Goal: Information Seeking & Learning: Learn about a topic

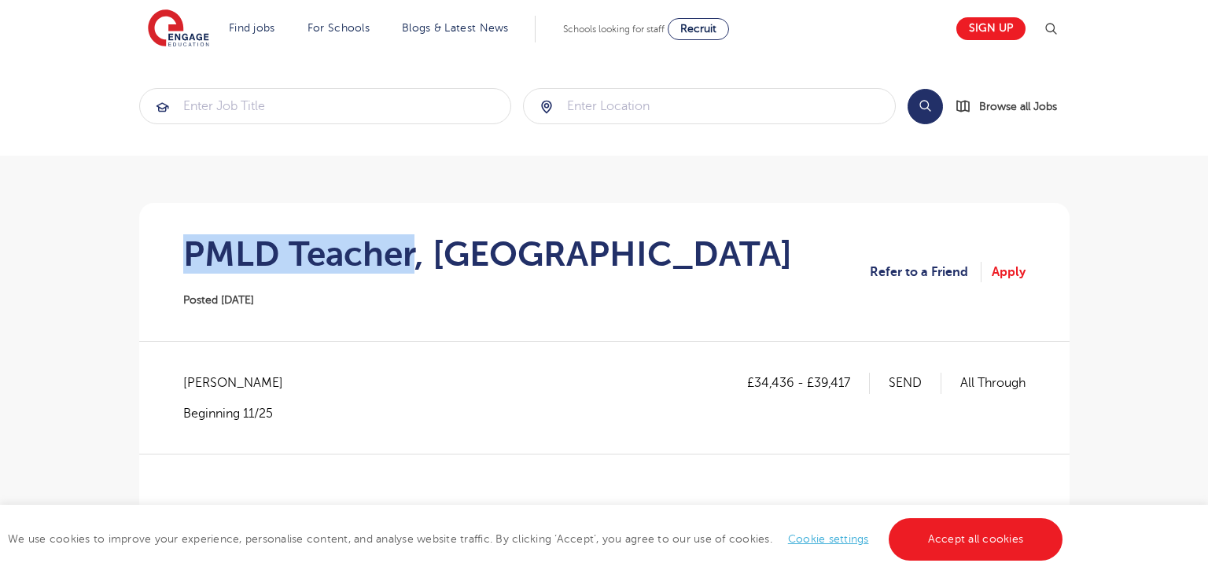
click at [413, 248] on h1 "PMLD Teacher, [GEOGRAPHIC_DATA]" at bounding box center [487, 253] width 609 height 39
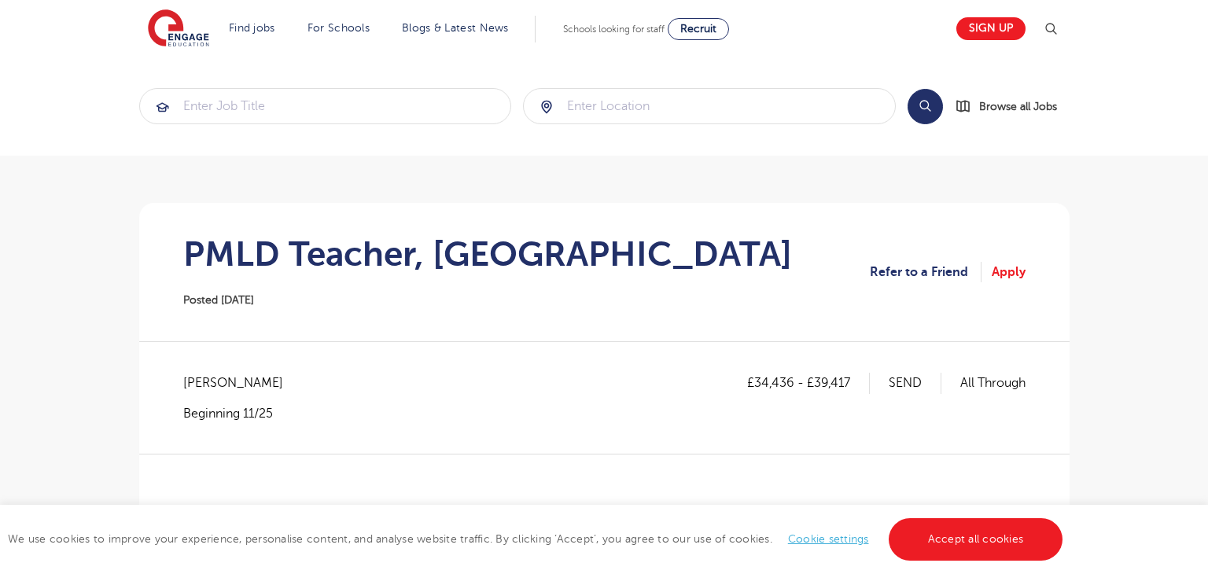
click at [210, 381] on span "[PERSON_NAME]" at bounding box center [241, 383] width 116 height 20
copy span "Brent"
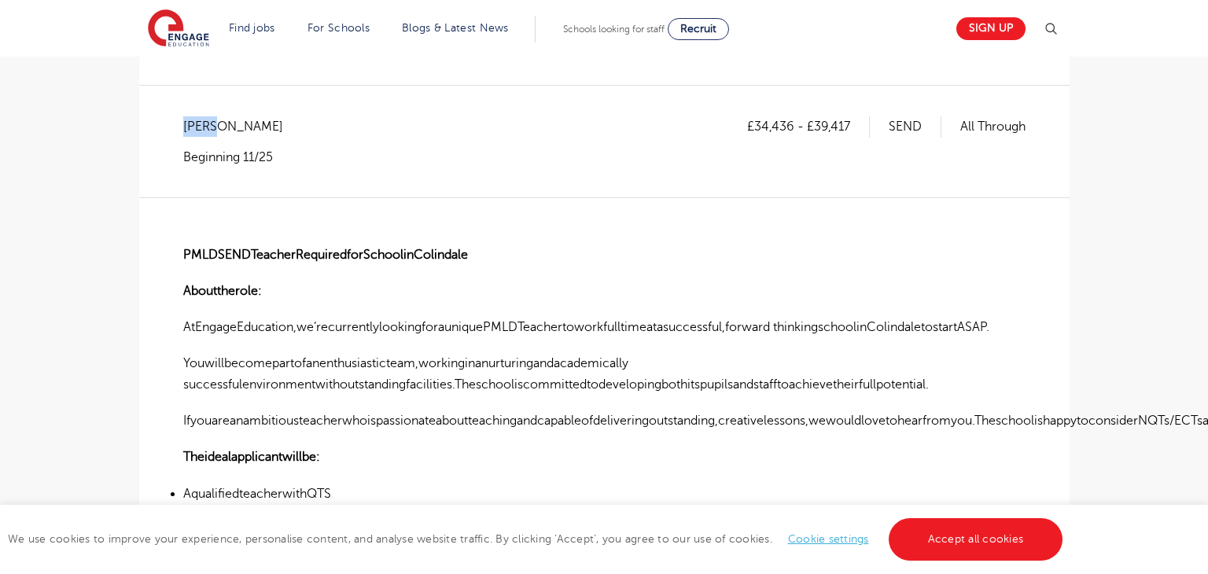
scroll to position [286, 0]
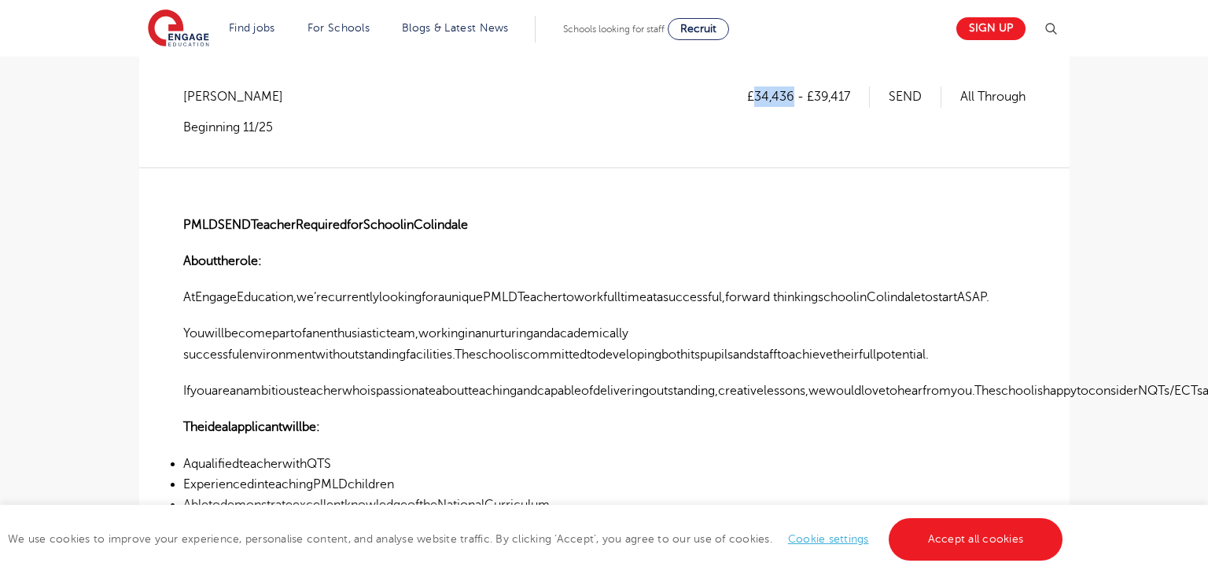
drag, startPoint x: 756, startPoint y: 96, endPoint x: 789, endPoint y: 99, distance: 33.2
click at [789, 99] on p "£34,436 - £39,417" at bounding box center [808, 96] width 123 height 20
copy p "34,436"
drag, startPoint x: 816, startPoint y: 93, endPoint x: 843, endPoint y: 92, distance: 26.7
click at [843, 92] on p "£34,436 - £39,417" at bounding box center [808, 96] width 123 height 20
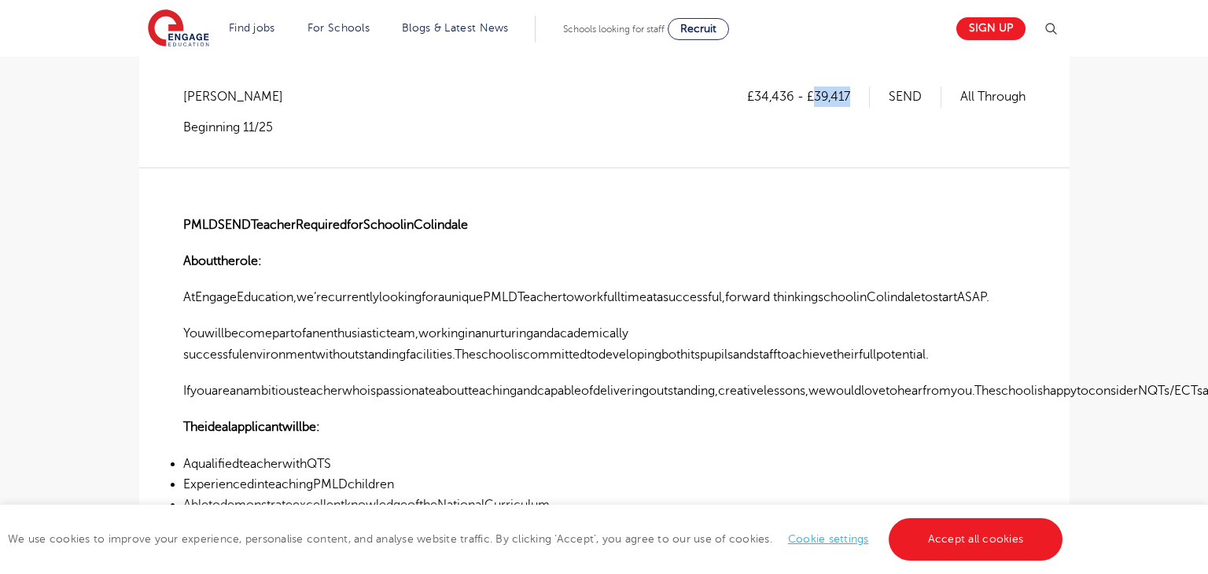
drag, startPoint x: 815, startPoint y: 92, endPoint x: 857, endPoint y: 95, distance: 41.8
click at [857, 95] on p "£34,436 - £39,417" at bounding box center [808, 96] width 123 height 20
copy p "39,417"
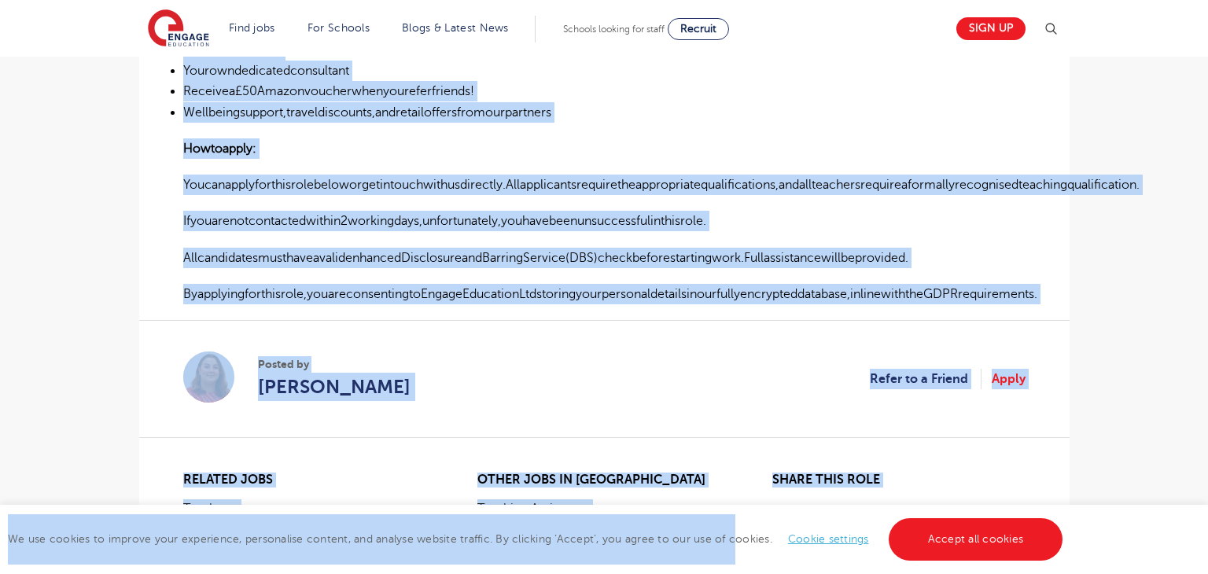
scroll to position [944, 0]
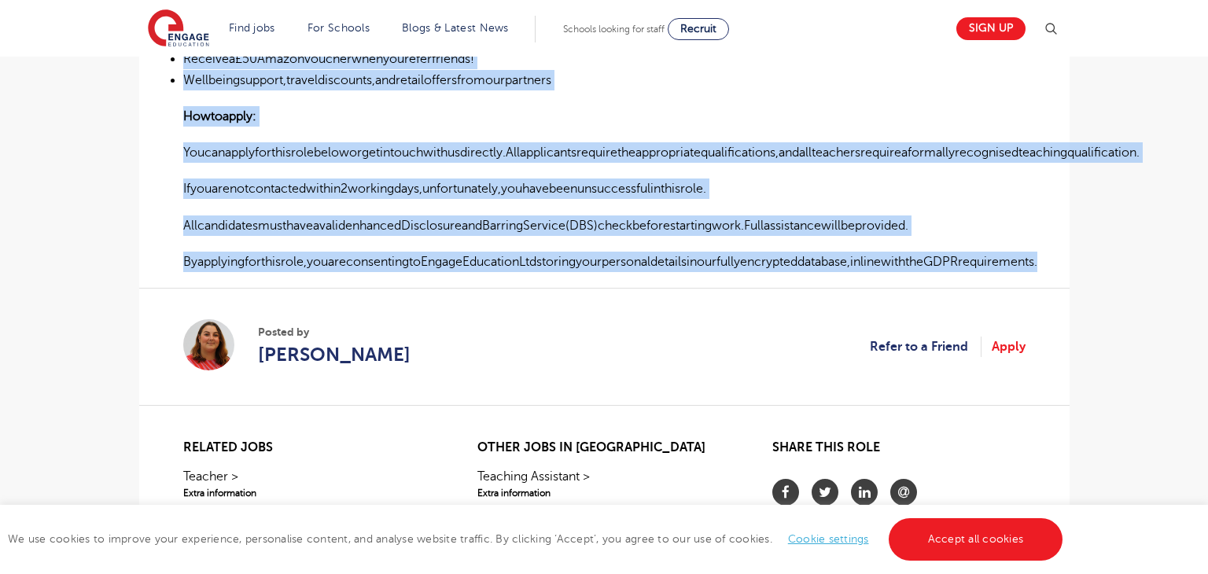
drag, startPoint x: 185, startPoint y: 219, endPoint x: 1068, endPoint y: 253, distance: 883.7
copy div "PMLDSENDTeacherRequiredforSchoolinColindale Abouttherole: AtEngageEducation,we’…"
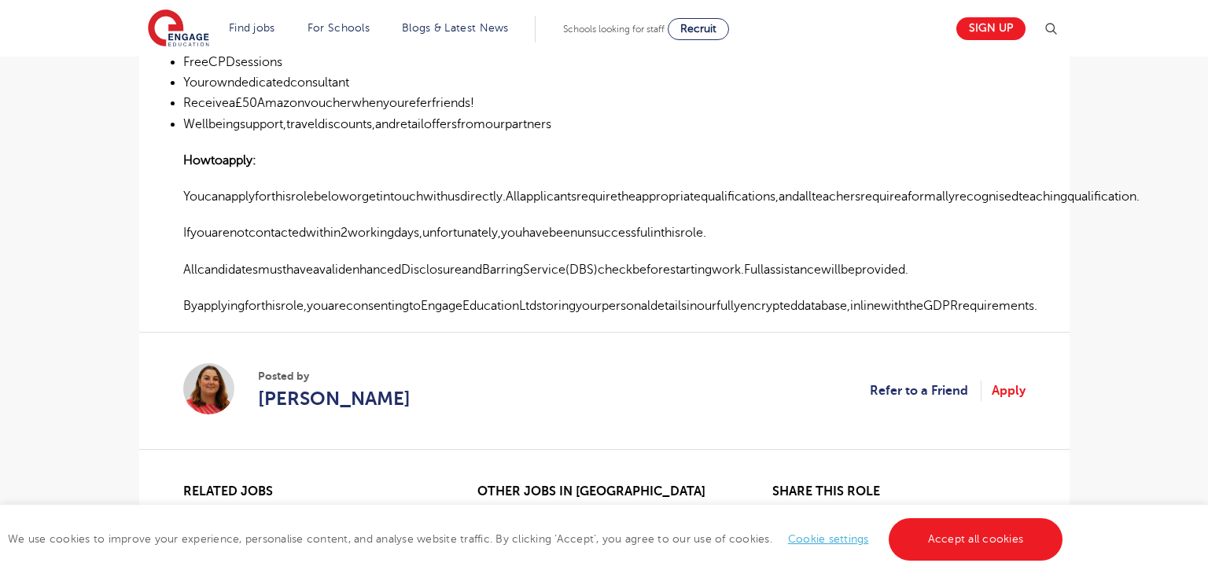
scroll to position [1095, 0]
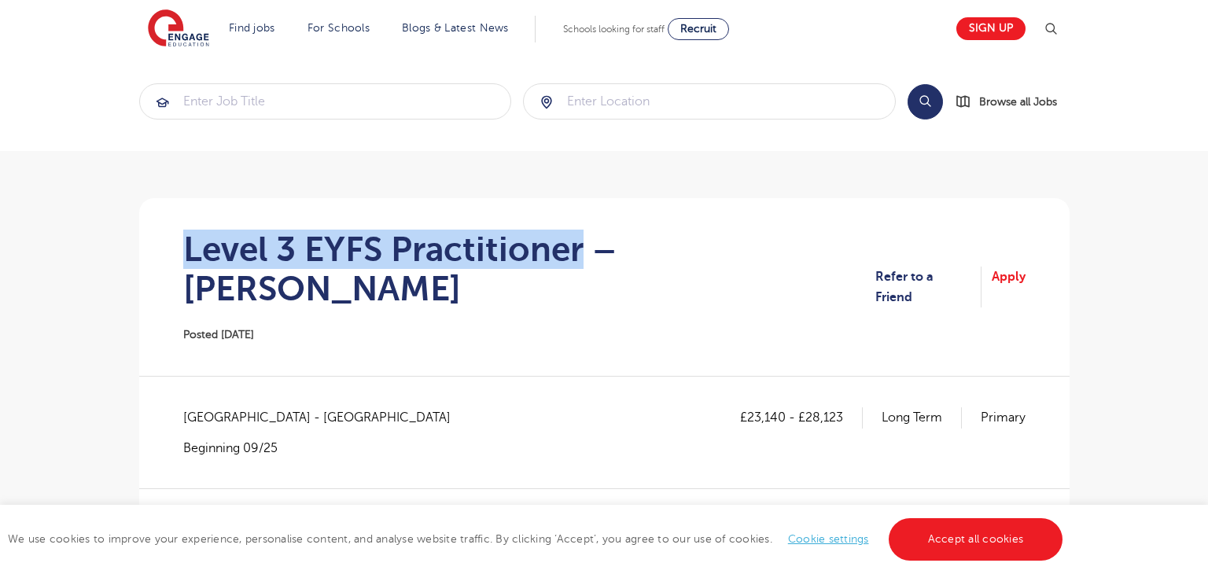
scroll to position [8, 0]
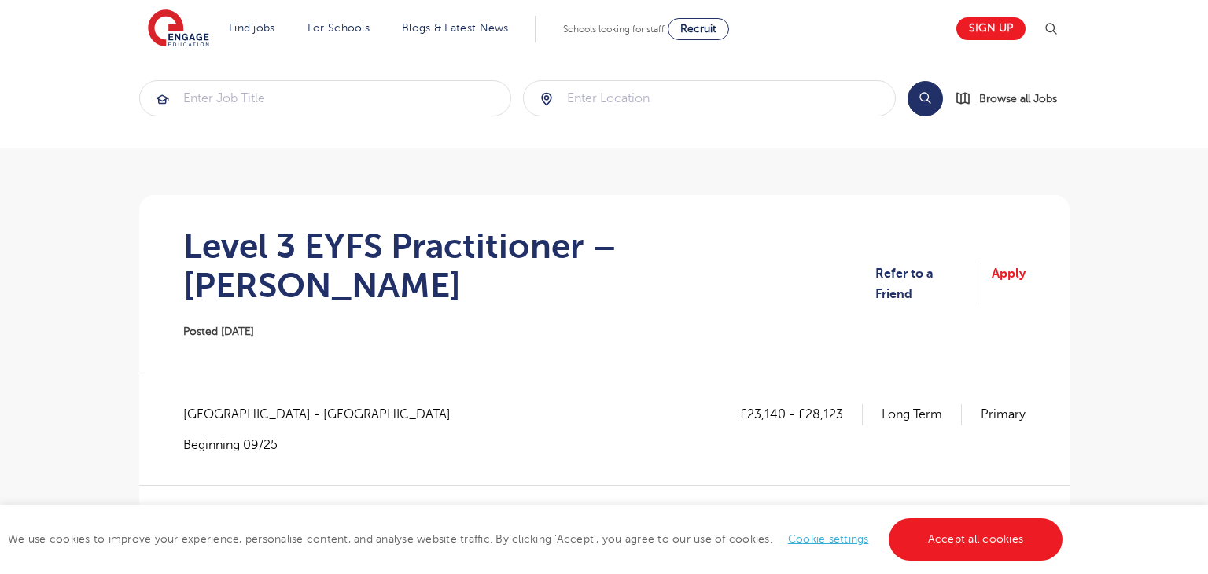
click at [205, 409] on span "Hertfordshire - Three Rivers" at bounding box center [324, 414] width 283 height 20
copy span "Hertfordshire"
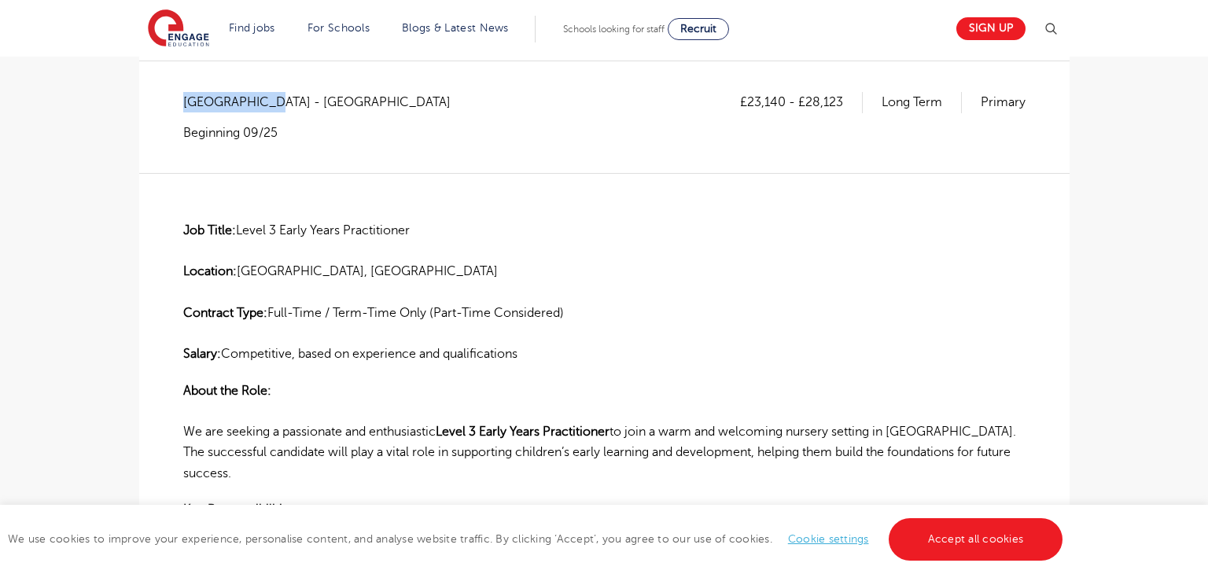
scroll to position [321, 0]
drag, startPoint x: 749, startPoint y: 101, endPoint x: 782, endPoint y: 100, distance: 33.1
click at [782, 100] on p "£23,140 - £28,123" at bounding box center [801, 101] width 123 height 20
copy p "23,140"
drag, startPoint x: 808, startPoint y: 103, endPoint x: 844, endPoint y: 106, distance: 36.3
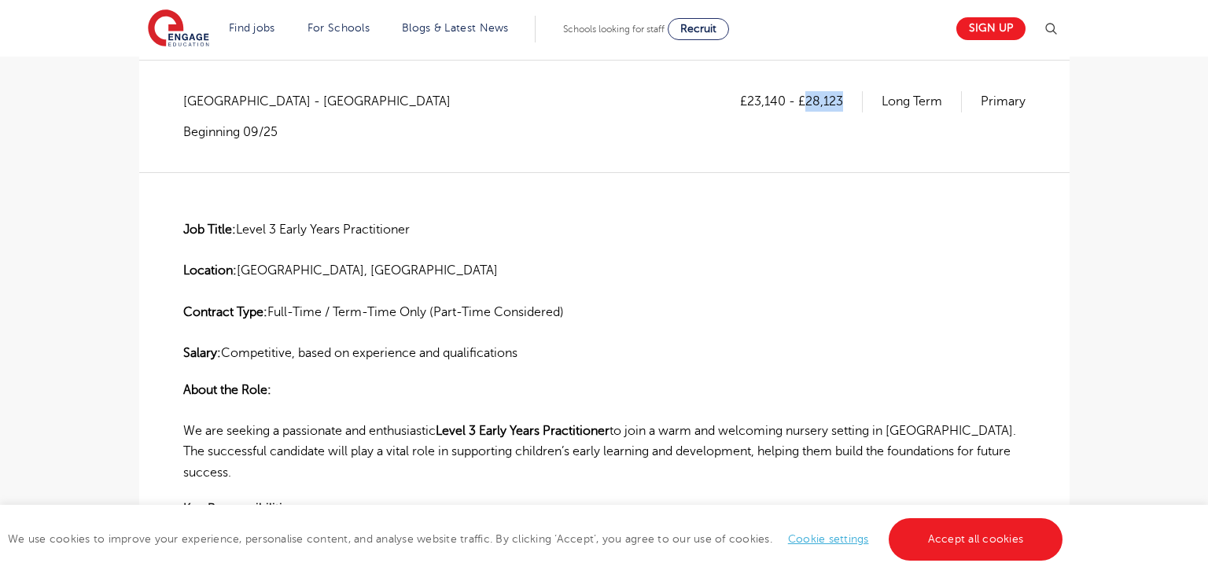
click at [844, 106] on p "£23,140 - £28,123" at bounding box center [801, 101] width 123 height 20
copy p "28,123"
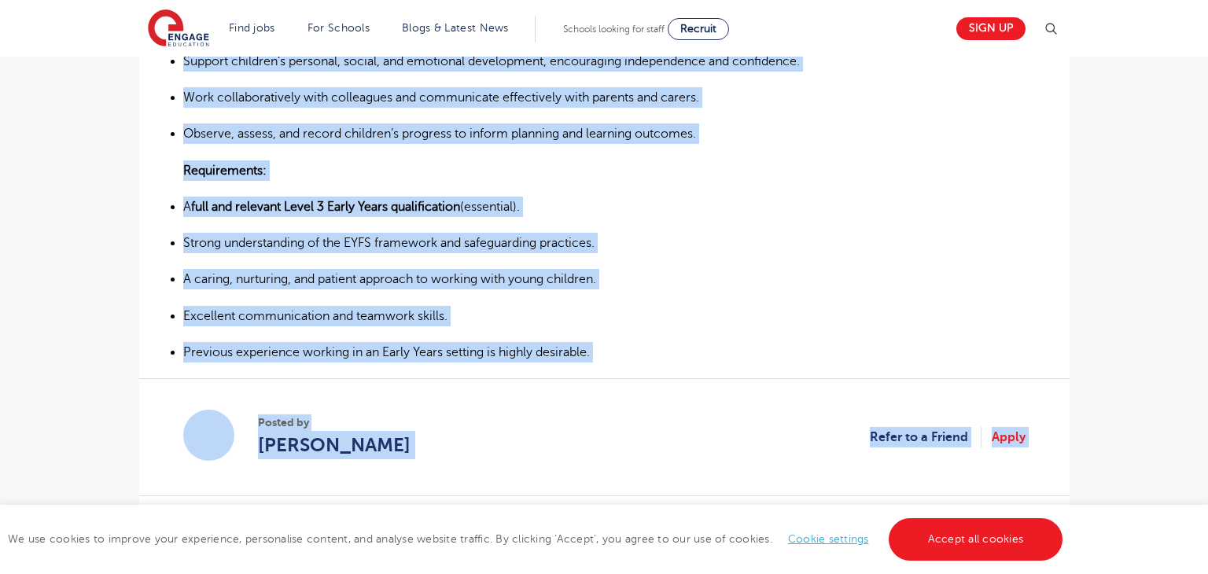
scroll to position [965, 0]
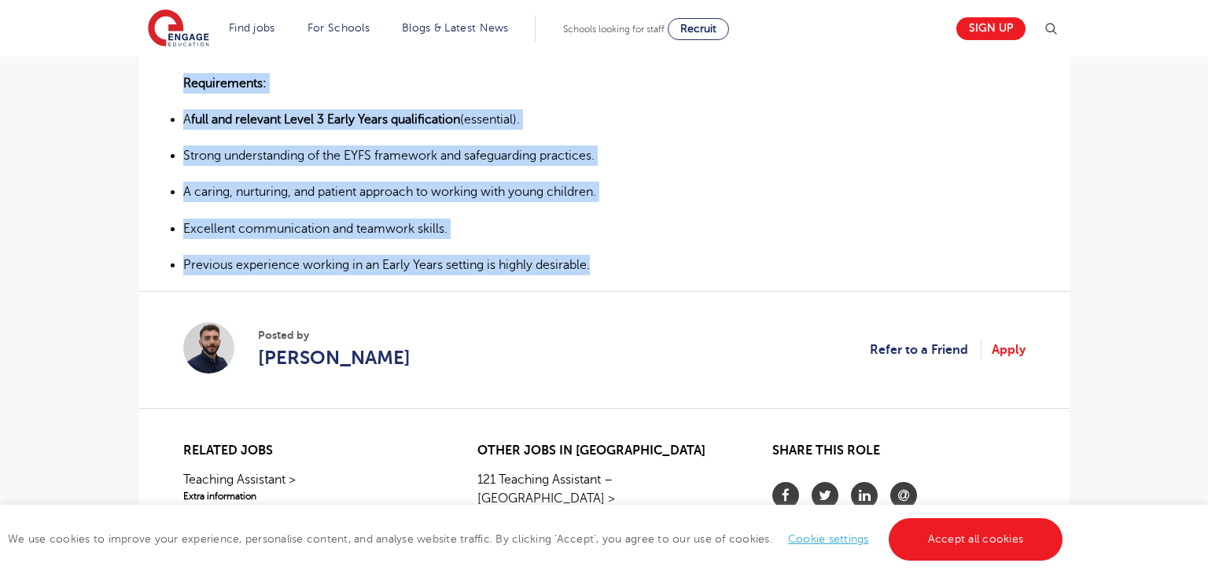
drag, startPoint x: 173, startPoint y: 140, endPoint x: 630, endPoint y: 267, distance: 474.1
copy div "Job Title: Level 3 Early Years Practitioner Location: Rickmansworth, Hertfordsh…"
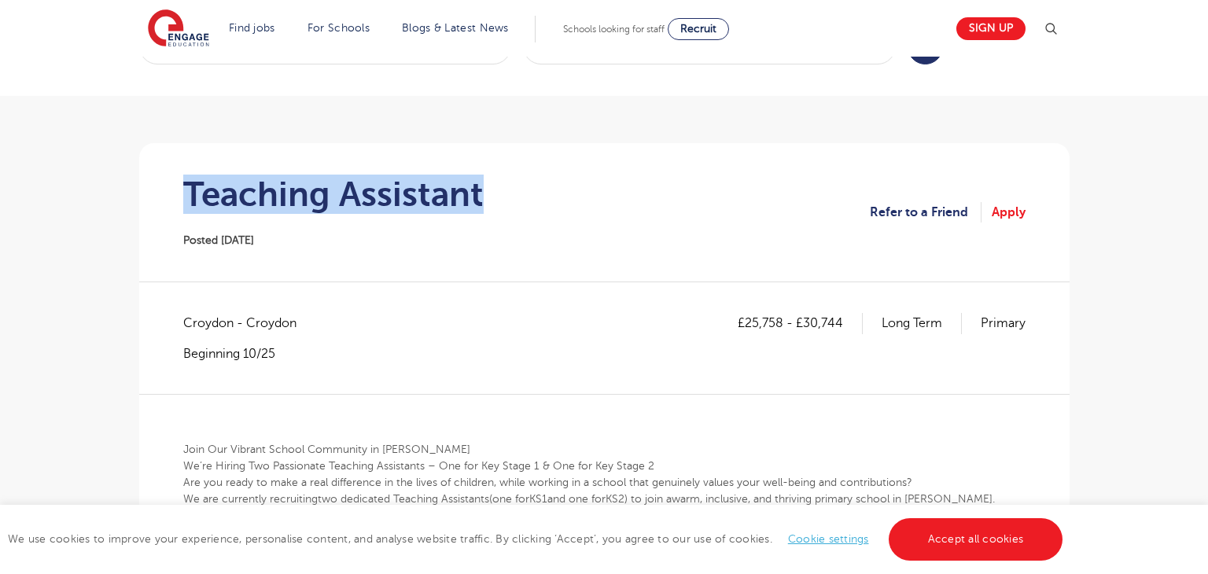
scroll to position [60, 0]
click at [519, 188] on section "Teaching Assistant Posted 23/09/25 Refer to a Friend Apply" at bounding box center [604, 212] width 905 height 138
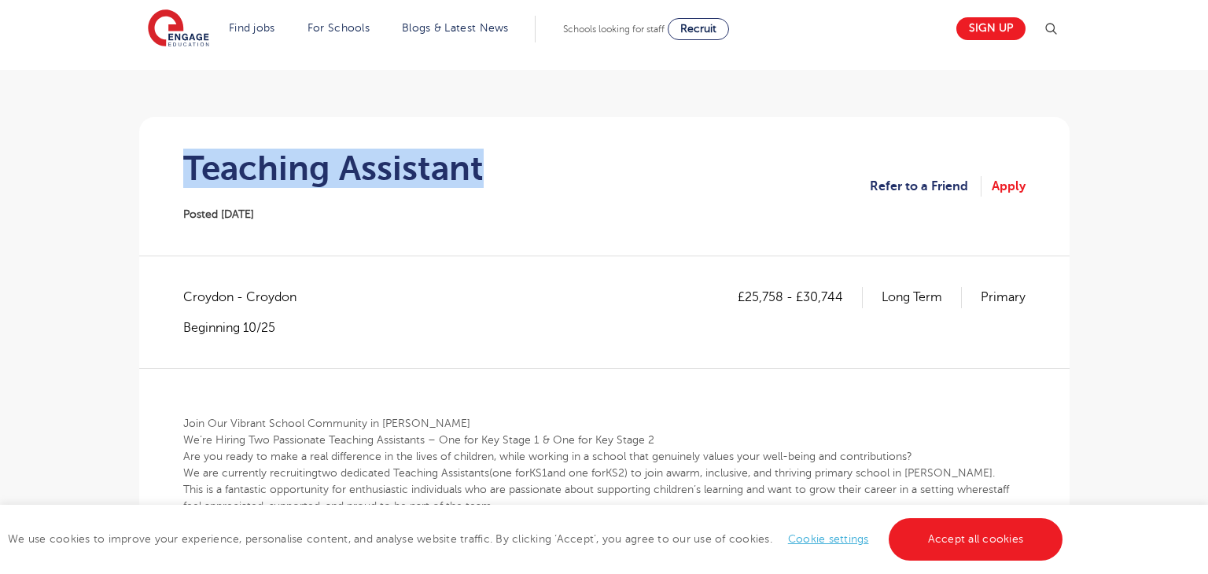
scroll to position [86, 0]
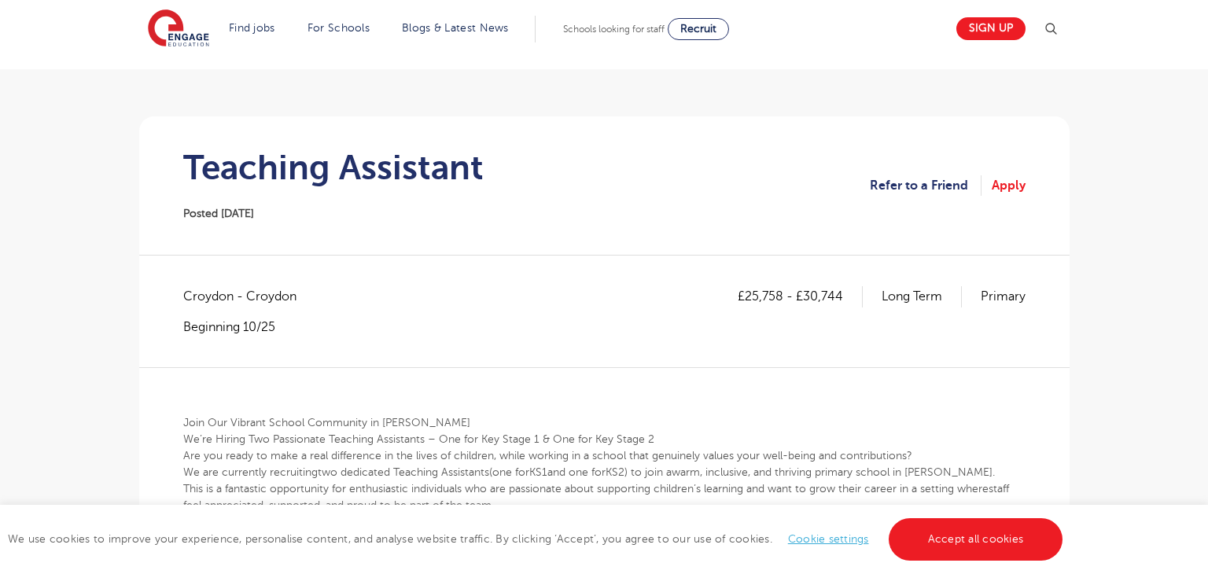
click at [209, 291] on span "Croydon - Croydon" at bounding box center [247, 296] width 129 height 20
copy span "Croydon"
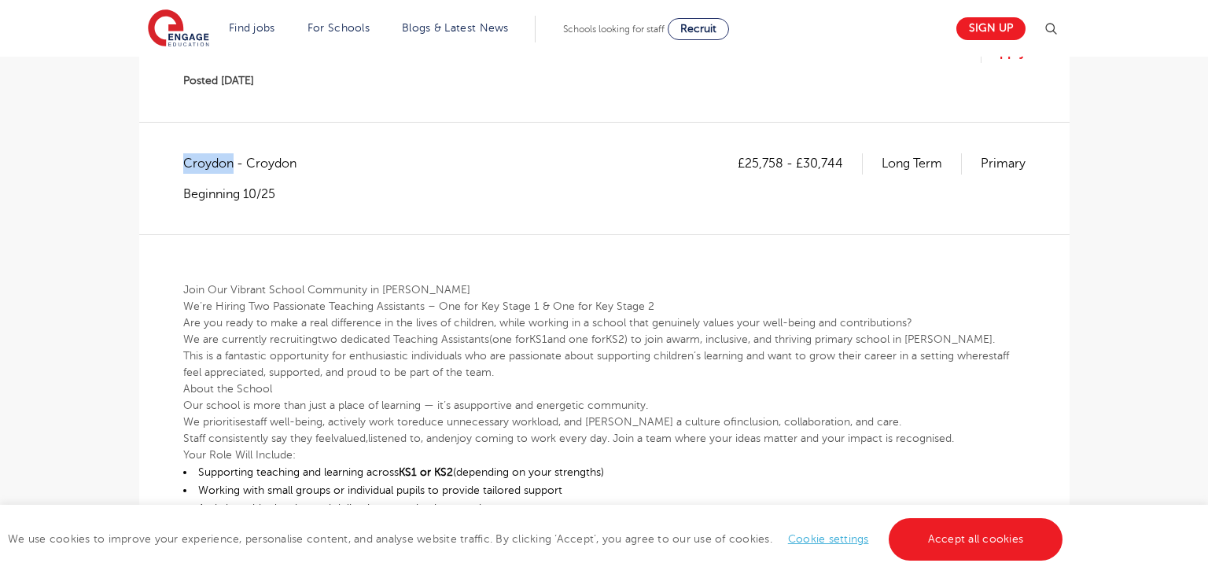
scroll to position [228, 0]
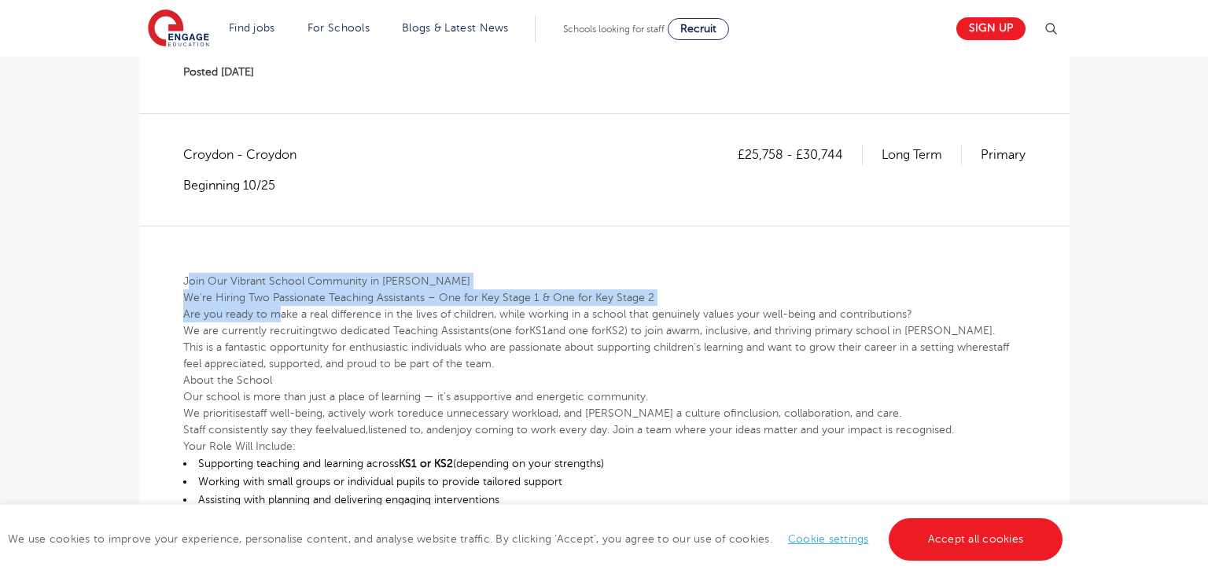
drag, startPoint x: 188, startPoint y: 281, endPoint x: 277, endPoint y: 310, distance: 93.5
click at [277, 310] on div "Join Our Vibrant School Community in Thornton Heath We’re Hiring Two Passionate…" at bounding box center [604, 570] width 842 height 689
click at [593, 266] on div "Join Our Vibrant School Community in Thornton Heath We’re Hiring Two Passionate…" at bounding box center [604, 570] width 842 height 689
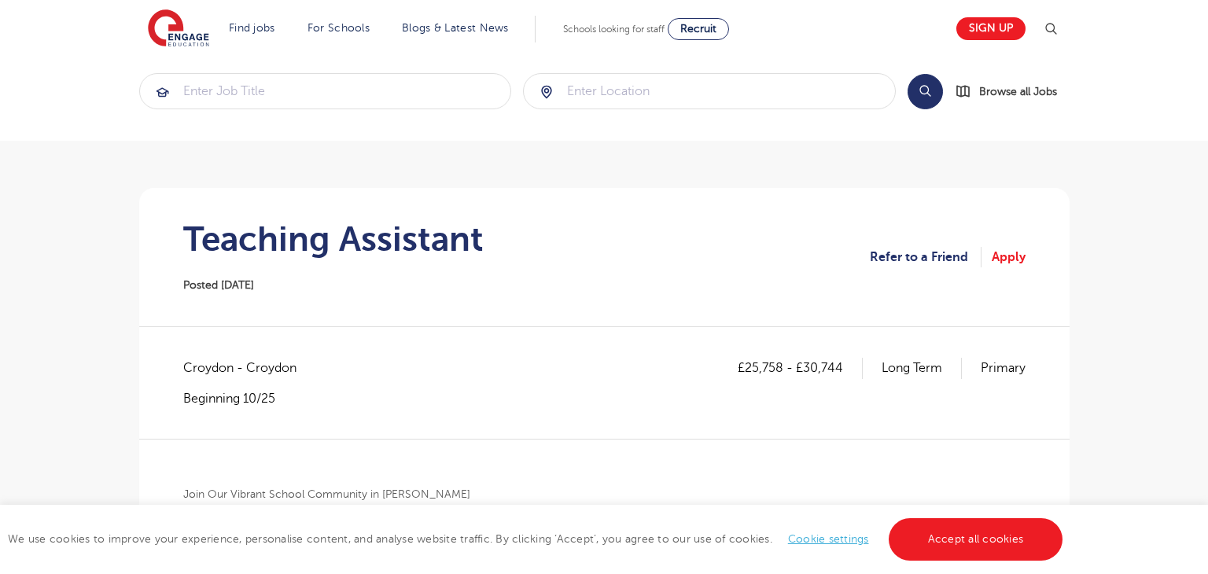
scroll to position [0, 0]
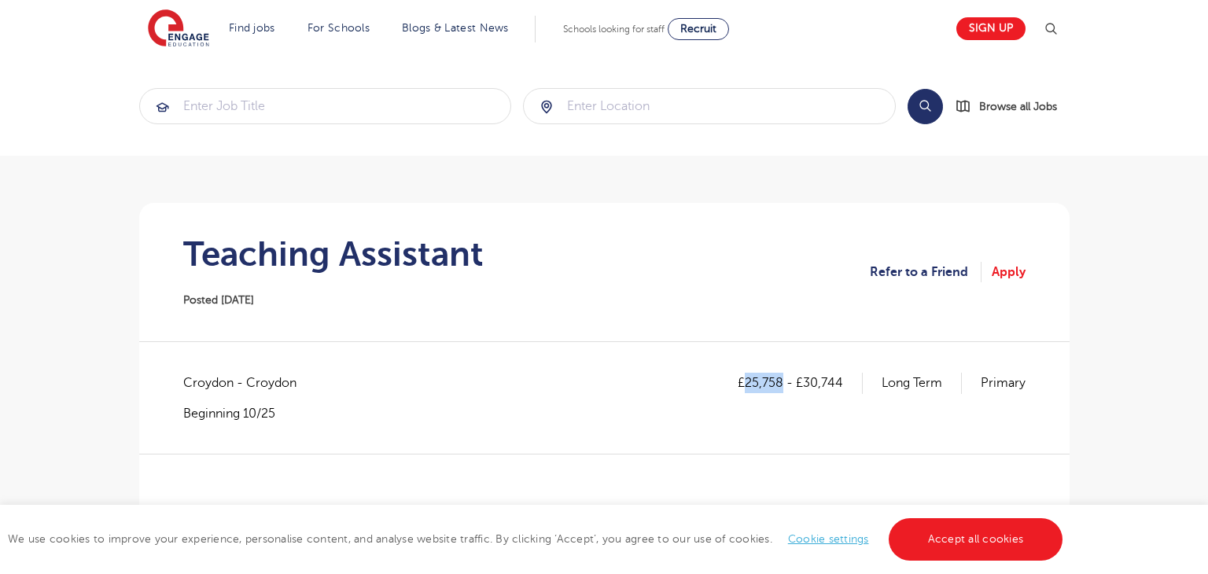
drag, startPoint x: 745, startPoint y: 380, endPoint x: 782, endPoint y: 388, distance: 38.7
click at [782, 388] on p "£25,758 - £30,744" at bounding box center [800, 383] width 125 height 20
copy p "25,758"
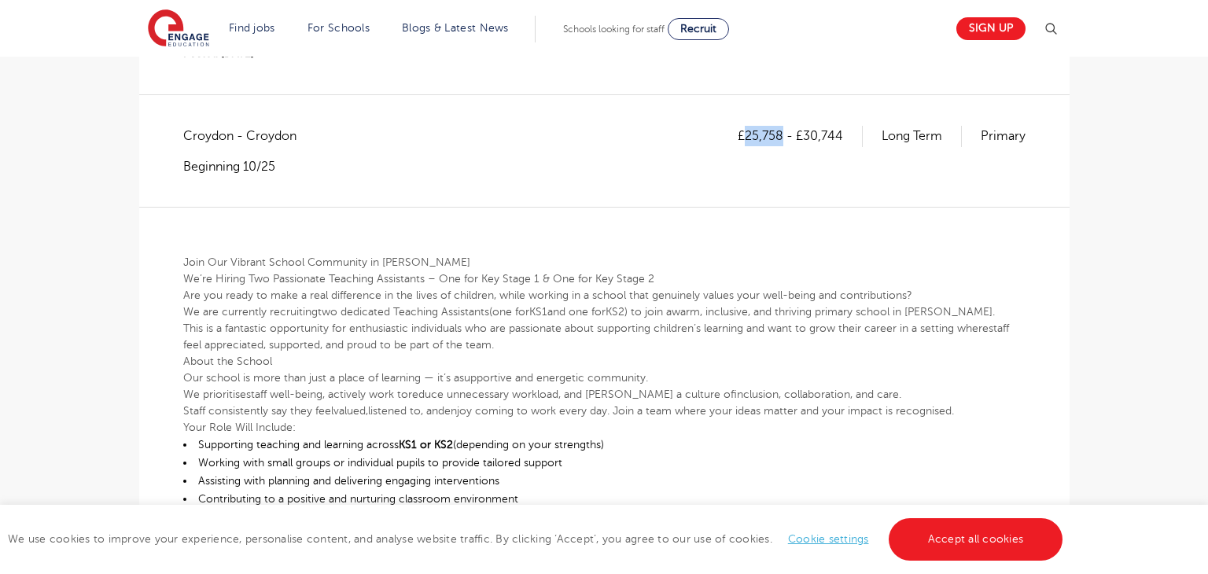
scroll to position [2, 0]
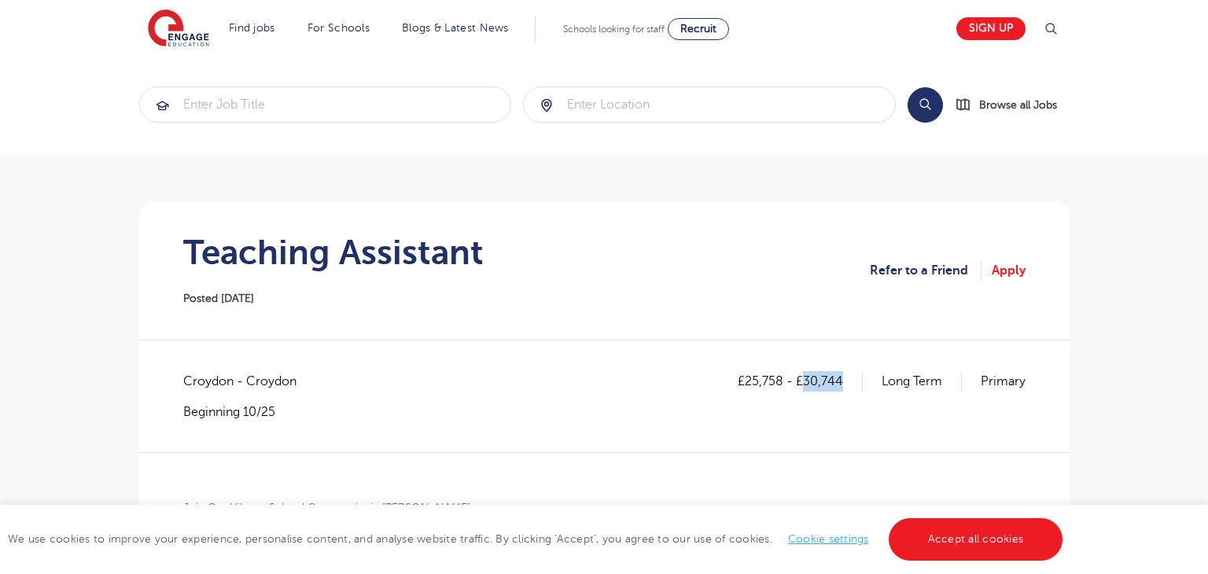
drag, startPoint x: 803, startPoint y: 380, endPoint x: 841, endPoint y: 383, distance: 37.9
click at [841, 383] on p "£25,758 - £30,744" at bounding box center [800, 381] width 125 height 20
copy p "30,744"
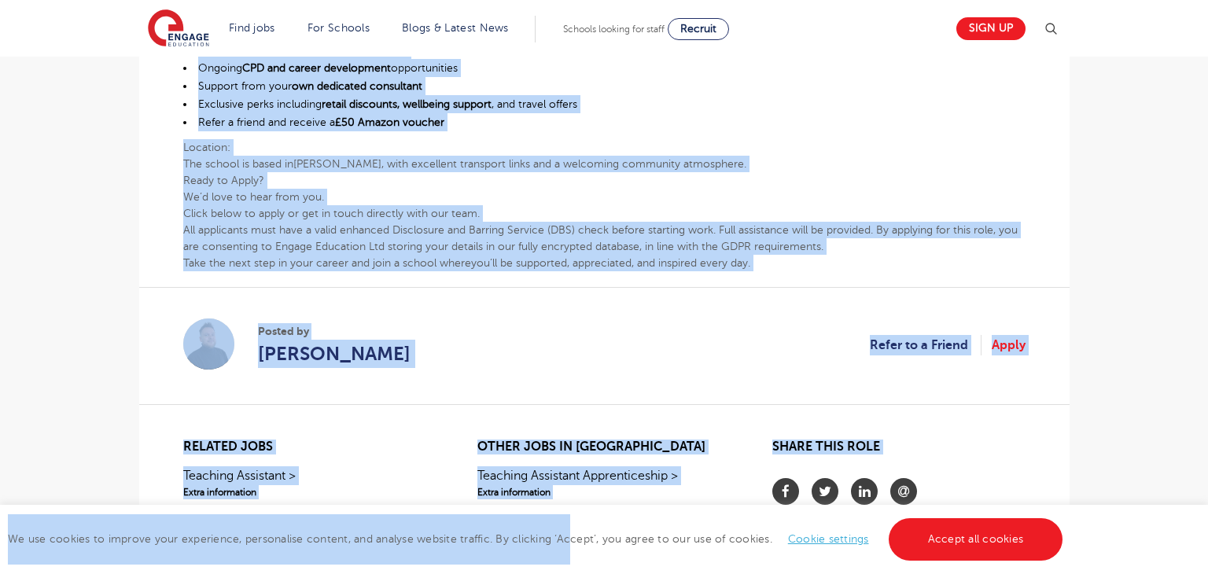
scroll to position [956, 0]
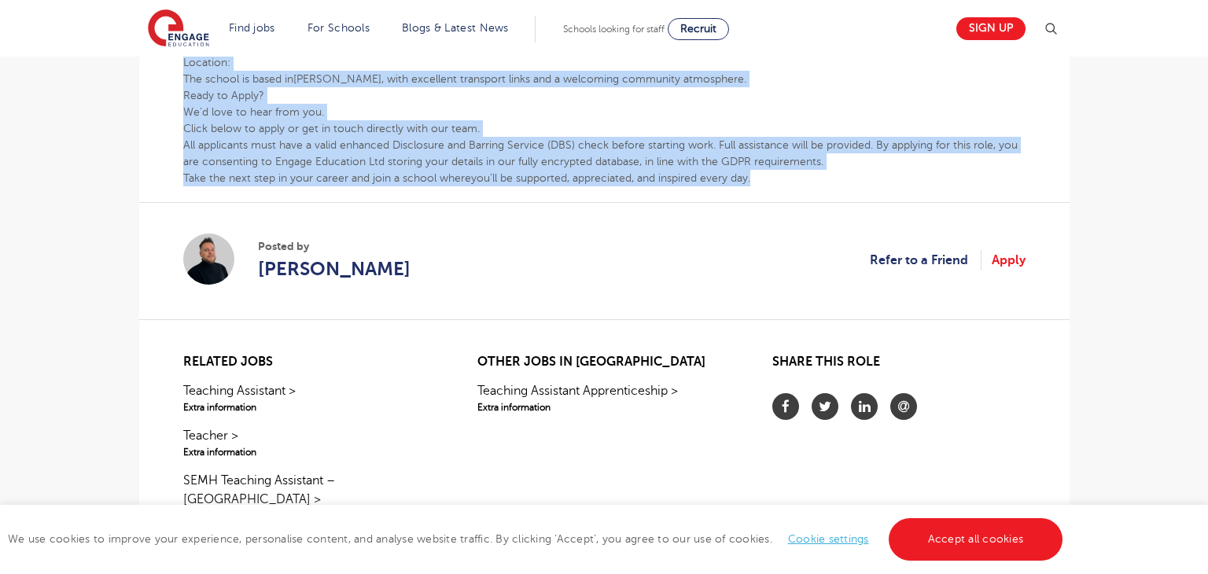
drag, startPoint x: 183, startPoint y: 231, endPoint x: 810, endPoint y: 177, distance: 629.0
copy div "Join Our Vibrant School Community in Thornton Heath We’re Hiring Two Passionate…"
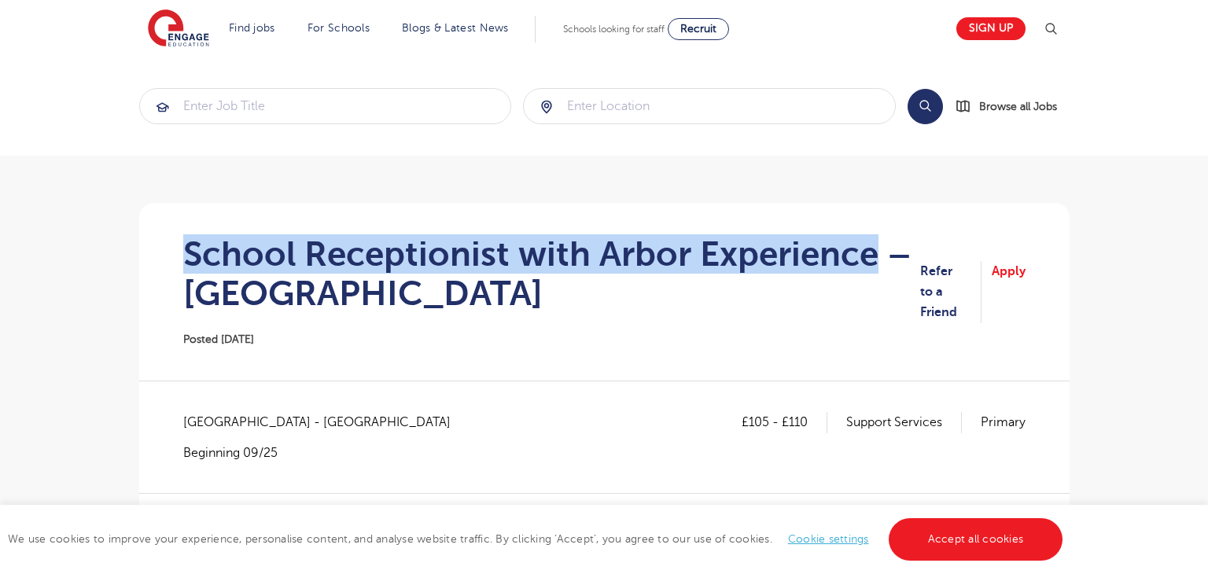
drag, startPoint x: 178, startPoint y: 252, endPoint x: 874, endPoint y: 255, distance: 695.9
click at [874, 255] on section "School Receptionist with Arbor Experience – [GEOGRAPHIC_DATA] Posted [DATE] Ref…" at bounding box center [604, 292] width 905 height 178
copy h1 "School Receptionist with Arbor Experience"
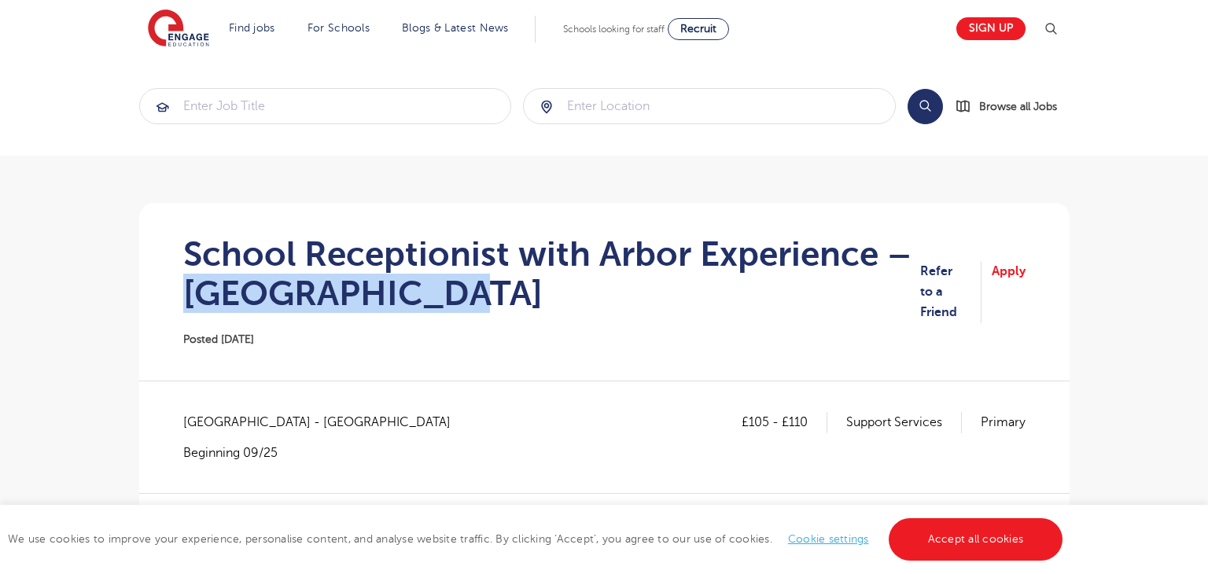
drag, startPoint x: 178, startPoint y: 295, endPoint x: 469, endPoint y: 292, distance: 291.0
click at [469, 292] on section "School Receptionist with Arbor Experience – [GEOGRAPHIC_DATA] Posted [DATE] Ref…" at bounding box center [604, 292] width 905 height 178
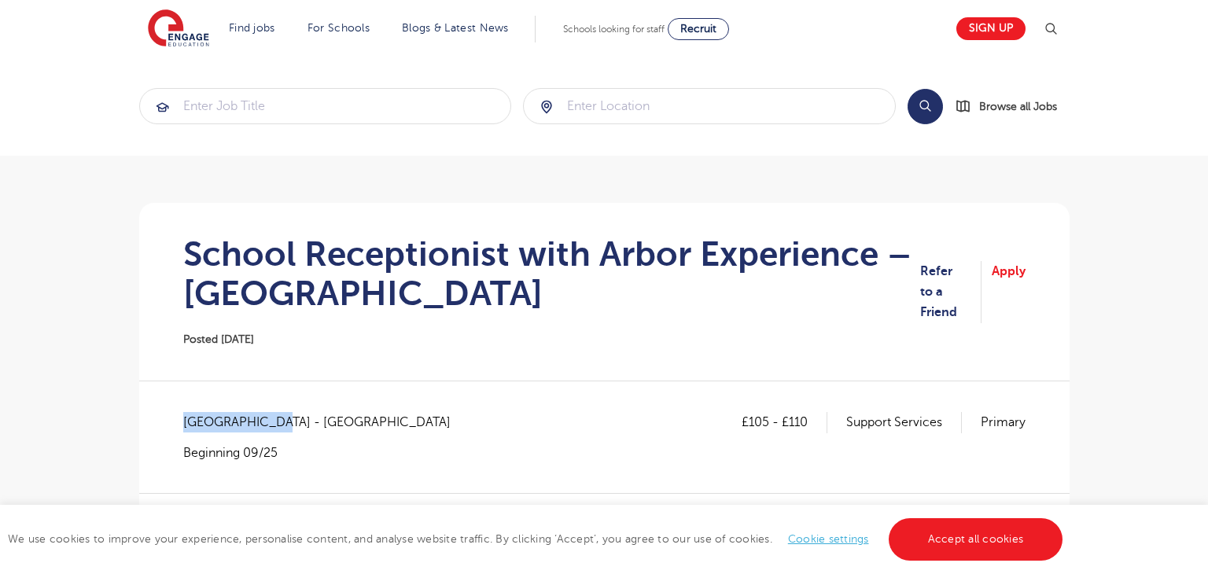
drag, startPoint x: 185, startPoint y: 418, endPoint x: 270, endPoint y: 414, distance: 85.8
click at [270, 414] on span "Waltham Forest - Waltham Forest" at bounding box center [324, 422] width 283 height 20
copy span "Waltham Forest"
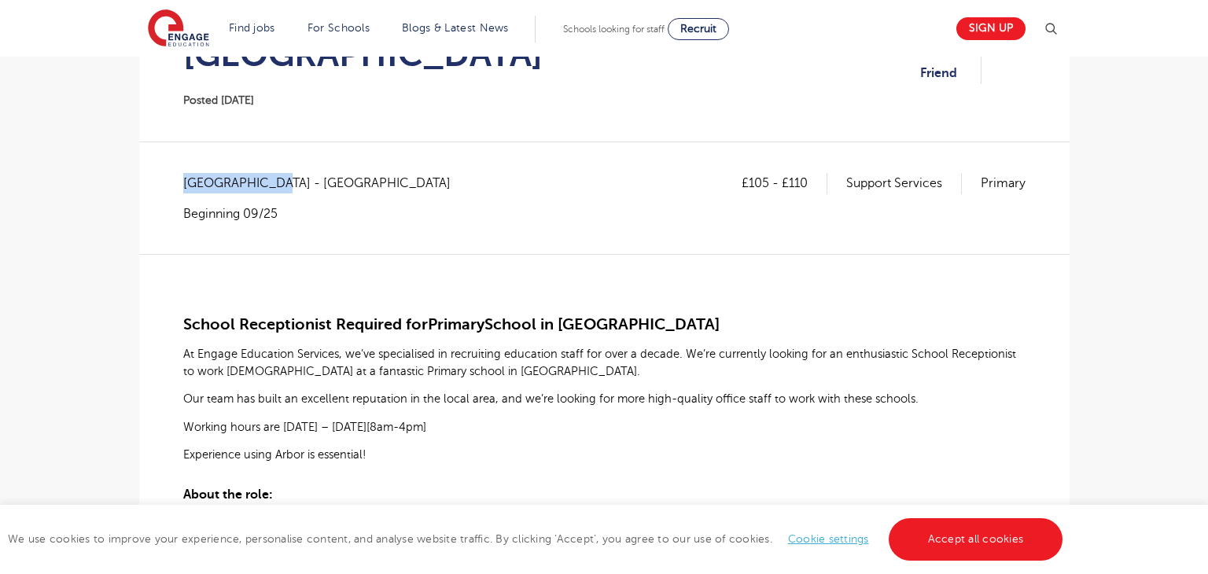
scroll to position [201, 0]
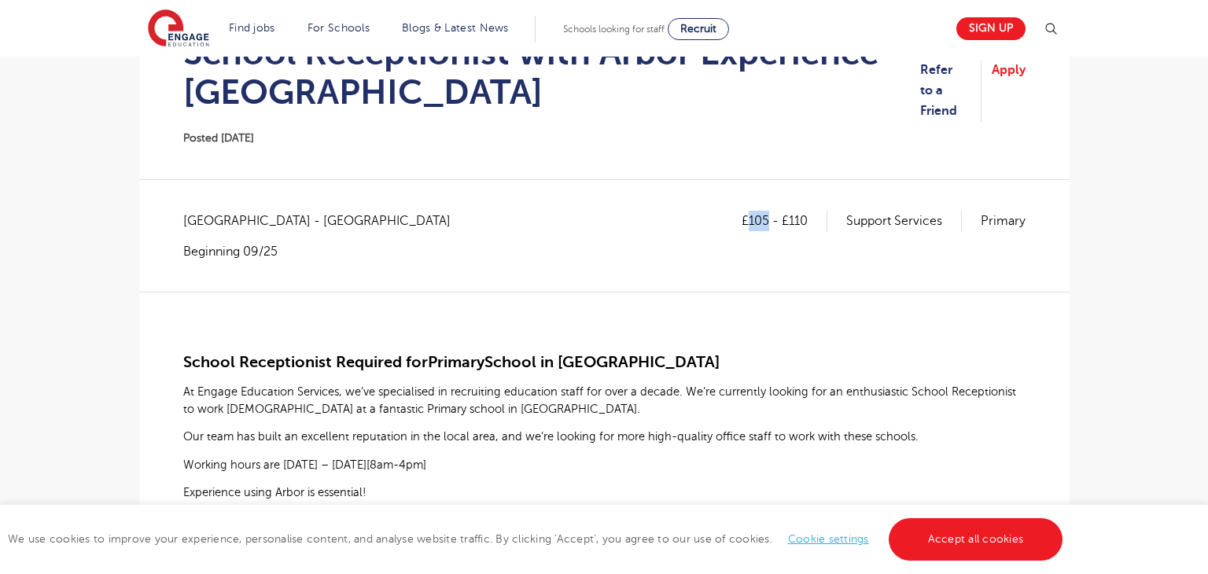
drag, startPoint x: 755, startPoint y: 223, endPoint x: 767, endPoint y: 224, distance: 11.8
click at [767, 224] on p "£105 - £110" at bounding box center [784, 221] width 86 height 20
copy p "105"
drag, startPoint x: 787, startPoint y: 219, endPoint x: 812, endPoint y: 224, distance: 25.6
click at [812, 224] on p "£105 - £110" at bounding box center [784, 221] width 86 height 20
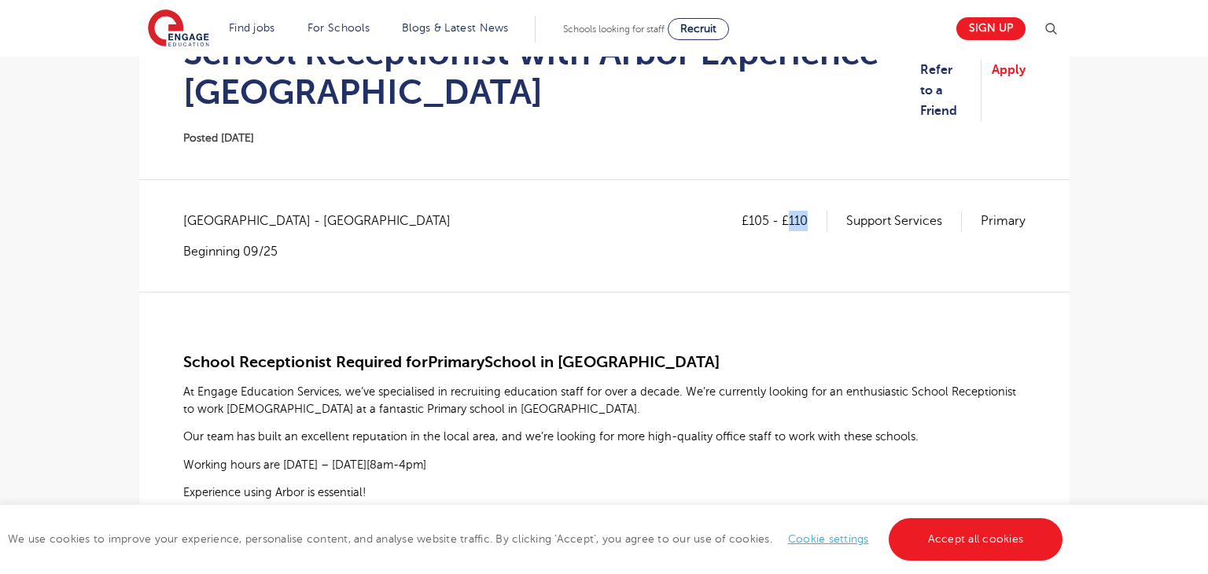
copy p "110"
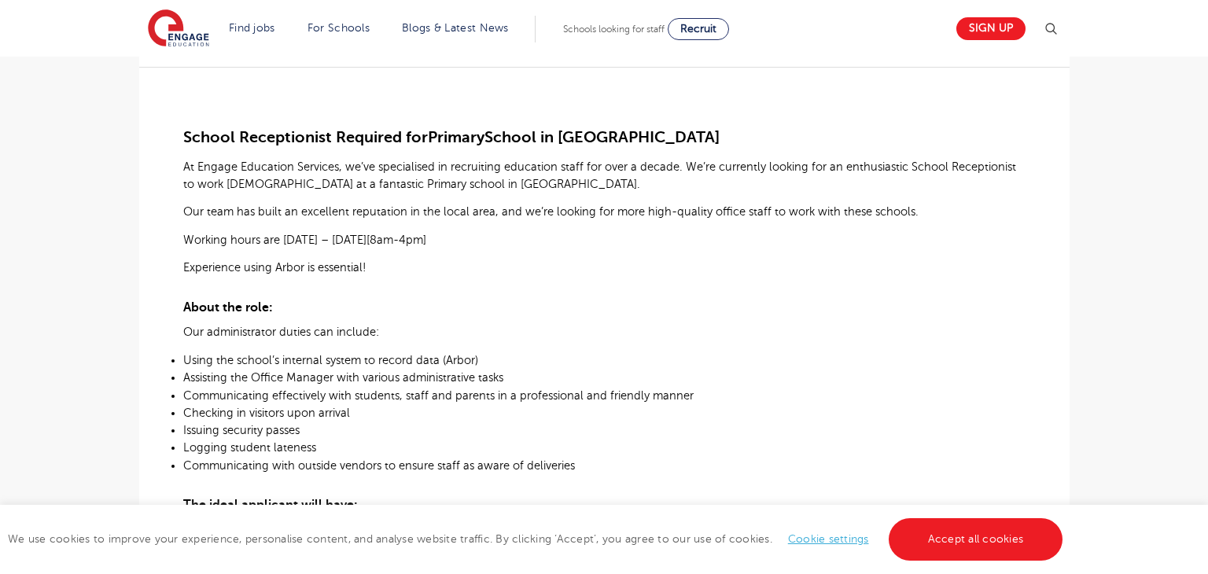
scroll to position [425, 0]
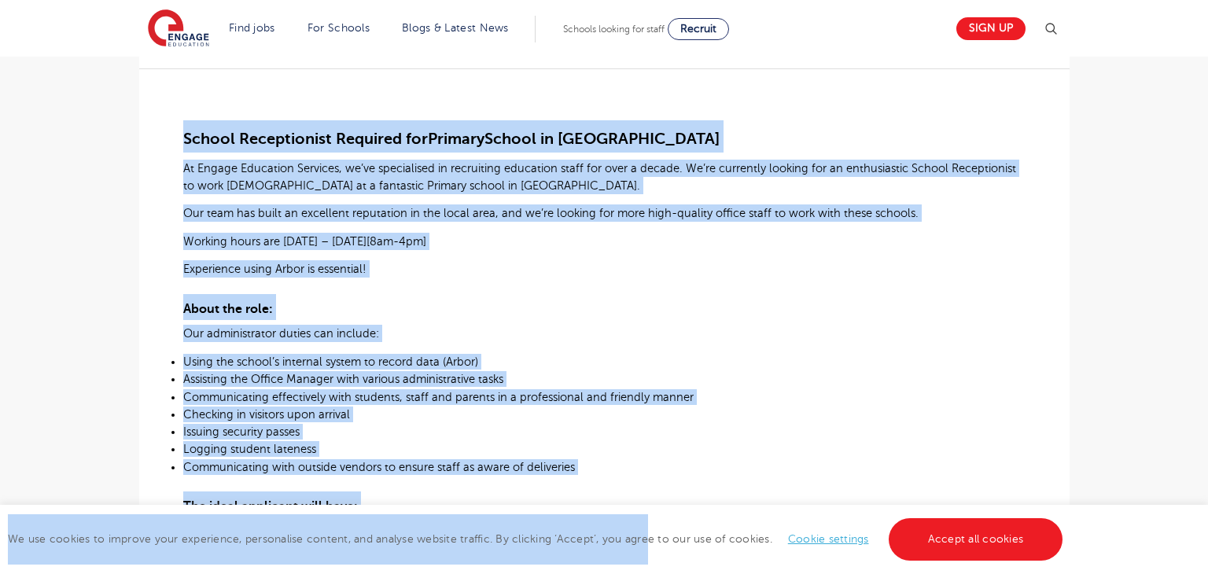
drag, startPoint x: 186, startPoint y: 132, endPoint x: 643, endPoint y: 551, distance: 620.0
click at [701, 421] on p "Checking in visitors upon arrival" at bounding box center [604, 415] width 842 height 16
click at [717, 288] on div "School Receptionist Required for Primary School in Waltham Forest At Engage Edu…" at bounding box center [604, 484] width 842 height 833
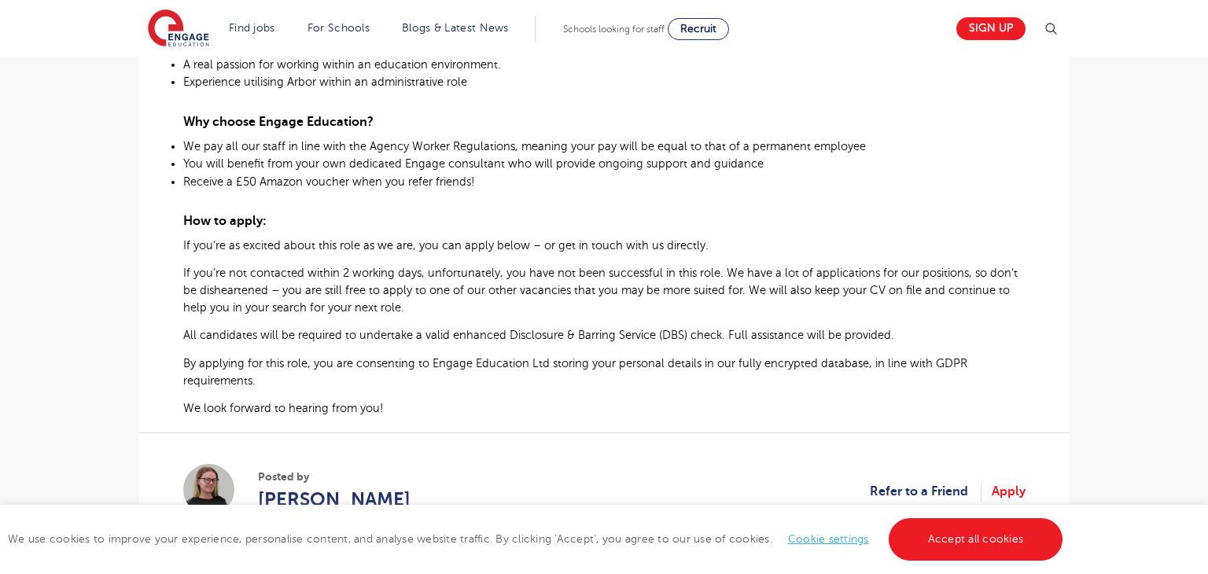
scroll to position [975, 0]
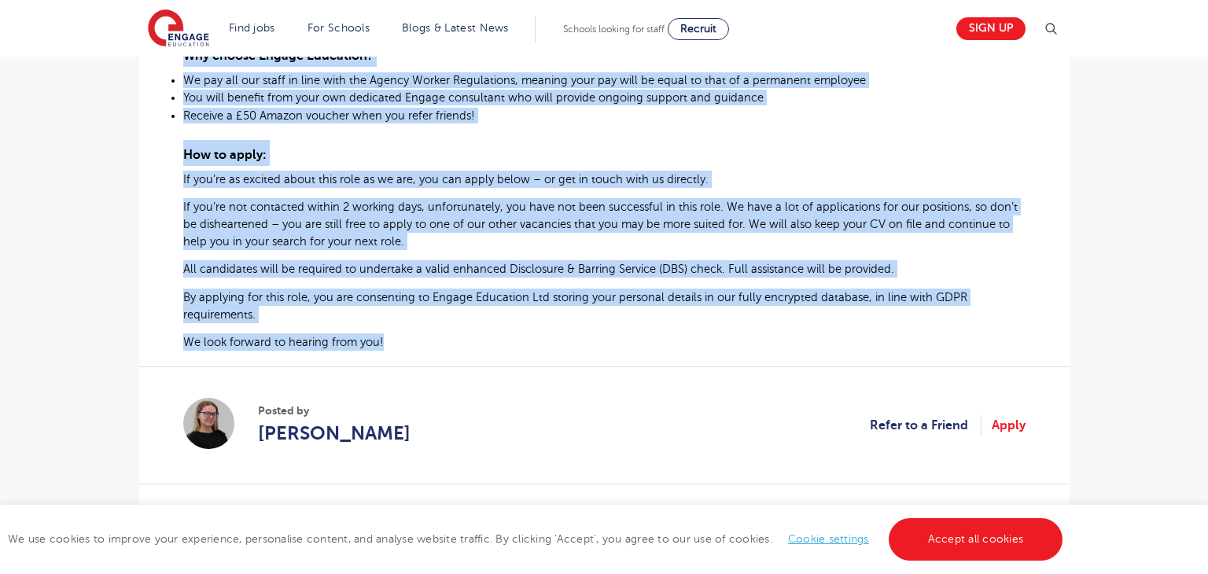
drag, startPoint x: 186, startPoint y: 134, endPoint x: 479, endPoint y: 340, distance: 358.4
copy div "School Receptionist Required for Primary School in Waltham Forest At Engage Edu…"
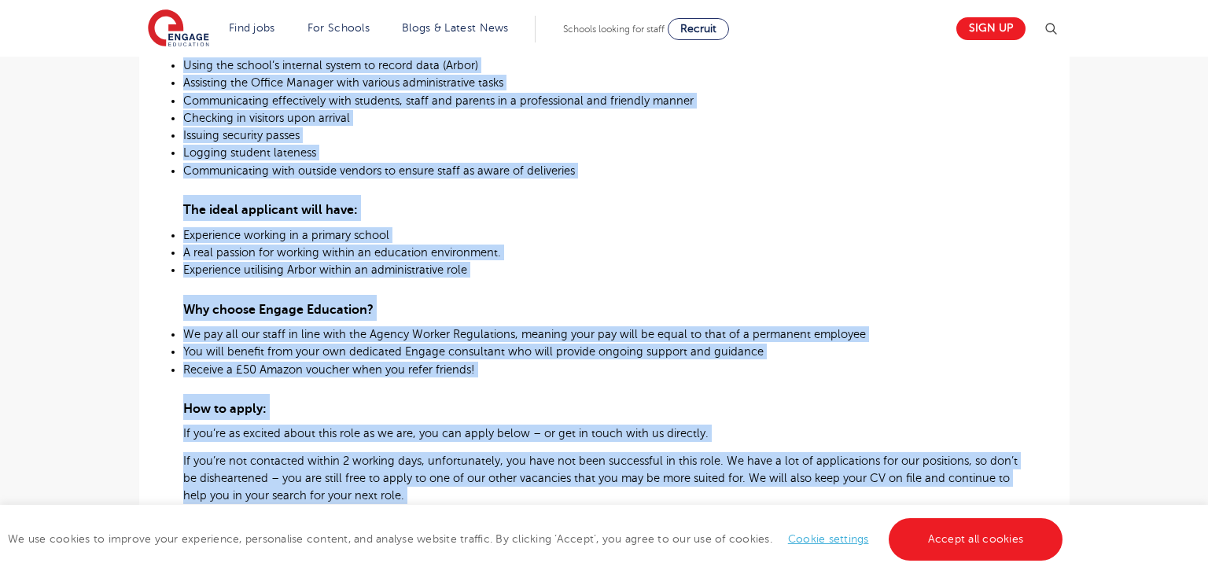
scroll to position [720, 0]
click at [554, 253] on p "A real passion for working within an education environment." at bounding box center [604, 253] width 842 height 16
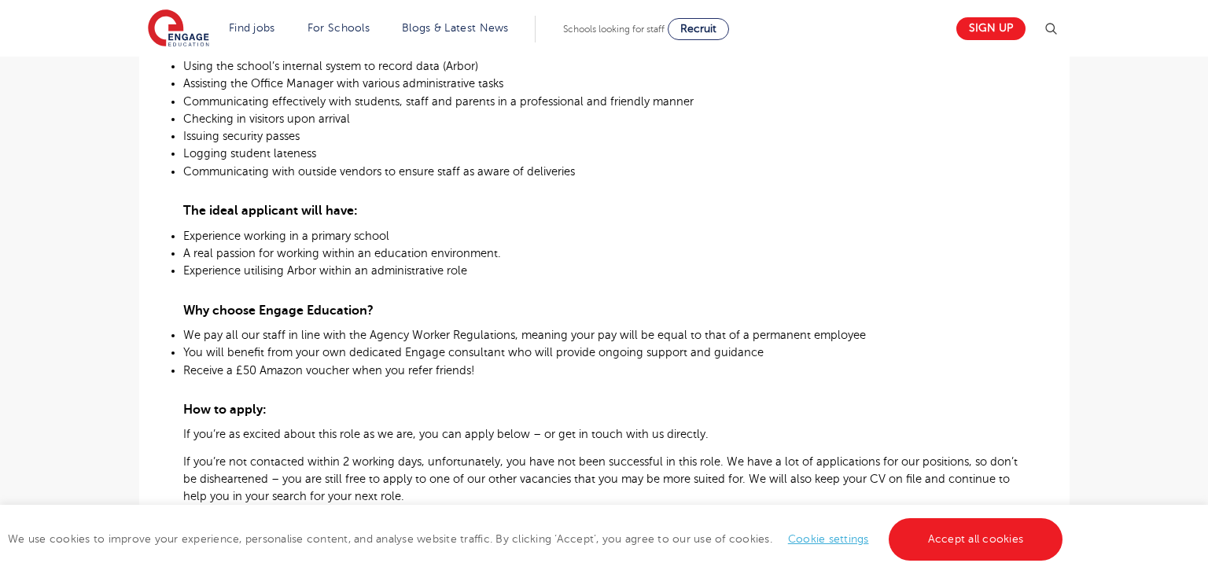
scroll to position [729, 0]
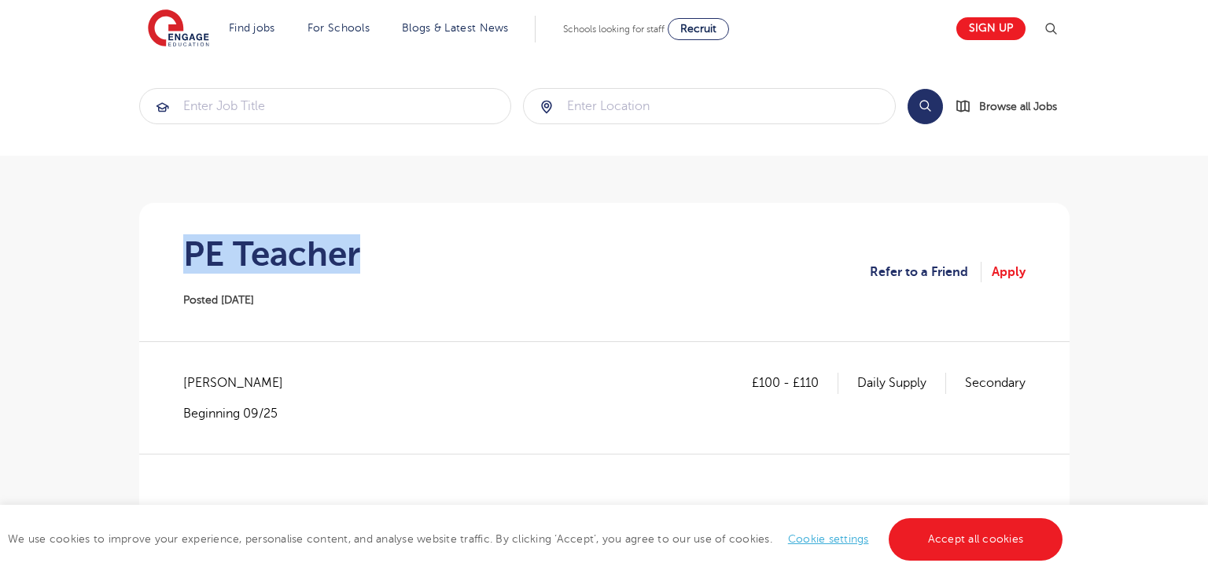
drag, startPoint x: 182, startPoint y: 246, endPoint x: 389, endPoint y: 255, distance: 207.0
click at [389, 255] on section "PE Teacher Posted [DATE] Refer to a Friend Apply" at bounding box center [604, 272] width 905 height 138
copy h1 "PE Teacher"
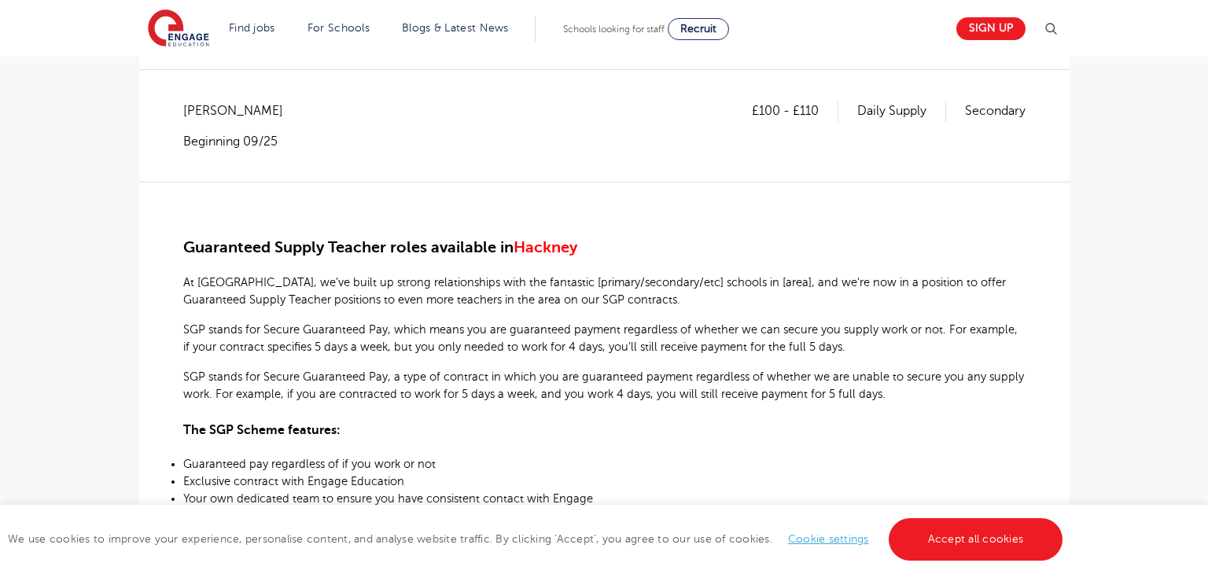
scroll to position [270, 0]
click at [205, 124] on div "[PERSON_NAME] Beginning 09/25" at bounding box center [241, 126] width 116 height 49
click at [205, 115] on span "Hackney - Hackney" at bounding box center [241, 112] width 116 height 20
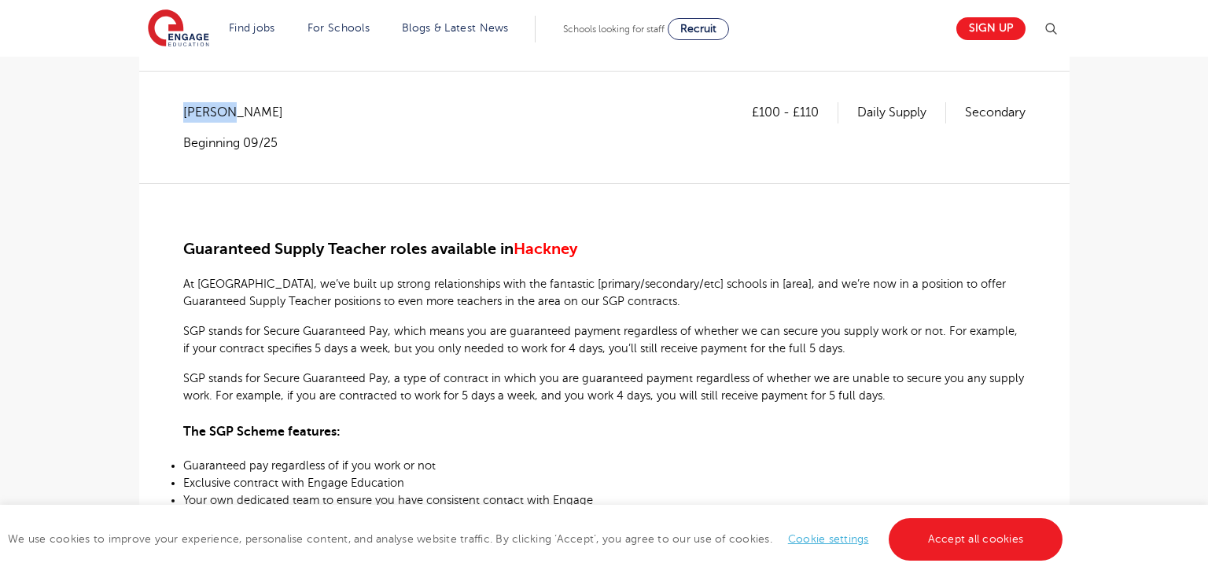
copy span "Hackney"
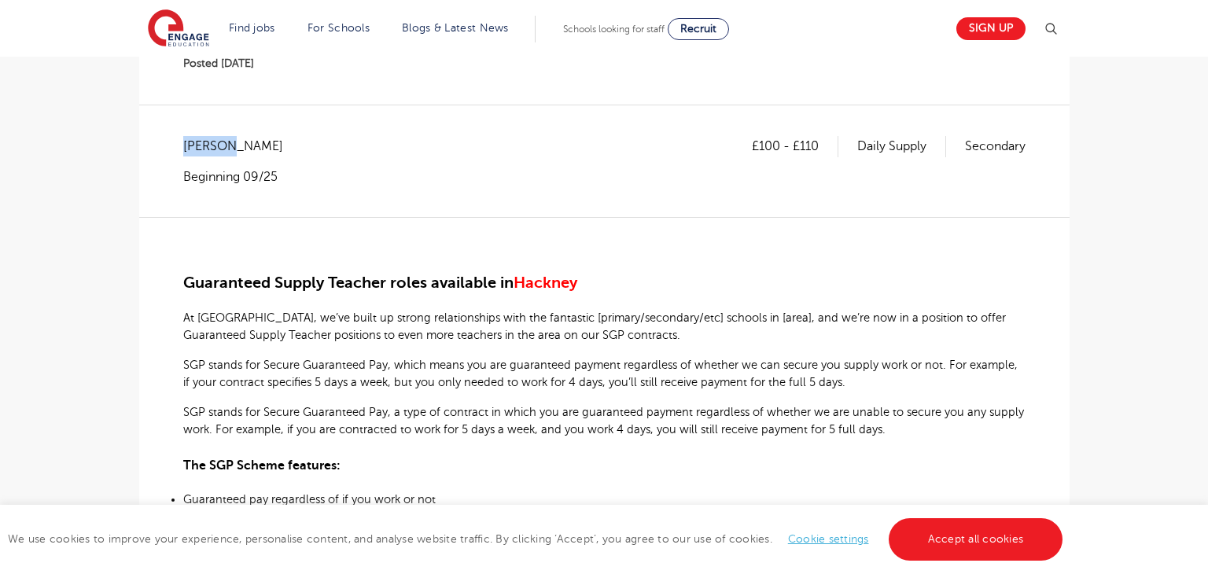
scroll to position [201, 0]
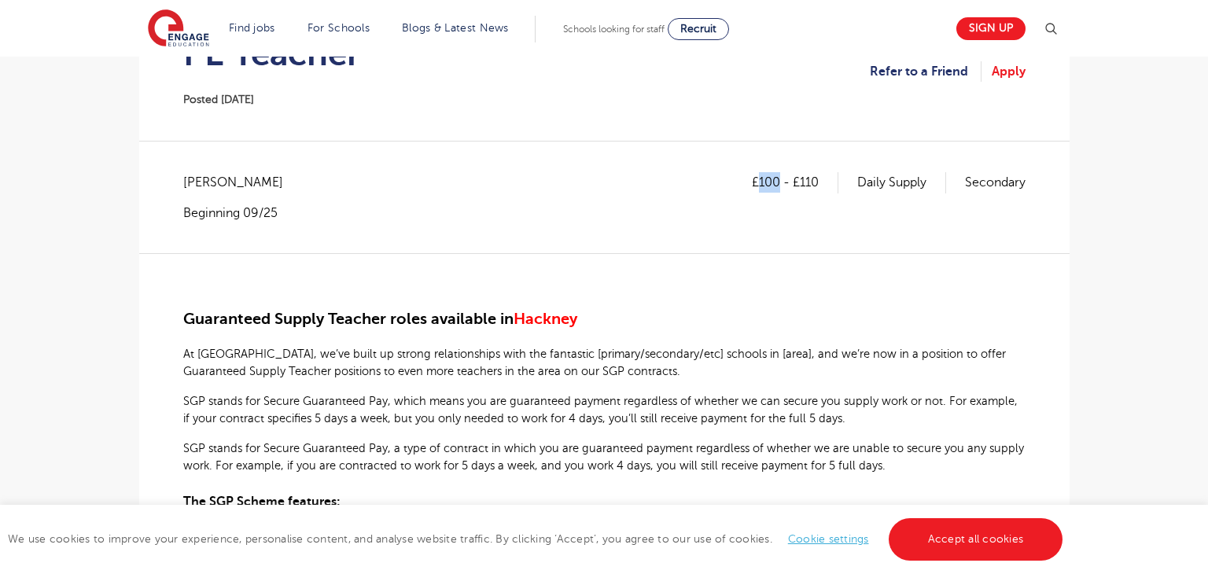
drag, startPoint x: 754, startPoint y: 181, endPoint x: 778, endPoint y: 188, distance: 24.6
click at [778, 188] on p "£100 - £110" at bounding box center [795, 182] width 86 height 20
copy p "100"
drag, startPoint x: 799, startPoint y: 182, endPoint x: 816, endPoint y: 182, distance: 17.3
click at [816, 182] on p "£100 - £110" at bounding box center [795, 182] width 86 height 20
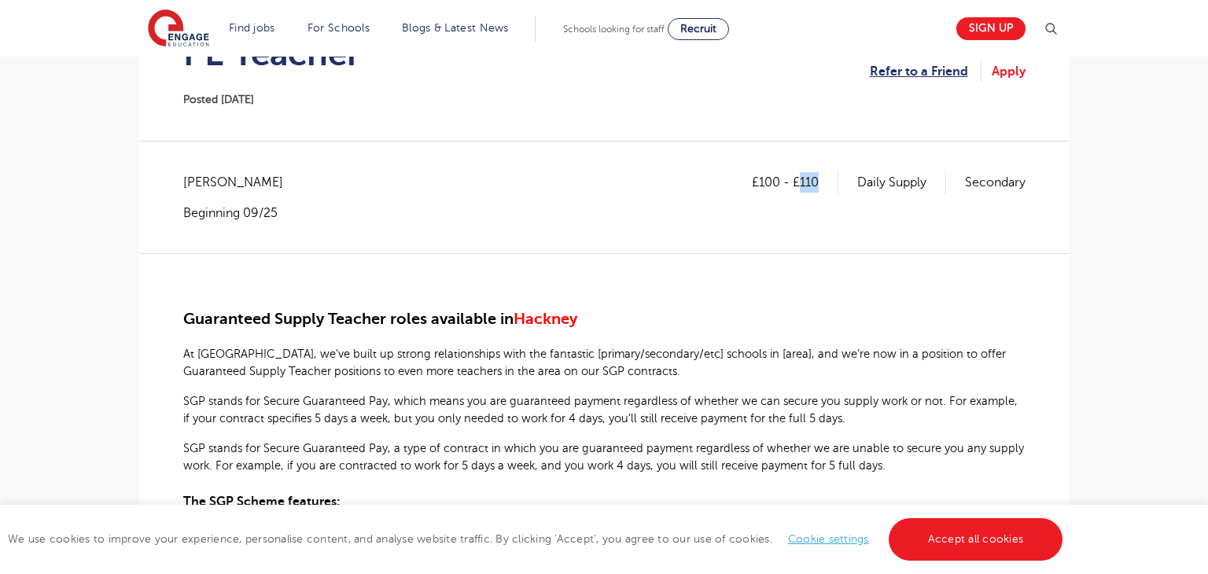
copy p "110"
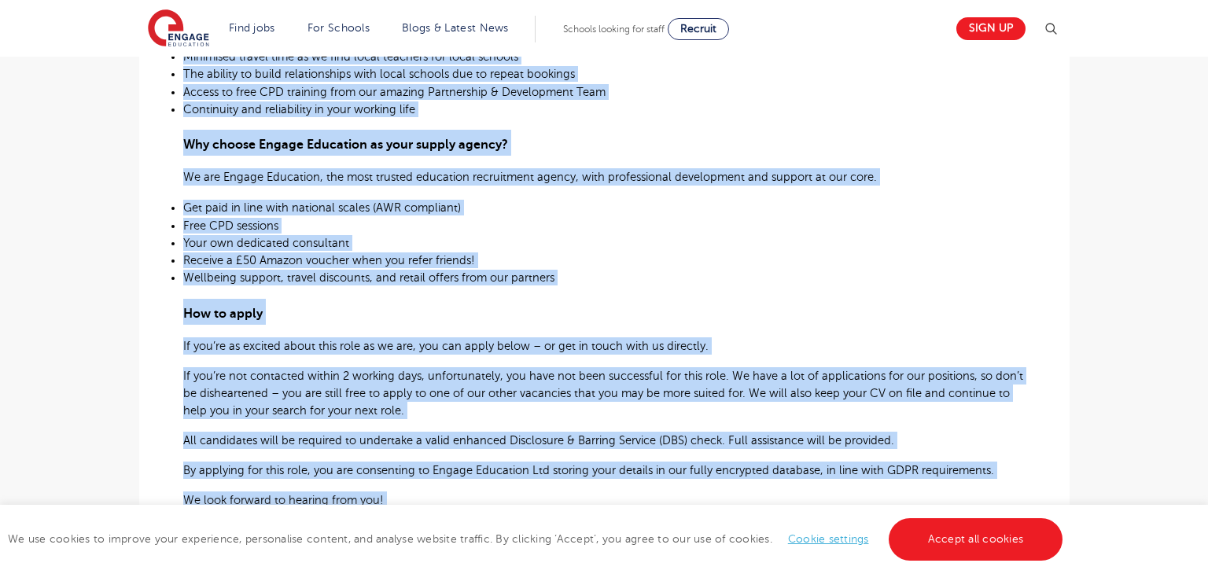
scroll to position [820, 0]
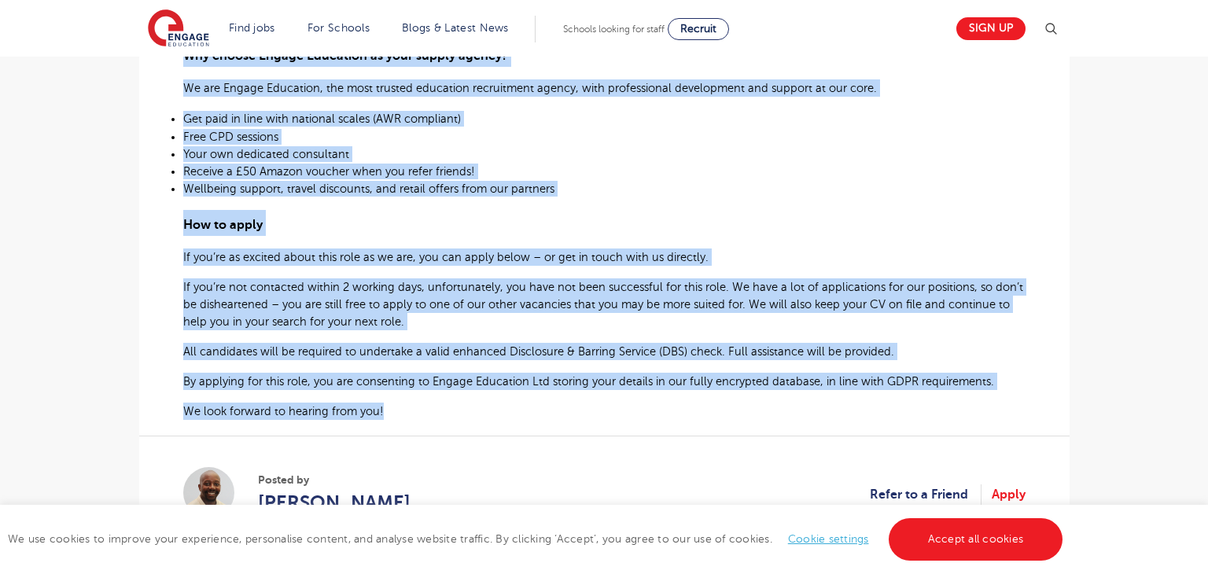
drag, startPoint x: 182, startPoint y: 289, endPoint x: 385, endPoint y: 424, distance: 243.8
click at [385, 421] on div "Guaranteed Supply Teacher roles available in Hackney At Engage, we’ve built up …" at bounding box center [604, 27] width 842 height 787
copy div "Guaranteed Supply Teacher roles available in Hackney At Engage, we’ve built up …"
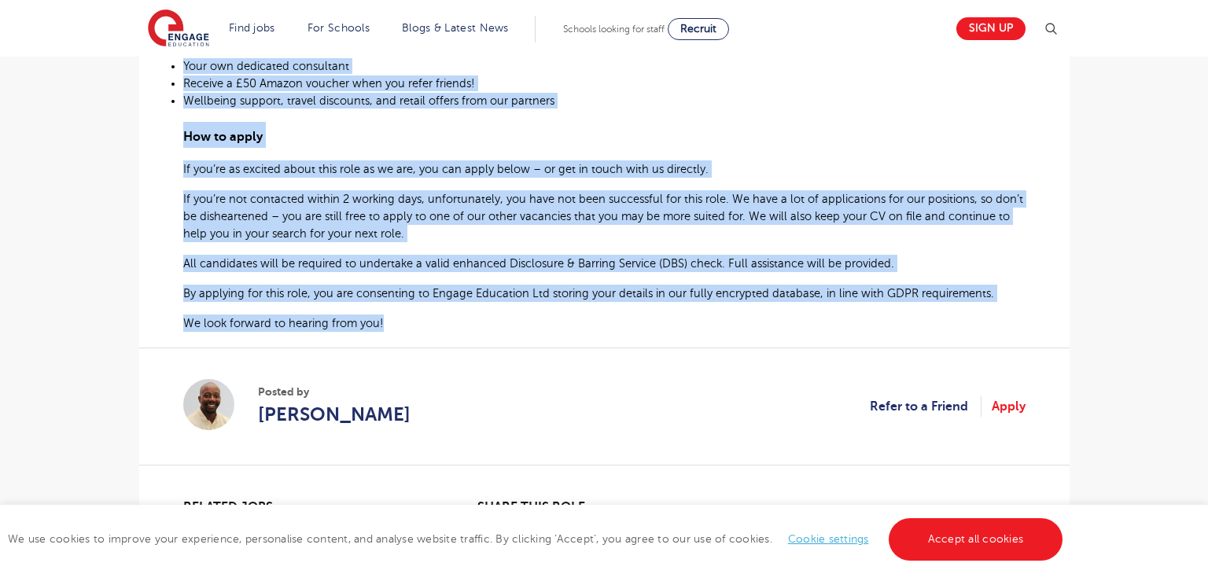
scroll to position [918, 0]
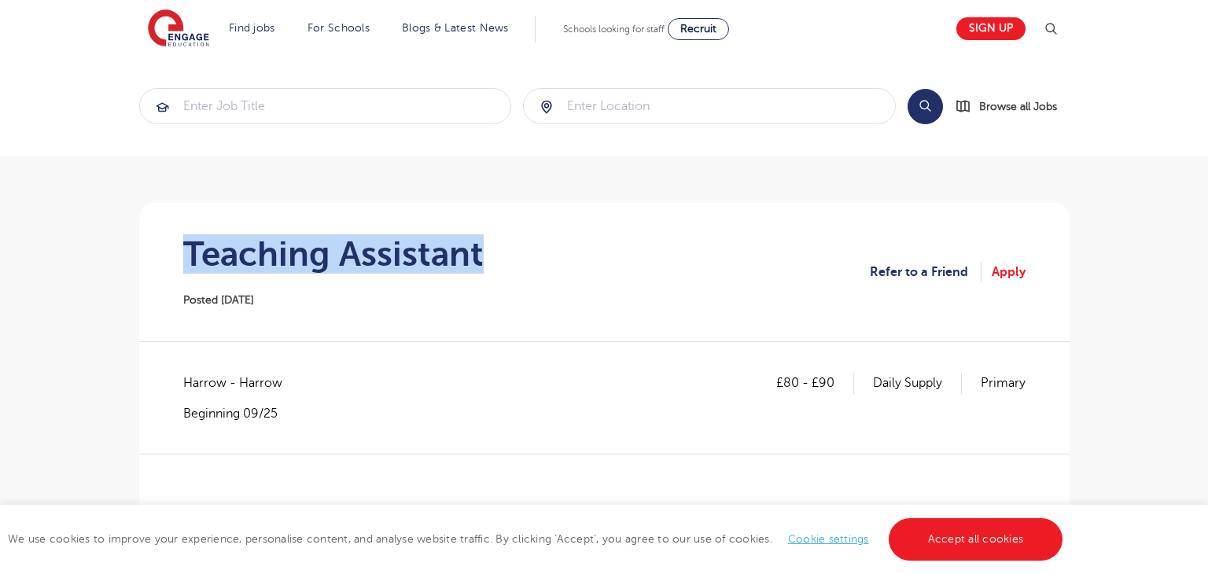
drag, startPoint x: 184, startPoint y: 252, endPoint x: 485, endPoint y: 270, distance: 301.7
click at [485, 270] on section "Teaching Assistant Posted [DATE] Refer to a Friend Apply" at bounding box center [604, 272] width 905 height 138
copy h1 "Teaching Assistant"
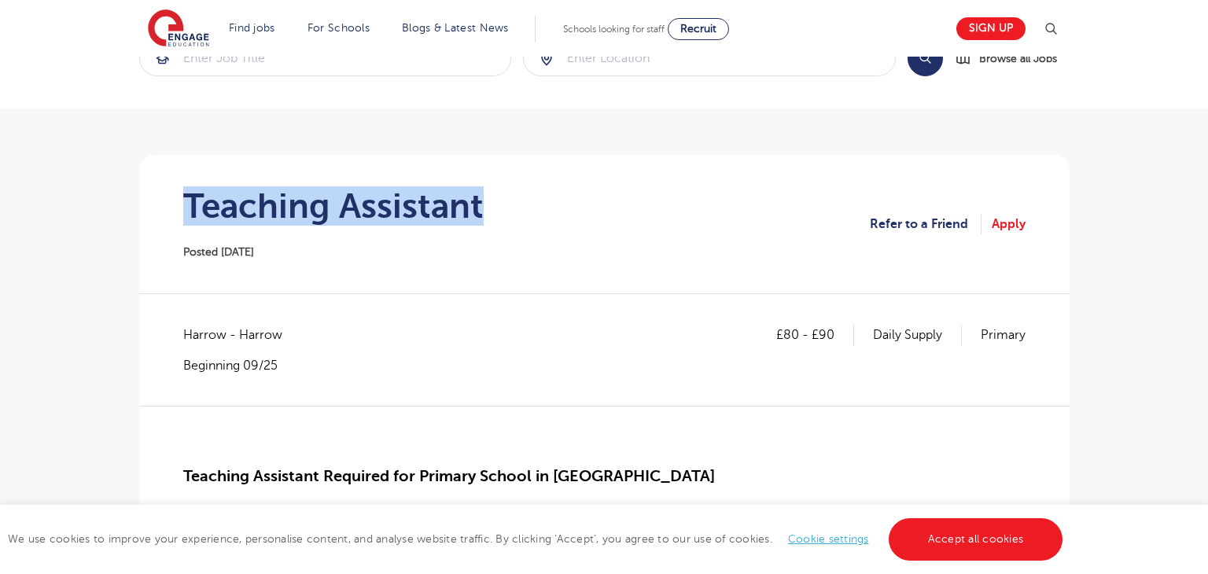
scroll to position [53, 0]
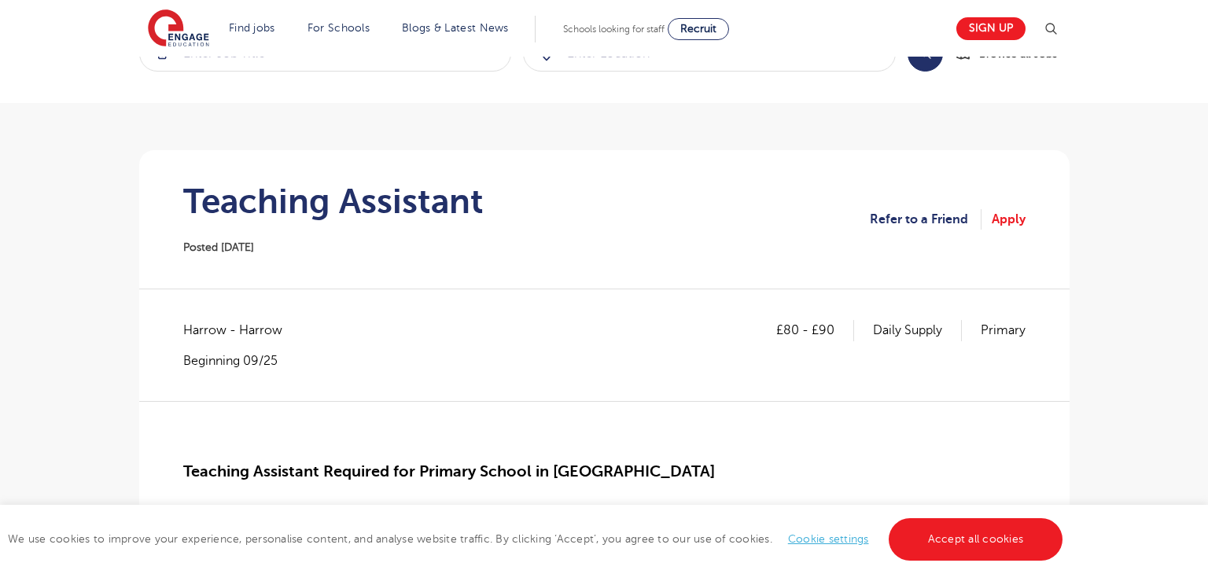
click at [208, 334] on span "Harrow - Harrow" at bounding box center [240, 330] width 115 height 20
copy span "Harrow"
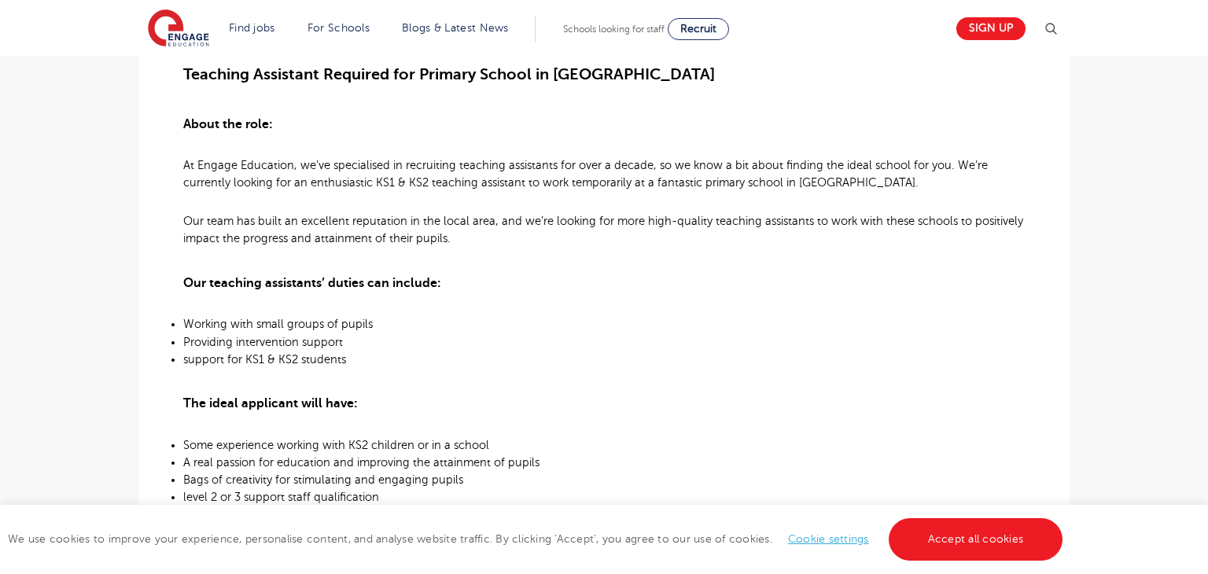
scroll to position [147, 0]
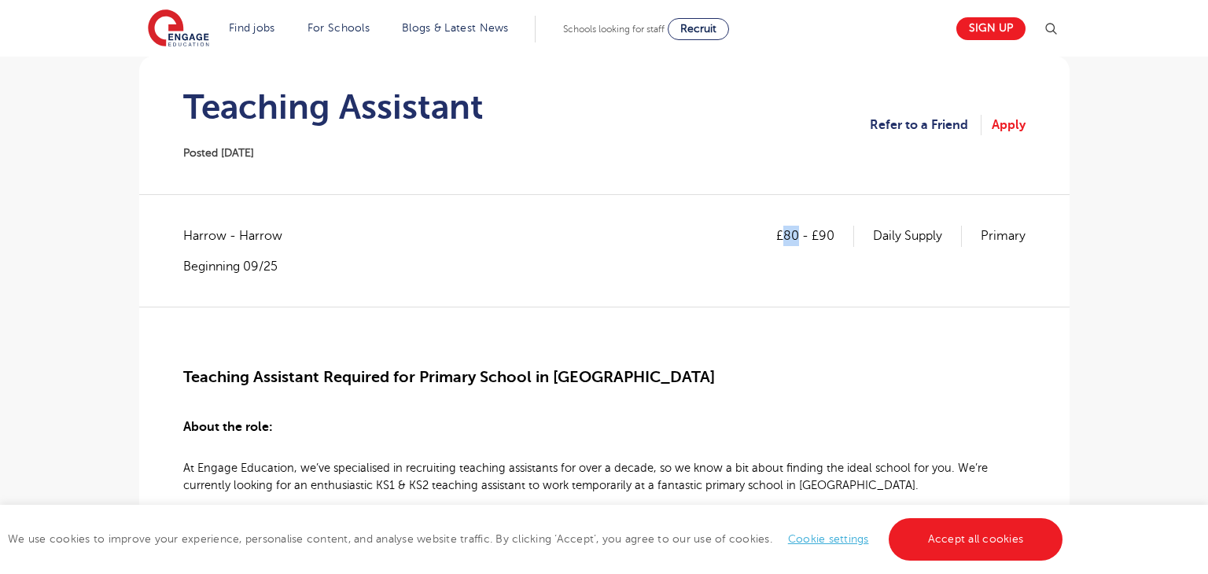
click at [797, 240] on p "£80 - £90" at bounding box center [815, 236] width 78 height 20
copy p "80"
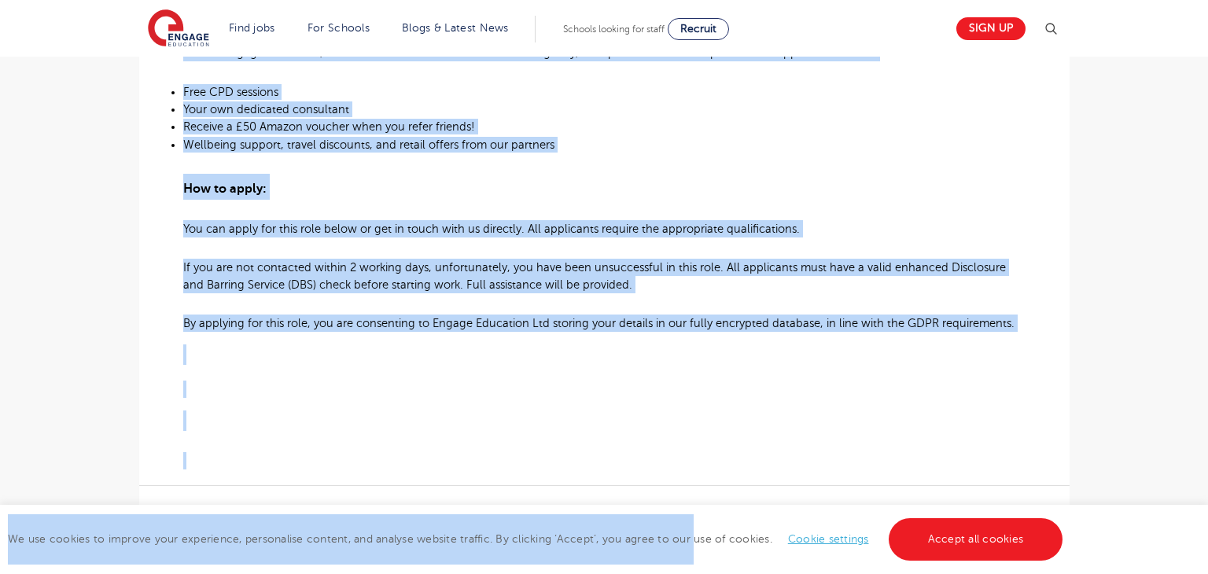
scroll to position [1148, 0]
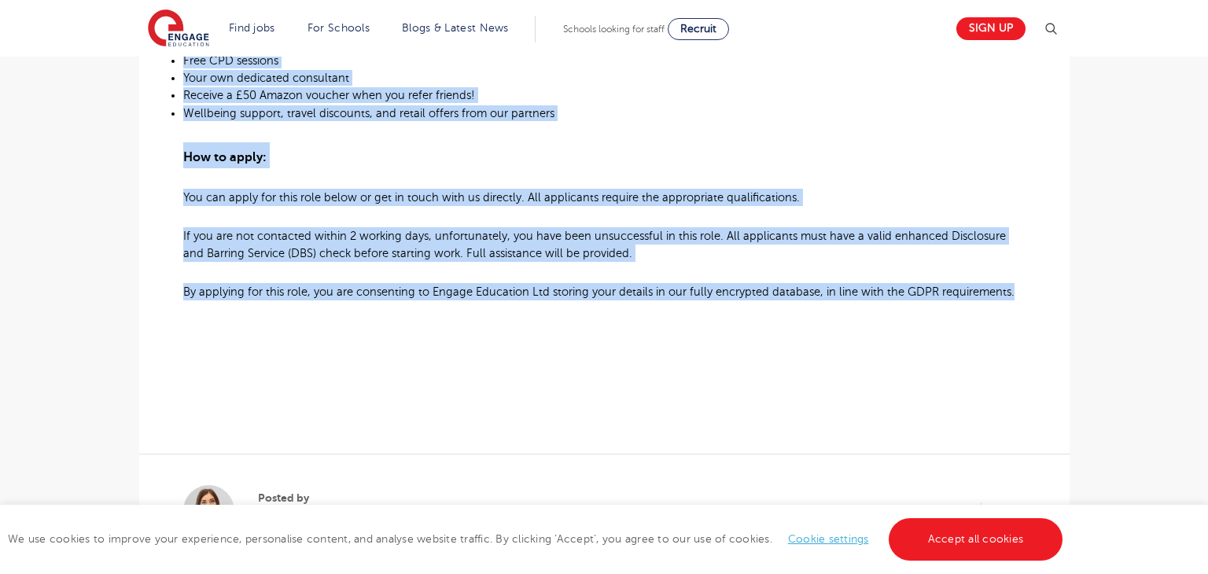
drag, startPoint x: 225, startPoint y: 267, endPoint x: 1008, endPoint y: 295, distance: 783.7
copy div "Teaching Assistant Required for Primary School in Harrow About the role: At Eng…"
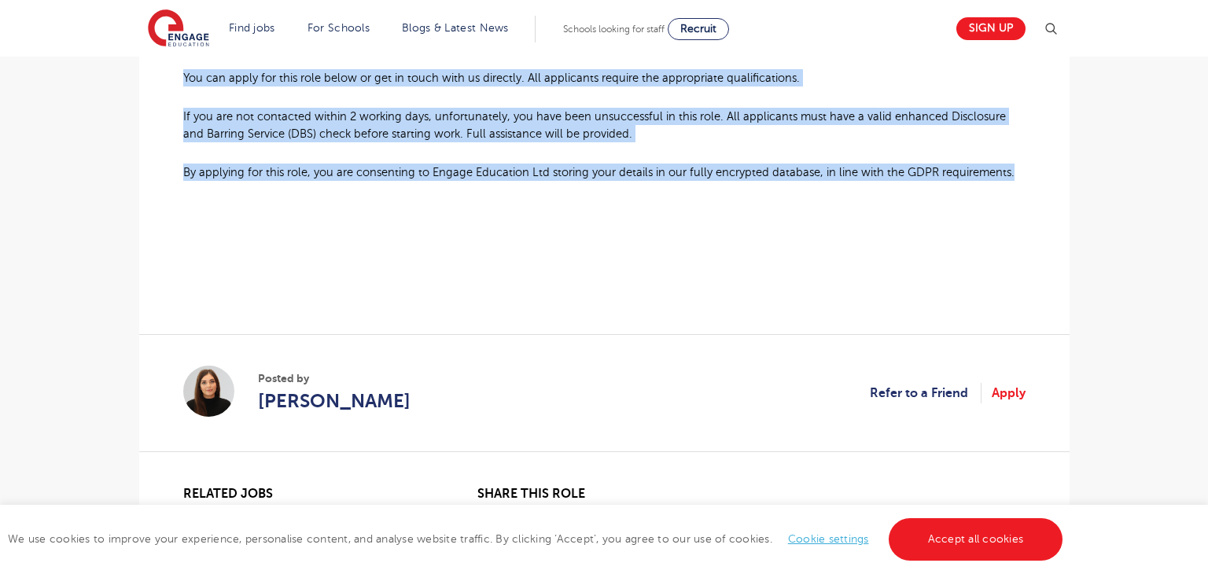
scroll to position [1269, 0]
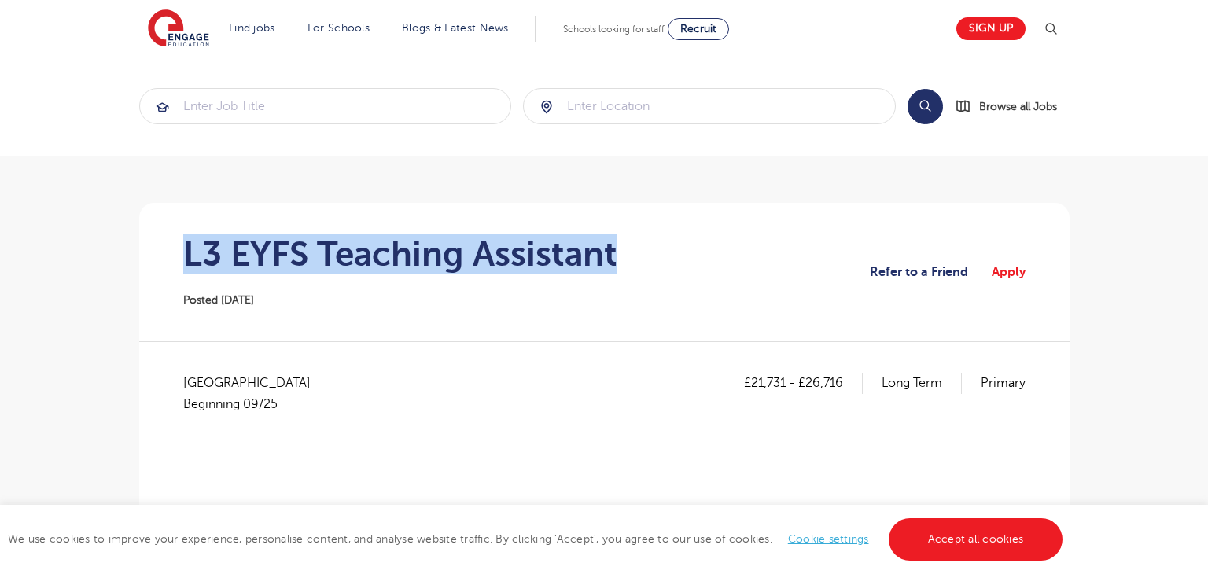
click at [665, 256] on section "L3 EYFS Teaching Assistant Posted [DATE] Refer to a Friend Apply" at bounding box center [604, 272] width 905 height 138
click at [217, 384] on span "Buckinghamshire Beginning 09/25" at bounding box center [254, 394] width 143 height 42
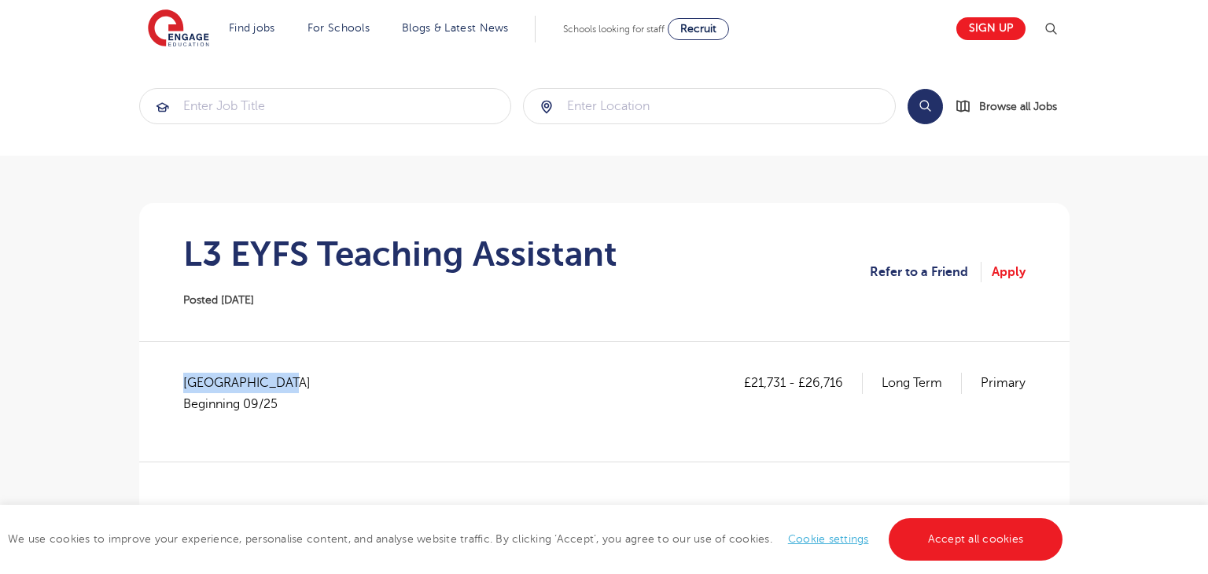
click at [217, 384] on span "Buckinghamshire Beginning 09/25" at bounding box center [254, 394] width 143 height 42
copy span "[GEOGRAPHIC_DATA]"
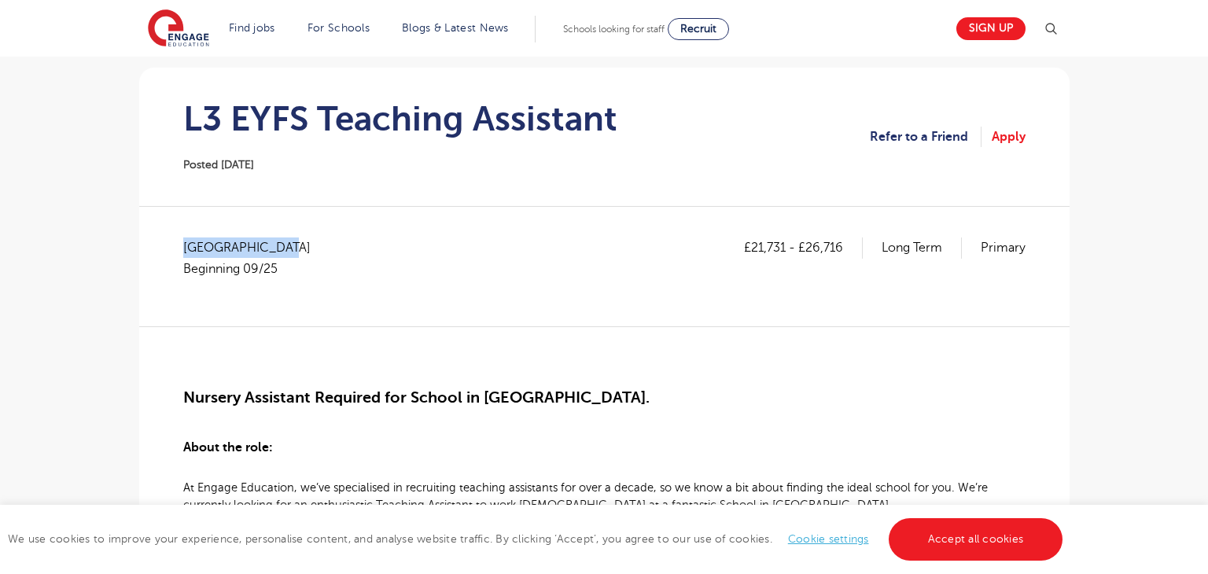
scroll to position [217, 0]
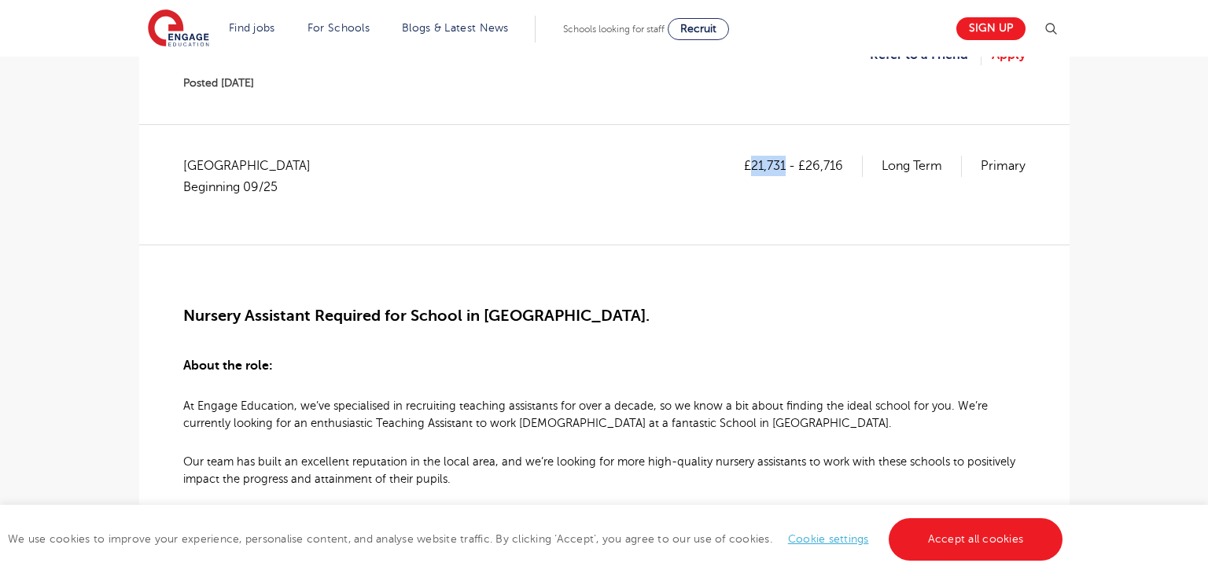
drag, startPoint x: 750, startPoint y: 162, endPoint x: 784, endPoint y: 167, distance: 34.3
click at [784, 167] on p "£21,731 - £26,716" at bounding box center [803, 166] width 119 height 20
copy p "21,731"
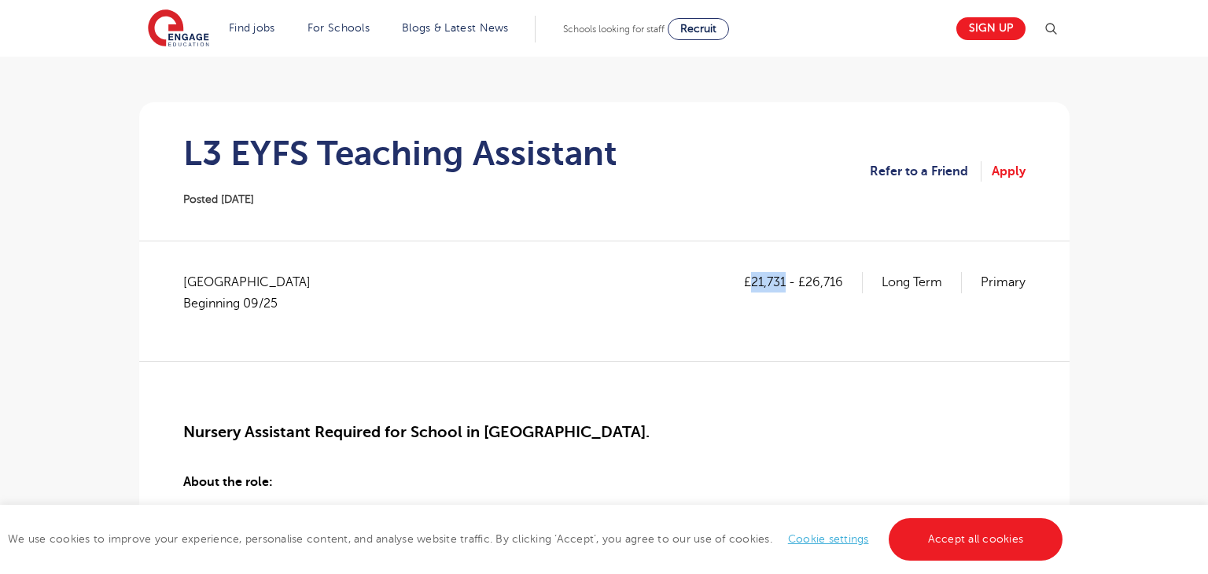
scroll to position [0, 0]
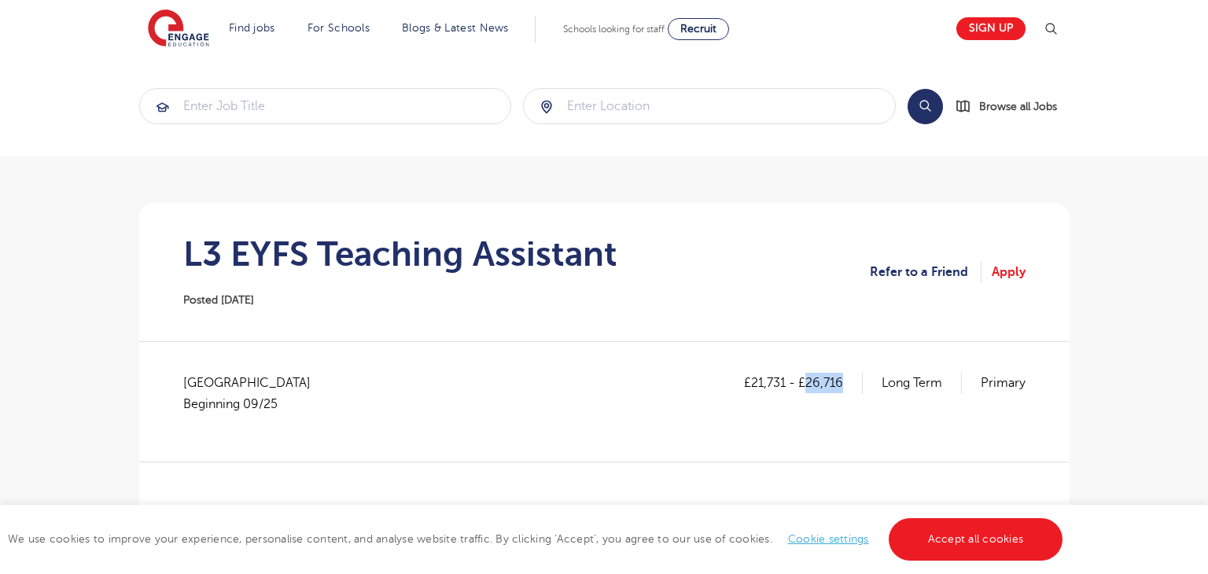
drag, startPoint x: 808, startPoint y: 384, endPoint x: 850, endPoint y: 385, distance: 42.5
click at [850, 385] on p "£21,731 - £26,716" at bounding box center [803, 383] width 119 height 20
copy p "26,716"
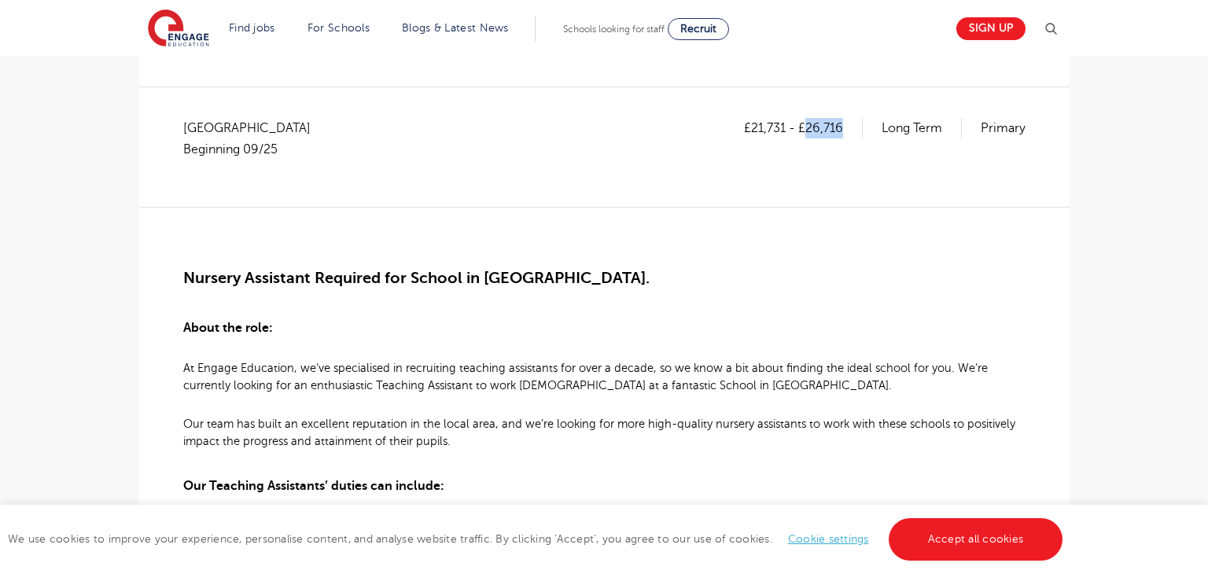
scroll to position [272, 0]
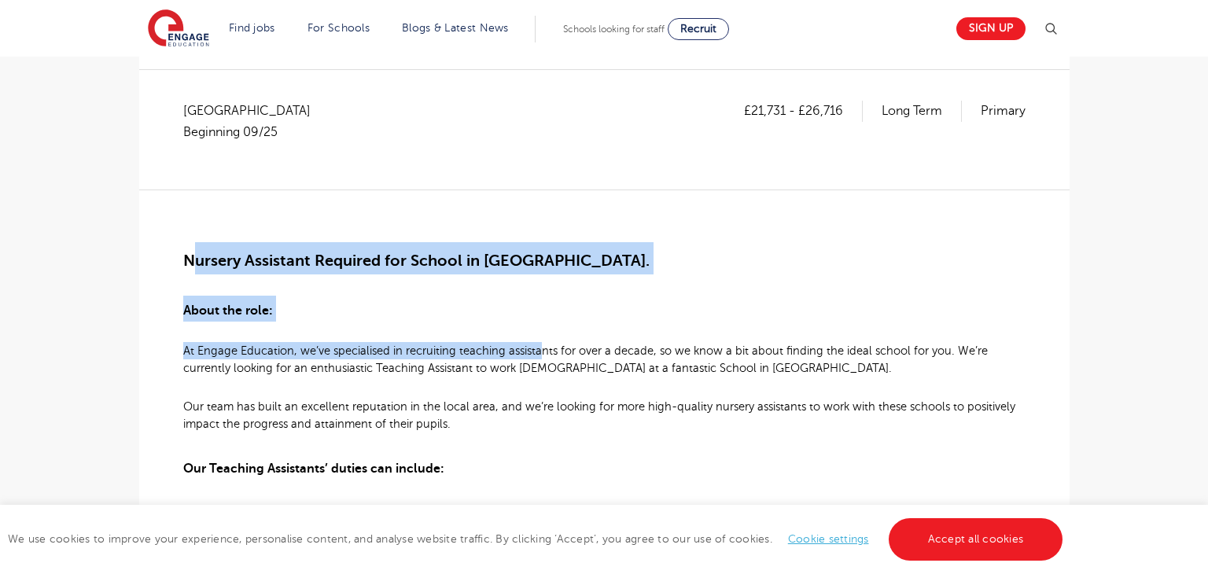
drag, startPoint x: 190, startPoint y: 259, endPoint x: 539, endPoint y: 354, distance: 361.9
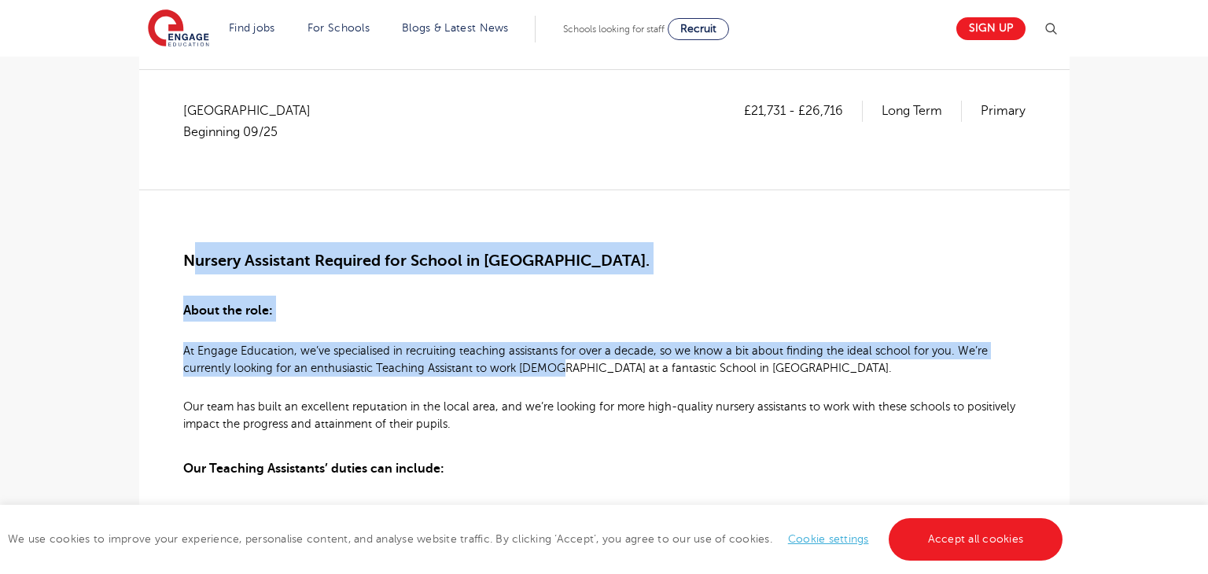
click at [479, 301] on h3 "About the role:" at bounding box center [604, 309] width 842 height 26
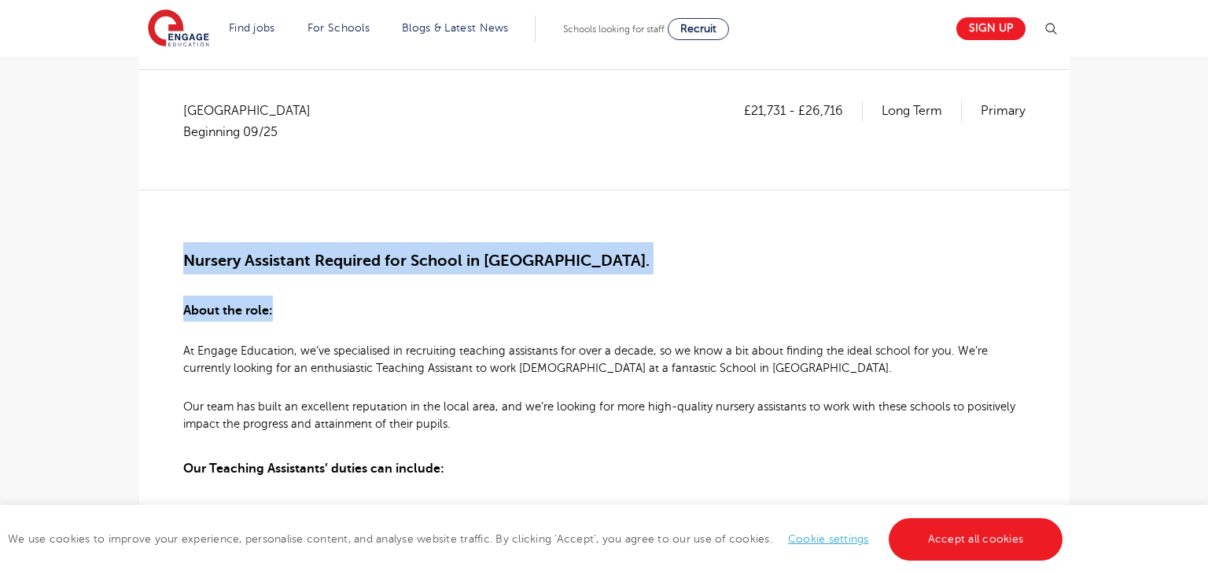
drag, startPoint x: 182, startPoint y: 256, endPoint x: 611, endPoint y: 353, distance: 439.5
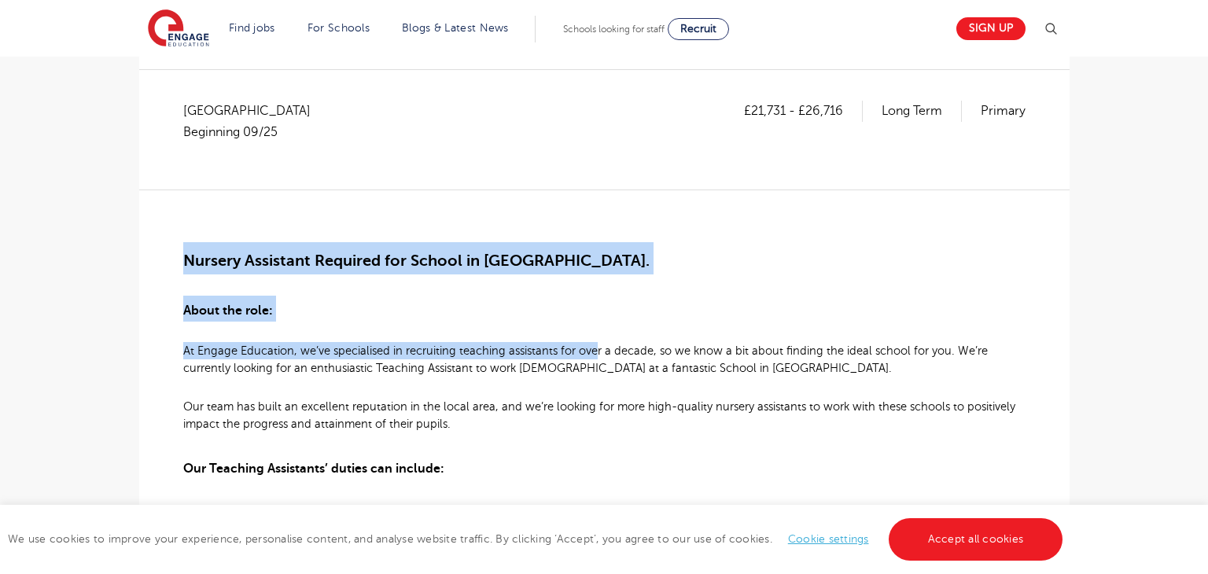
click at [580, 268] on span "Nursery Assistant Required for School in [GEOGRAPHIC_DATA]." at bounding box center [416, 261] width 466 height 18
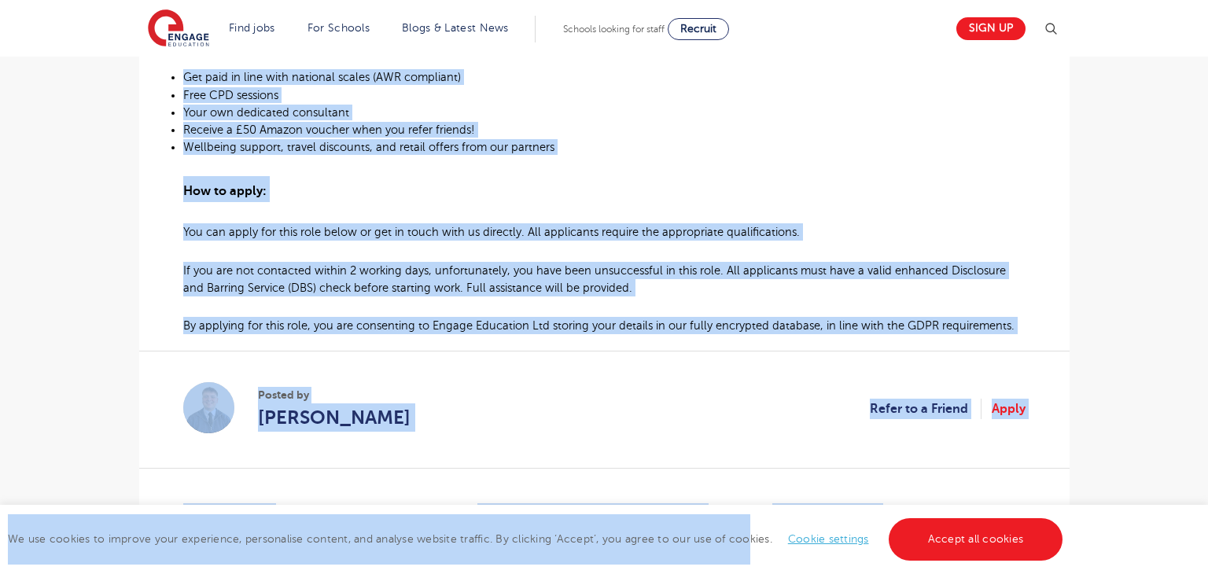
scroll to position [1143, 0]
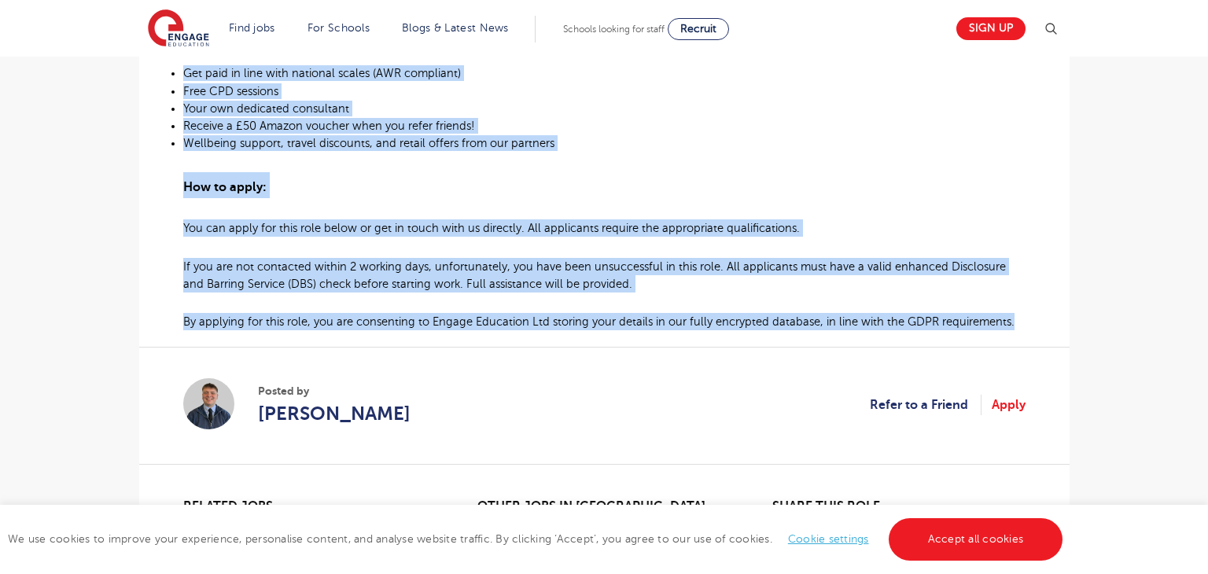
drag, startPoint x: 185, startPoint y: 253, endPoint x: 1023, endPoint y: 328, distance: 841.5
copy div "Loremip Dolorsita Consecte adi Elitse do Eiusmod Tempo. Incid utl etdo: Ma Aliq…"
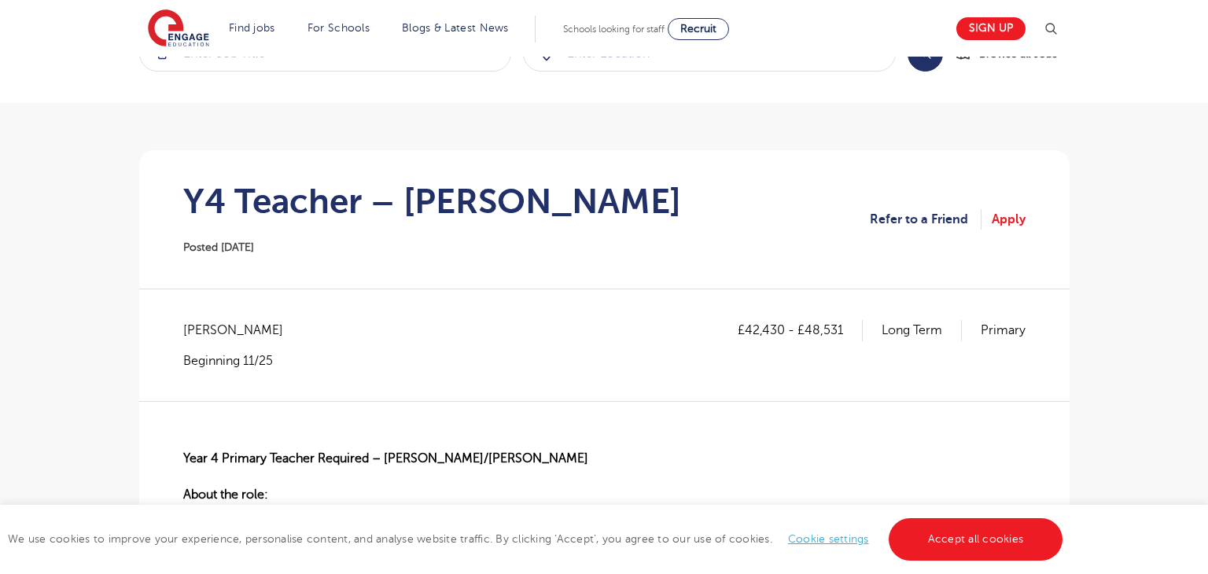
scroll to position [63, 0]
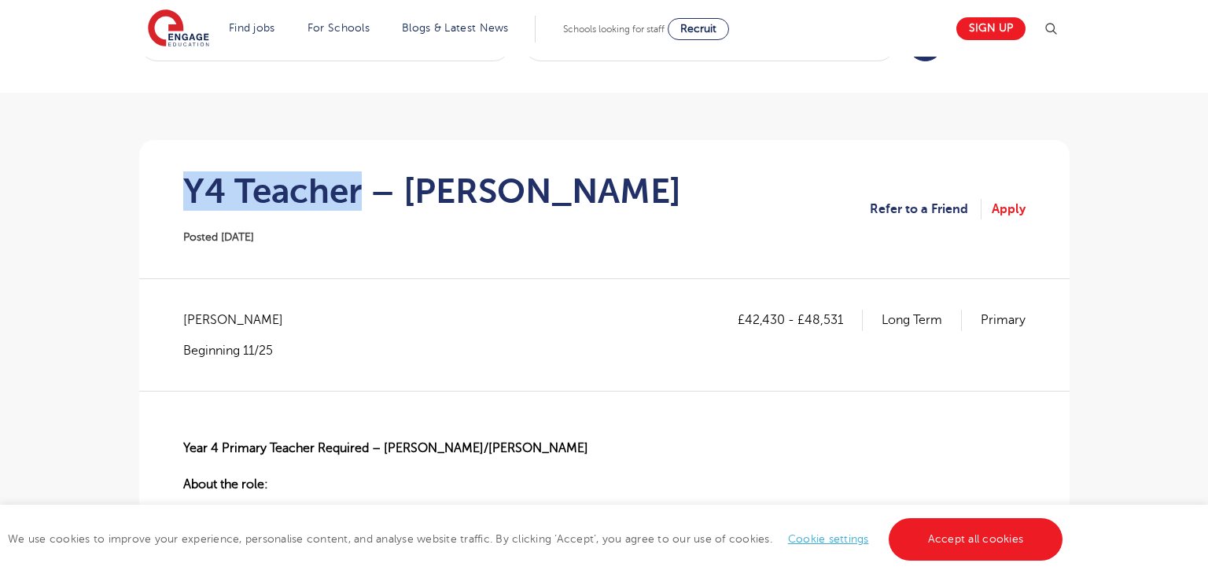
drag, startPoint x: 182, startPoint y: 191, endPoint x: 361, endPoint y: 197, distance: 179.4
click at [361, 197] on section "Y4 Teacher – [PERSON_NAME] Posted [DATE] Refer to a Friend Apply" at bounding box center [604, 209] width 905 height 138
copy h1 "Y4 Teacher"
click at [344, 277] on section "Y4 Teacher – [PERSON_NAME] Posted [DATE] Refer to a Friend Apply" at bounding box center [604, 209] width 905 height 138
drag, startPoint x: 178, startPoint y: 189, endPoint x: 269, endPoint y: 189, distance: 90.4
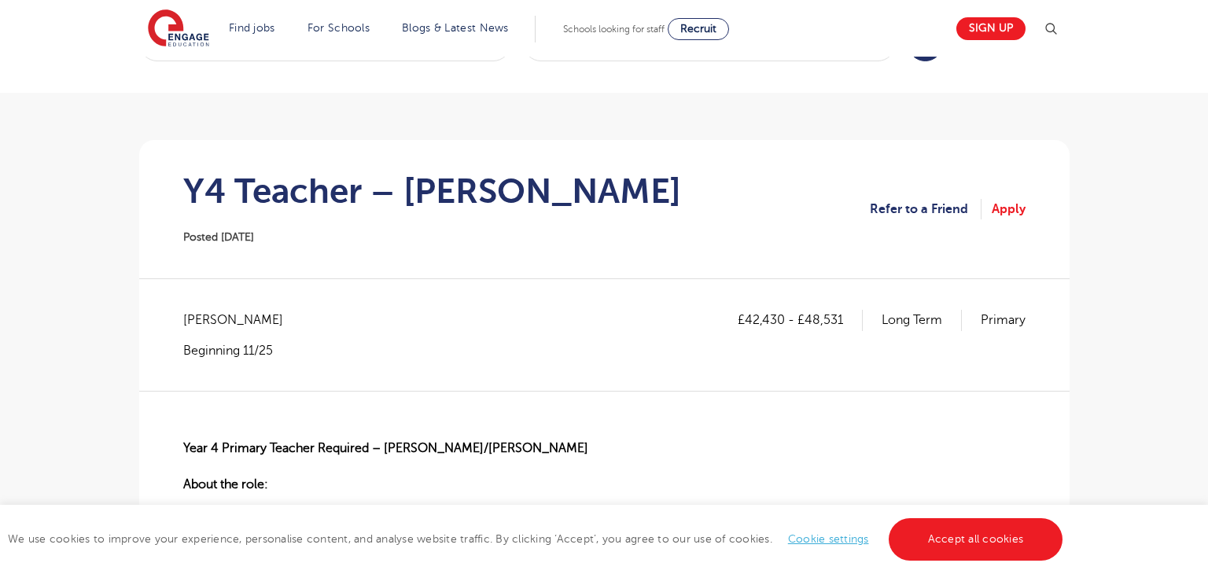
click at [203, 189] on section "Y4 Teacher – Mitcham Posted 23/09/25 Refer to a Friend Apply" at bounding box center [604, 209] width 905 height 138
click at [311, 189] on h1 "Y4 Teacher – Mitcham" at bounding box center [432, 190] width 498 height 39
drag, startPoint x: 186, startPoint y: 180, endPoint x: 360, endPoint y: 193, distance: 174.3
click at [360, 193] on h1 "Y4 Teacher – Mitcham" at bounding box center [432, 190] width 498 height 39
copy h1 "Y4 Teacher"
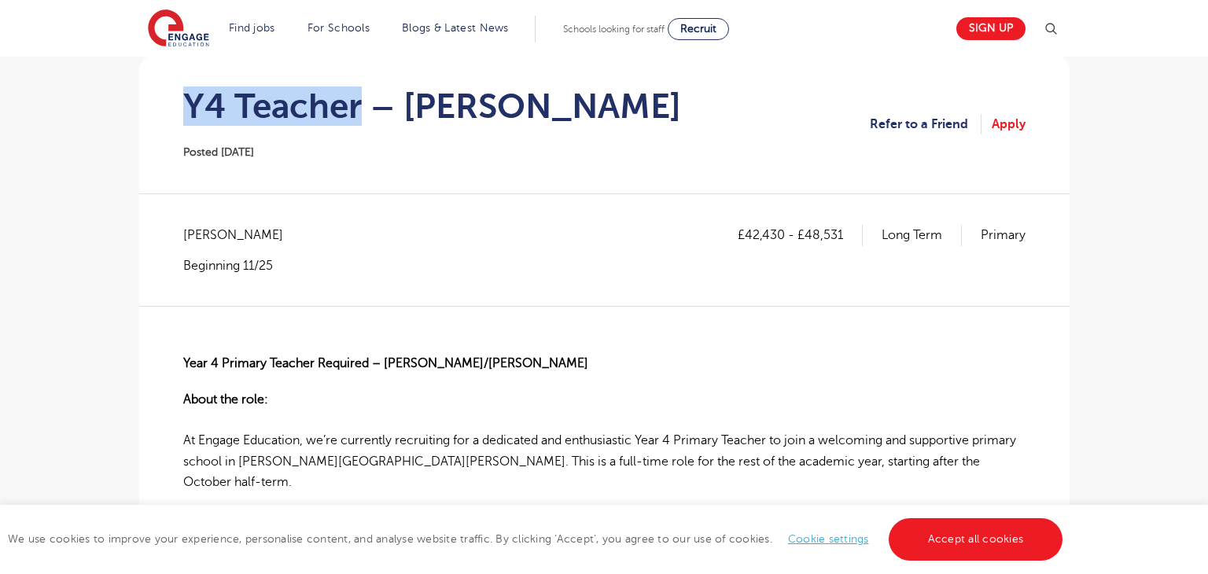
scroll to position [169, 0]
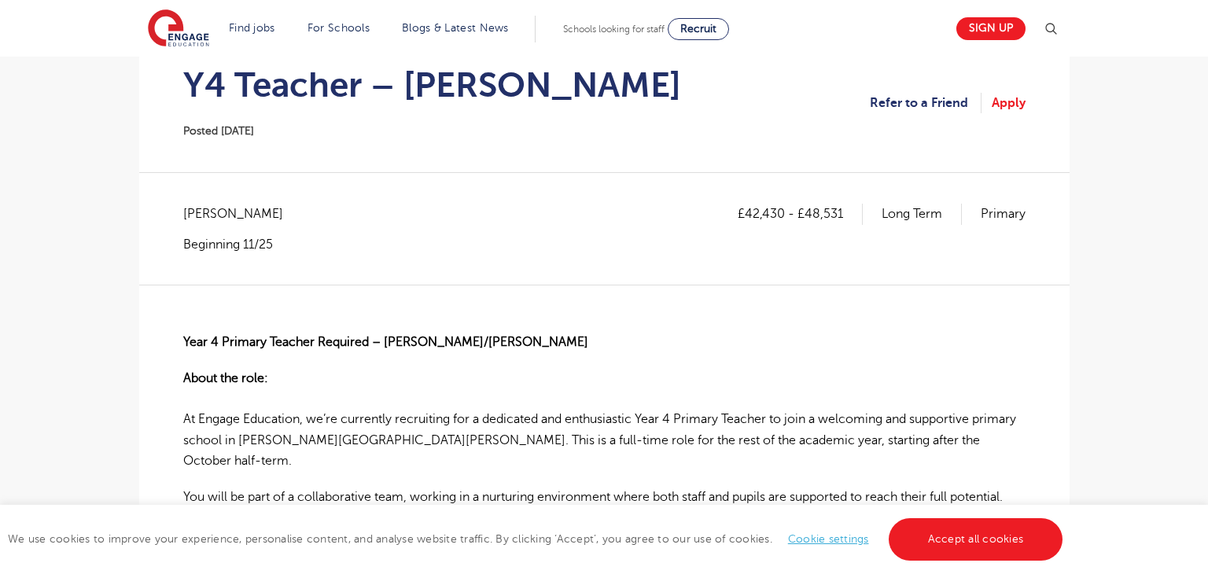
click at [187, 212] on span "Sutton - Sutton" at bounding box center [241, 214] width 116 height 20
copy span "Sutton"
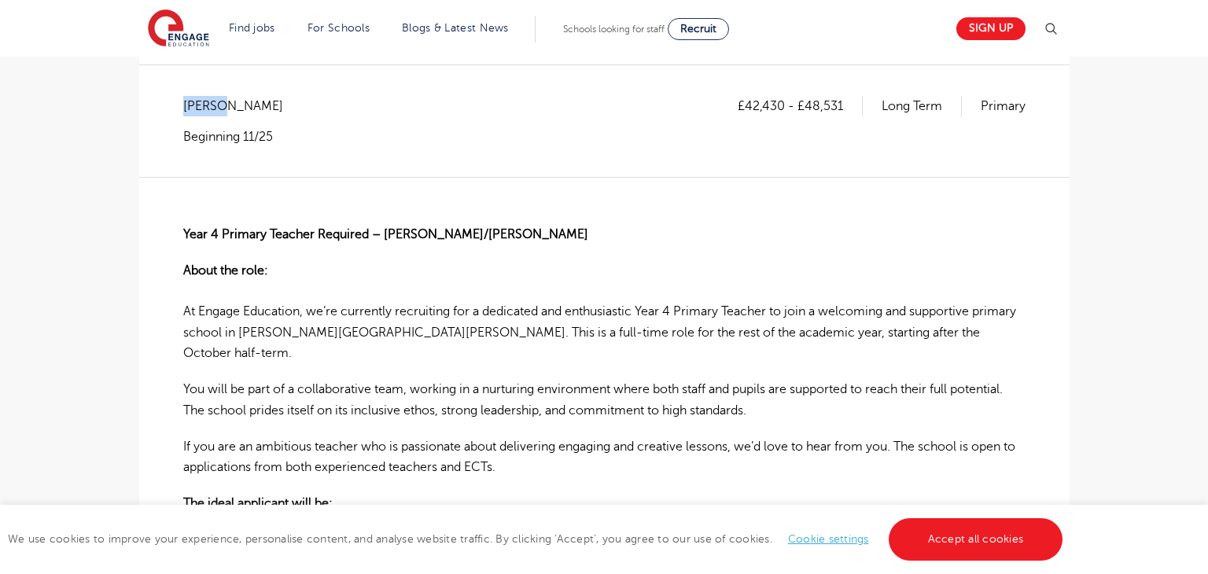
scroll to position [278, 0]
click at [464, 226] on strong "Year 4 Primary Teacher Required – Sutton/Mitcham" at bounding box center [385, 233] width 405 height 14
click at [465, 226] on strong "Year 4 Primary Teacher Required – Sutton/Mitcham" at bounding box center [385, 233] width 405 height 14
copy strong "Mitcham"
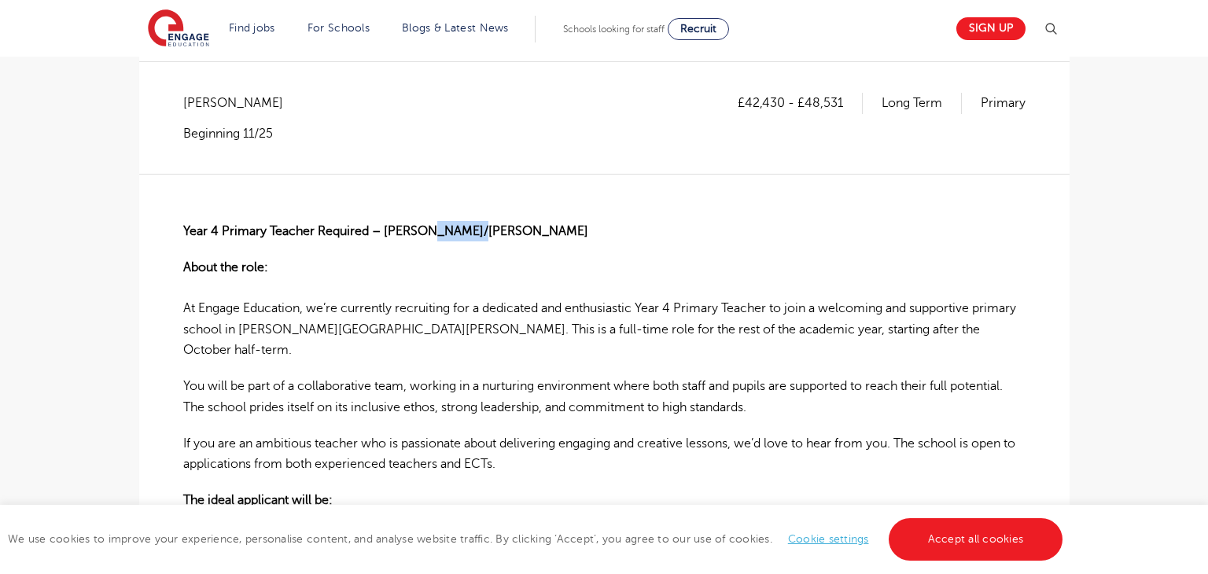
scroll to position [279, 0]
drag, startPoint x: 752, startPoint y: 103, endPoint x: 782, endPoint y: 106, distance: 30.0
click at [782, 106] on p "£42,430 - £48,531" at bounding box center [800, 104] width 125 height 20
copy p "42,430"
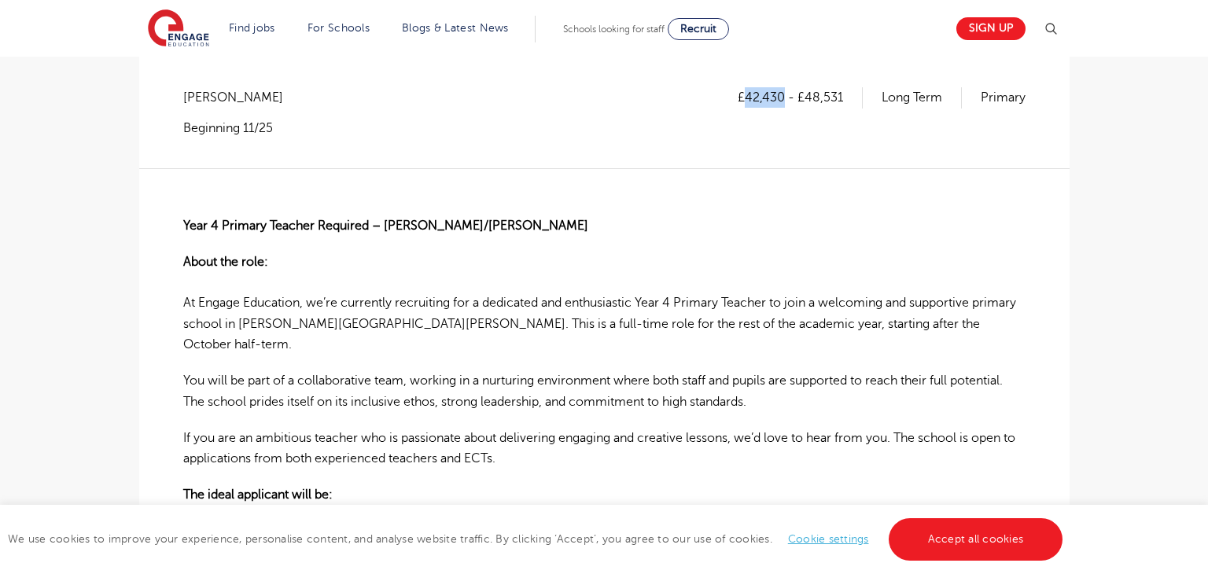
scroll to position [286, 0]
drag, startPoint x: 806, startPoint y: 90, endPoint x: 845, endPoint y: 91, distance: 39.3
click at [845, 91] on p "£42,430 - £48,531" at bounding box center [800, 96] width 125 height 20
copy p "48,531"
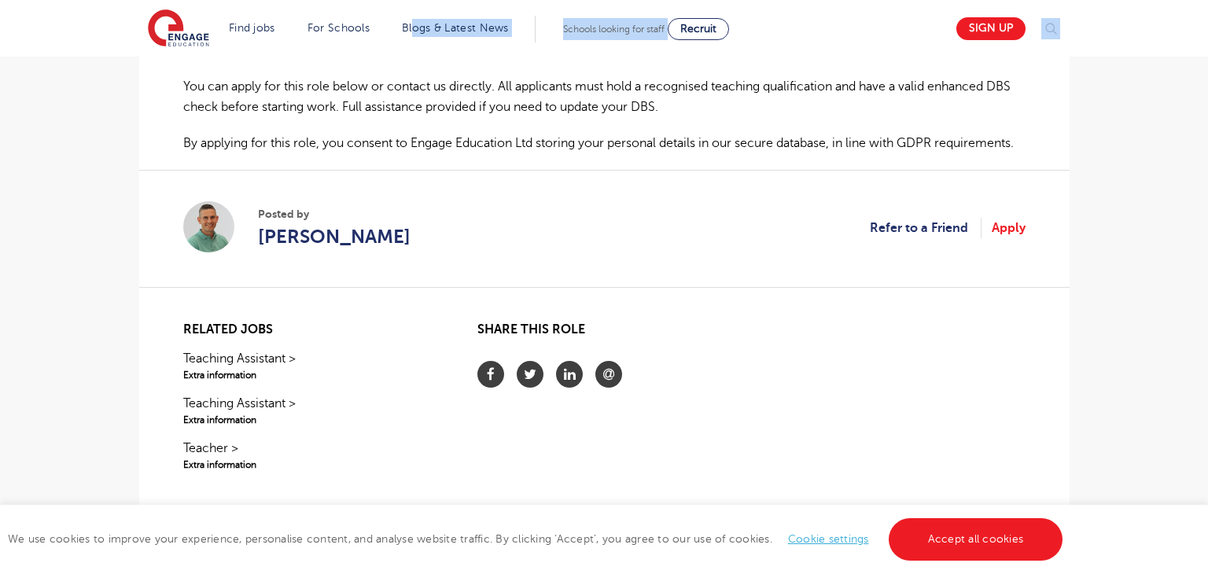
scroll to position [1168, 0]
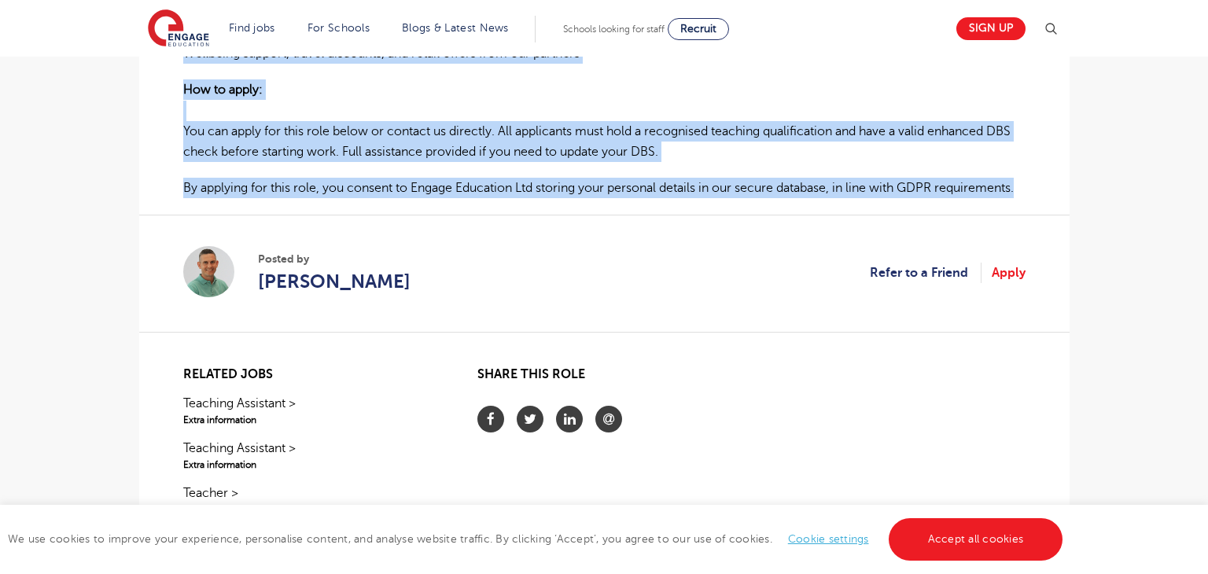
drag, startPoint x: 181, startPoint y: 223, endPoint x: 501, endPoint y: 187, distance: 322.1
copy div "Year 4 Primary Teacher Required – Sutton/Mitcham About the role: At Engage Educ…"
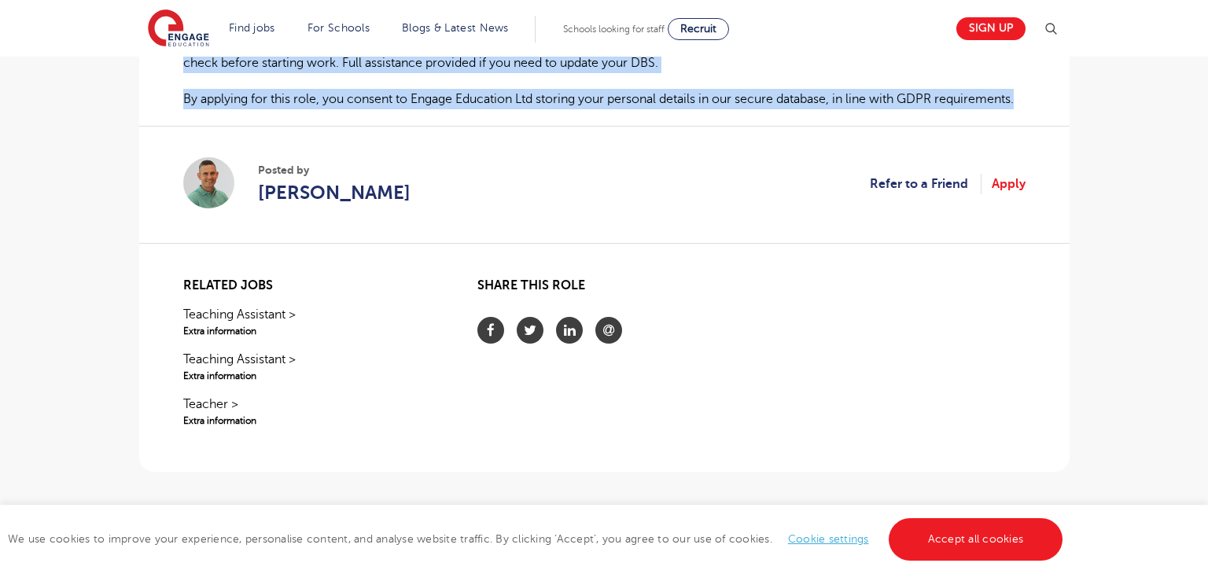
scroll to position [1230, 0]
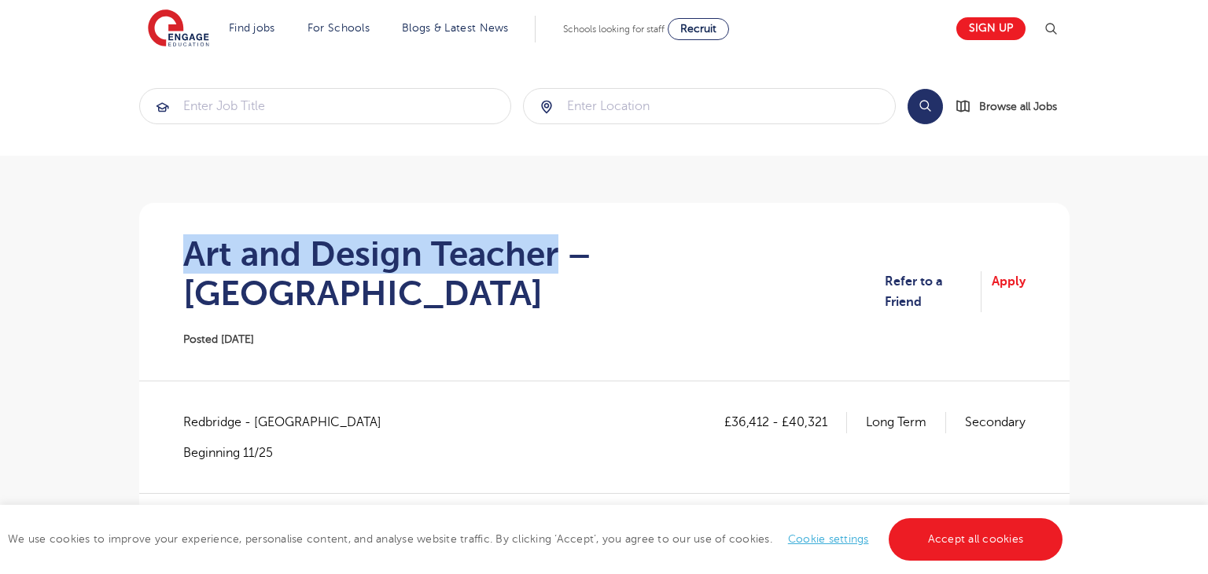
click at [556, 258] on h1 "Art and Design Teacher – Redbridge" at bounding box center [533, 273] width 701 height 79
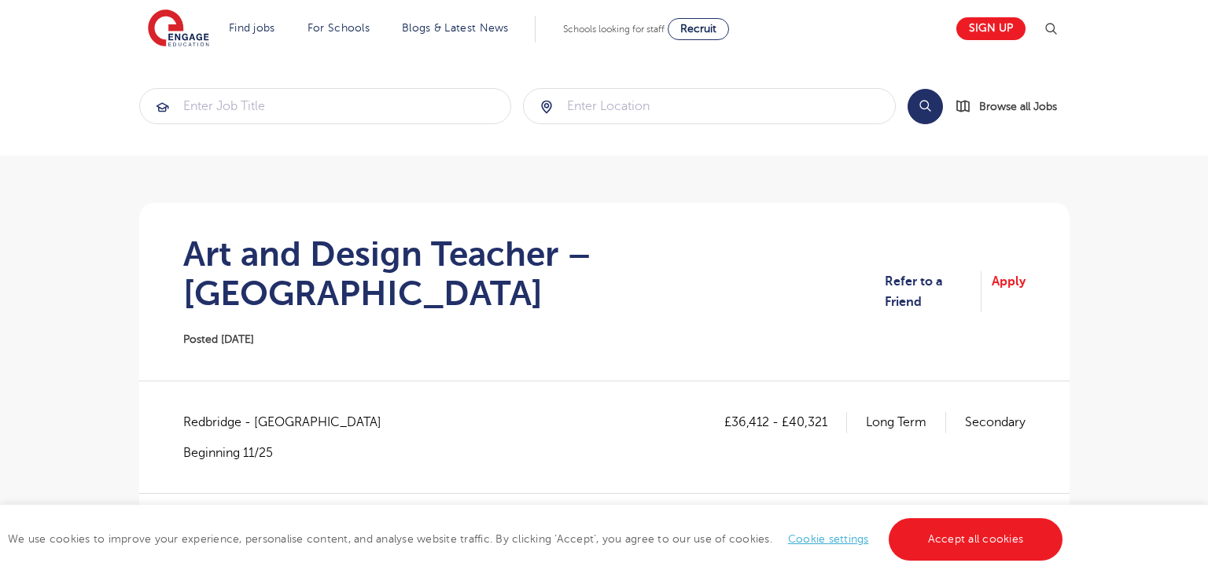
click at [186, 412] on span "Redbridge - Redbridge" at bounding box center [290, 422] width 214 height 20
copy span "Redbridge"
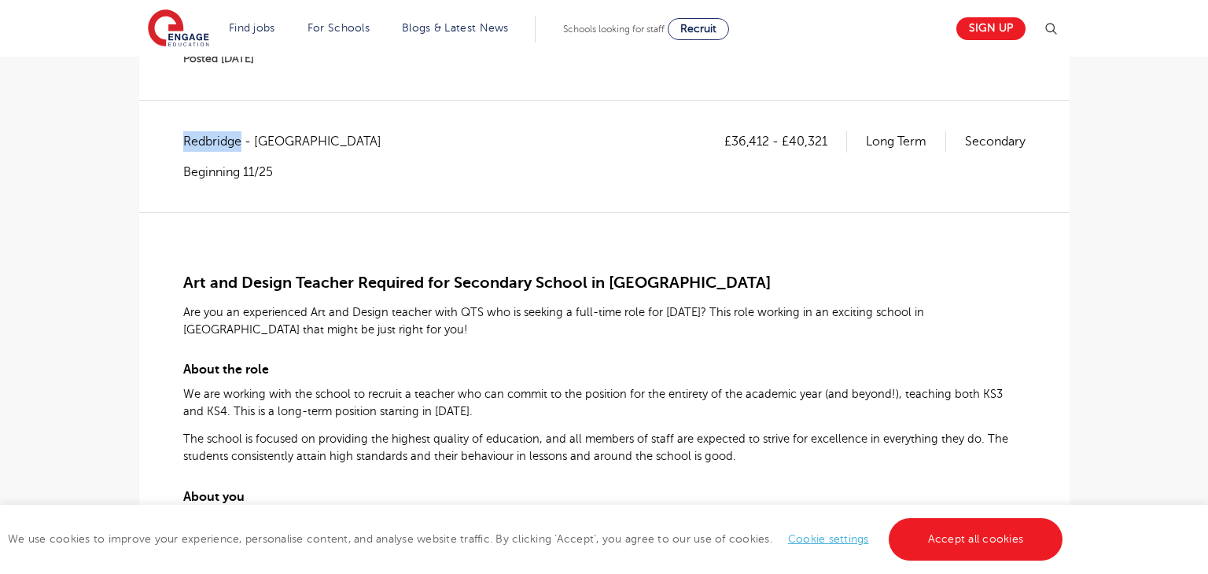
scroll to position [305, 0]
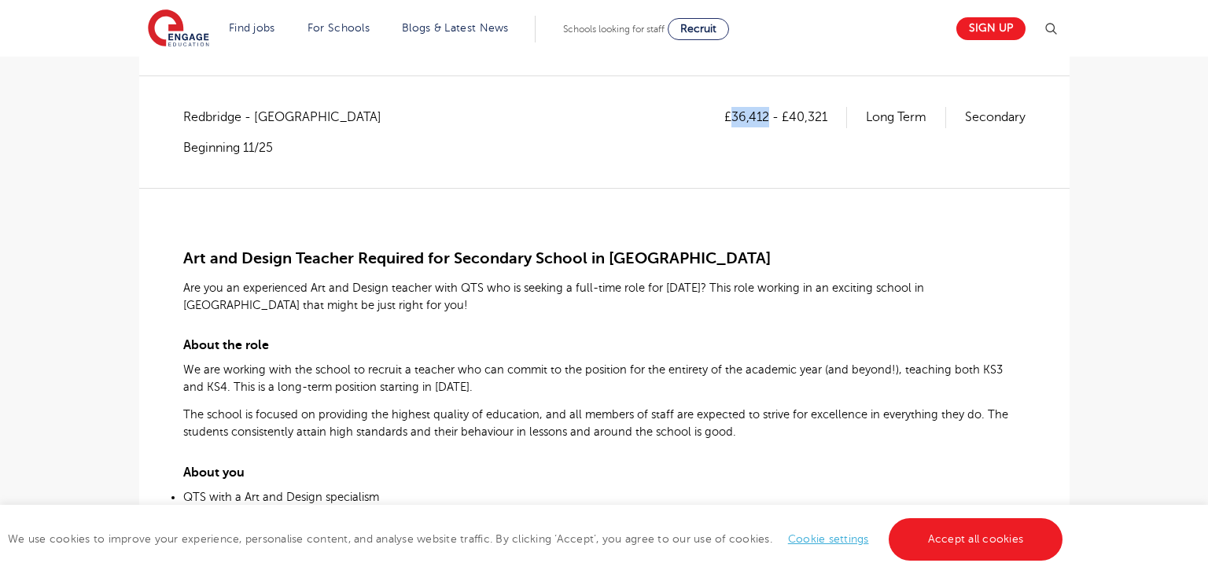
drag, startPoint x: 732, startPoint y: 72, endPoint x: 767, endPoint y: 75, distance: 35.5
click at [767, 107] on p "£36,412 - £40,321" at bounding box center [785, 117] width 123 height 20
copy p "36,412"
drag, startPoint x: 790, startPoint y: 71, endPoint x: 828, endPoint y: 79, distance: 38.6
click at [828, 107] on p "£36,412 - £40,321" at bounding box center [785, 117] width 123 height 20
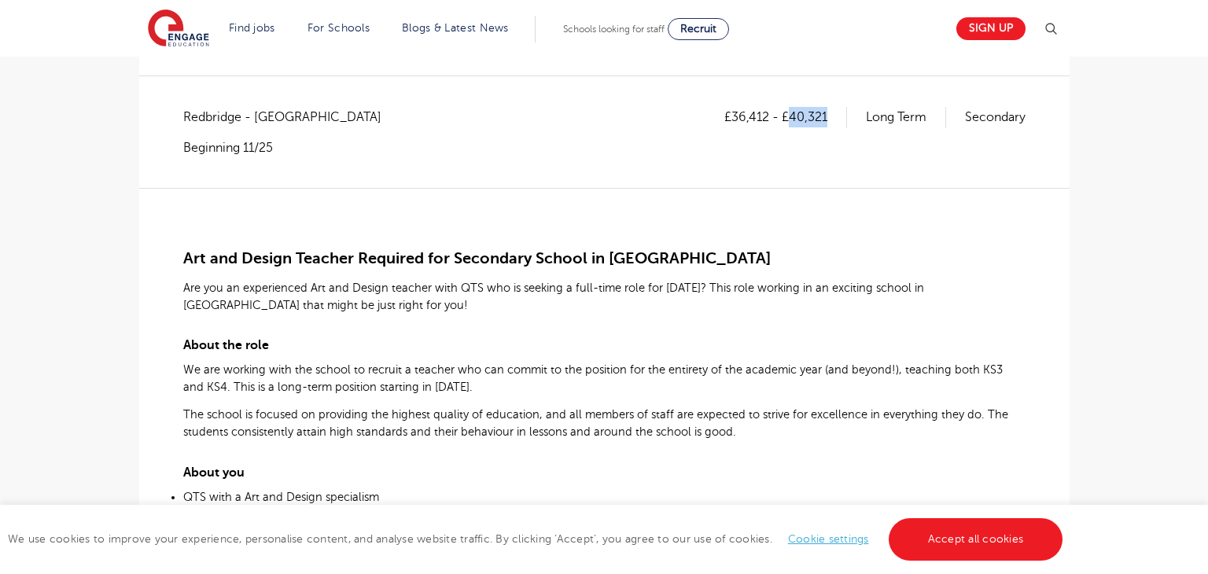
copy p "40,321"
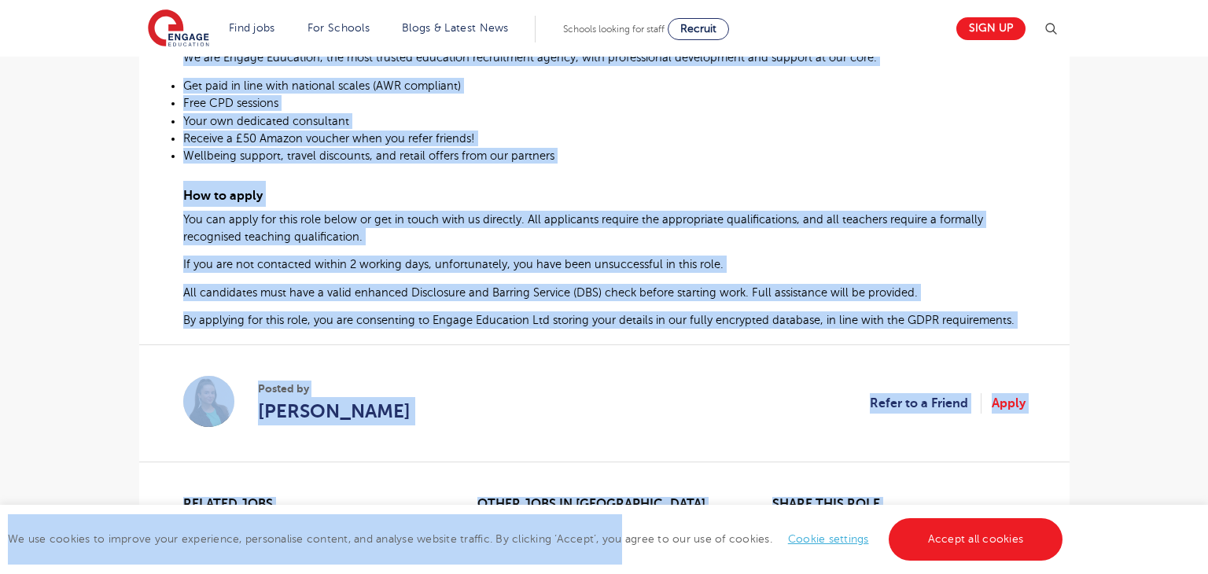
scroll to position [922, 0]
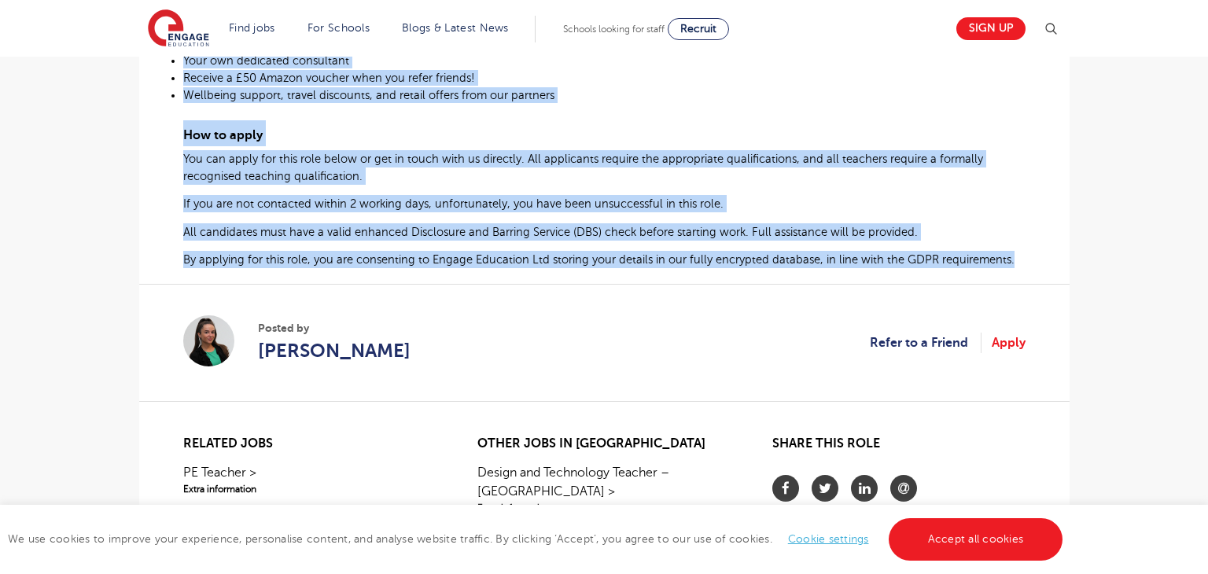
drag, startPoint x: 177, startPoint y: 216, endPoint x: 1038, endPoint y: 226, distance: 861.1
copy div "Art and Design Teacher Required for Secondary School in Redbridge Are you an ex…"
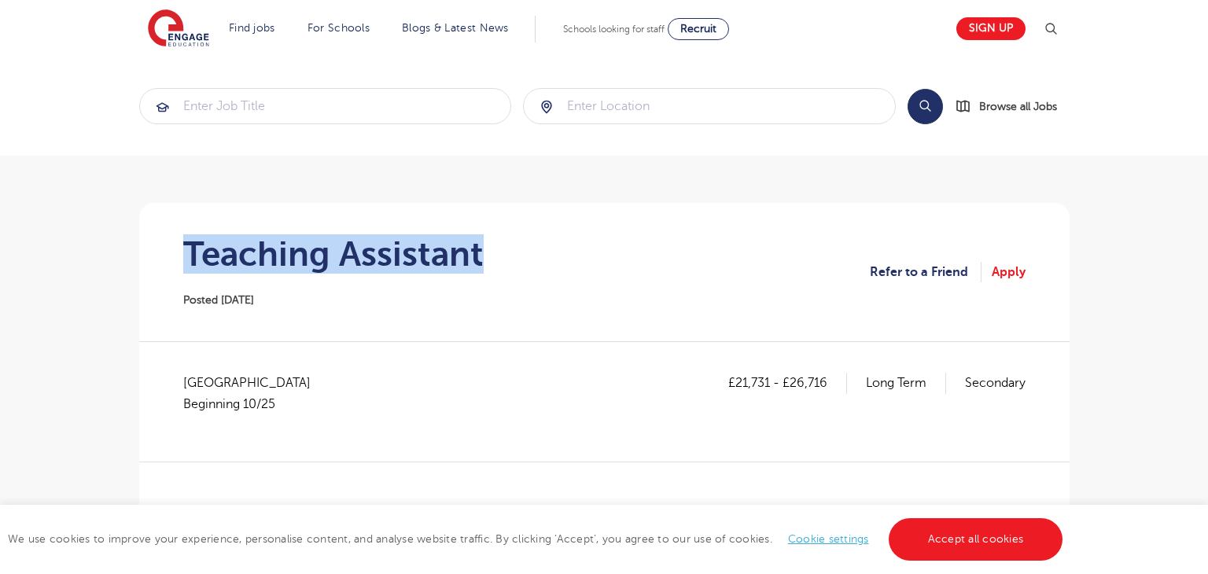
drag, startPoint x: 183, startPoint y: 251, endPoint x: 567, endPoint y: 263, distance: 383.9
click at [567, 263] on section "Teaching Assistant Posted [DATE] Refer to a Friend Apply" at bounding box center [604, 272] width 905 height 138
copy h1 "Teaching Assistant"
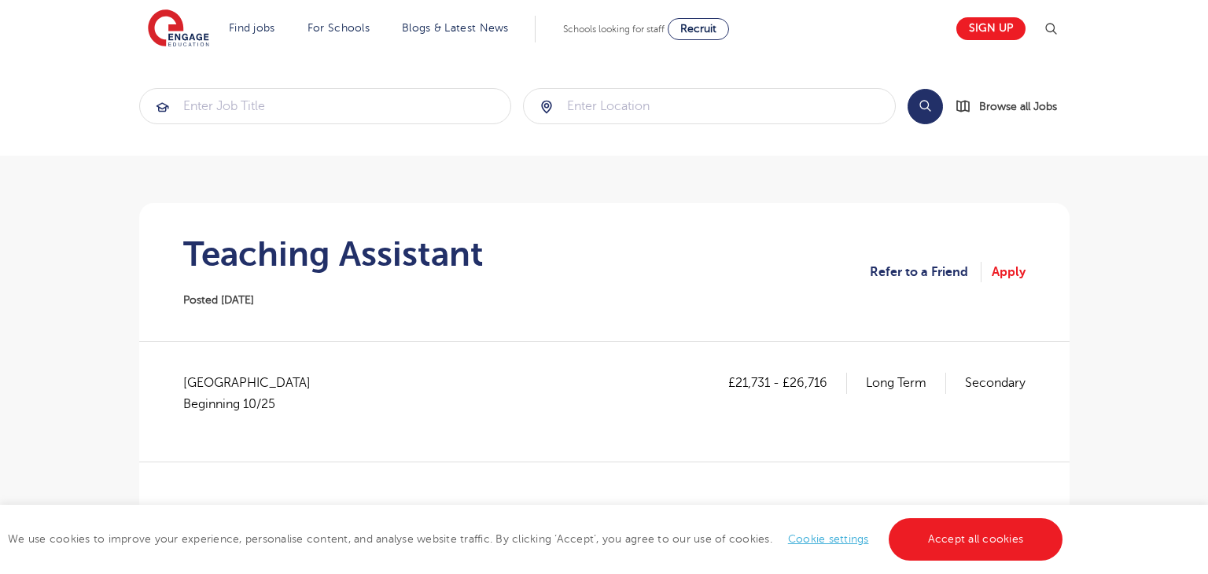
click at [232, 383] on span "Buckinghamshire Beginning 10/25" at bounding box center [254, 394] width 143 height 42
copy span "Buckinghamshire"
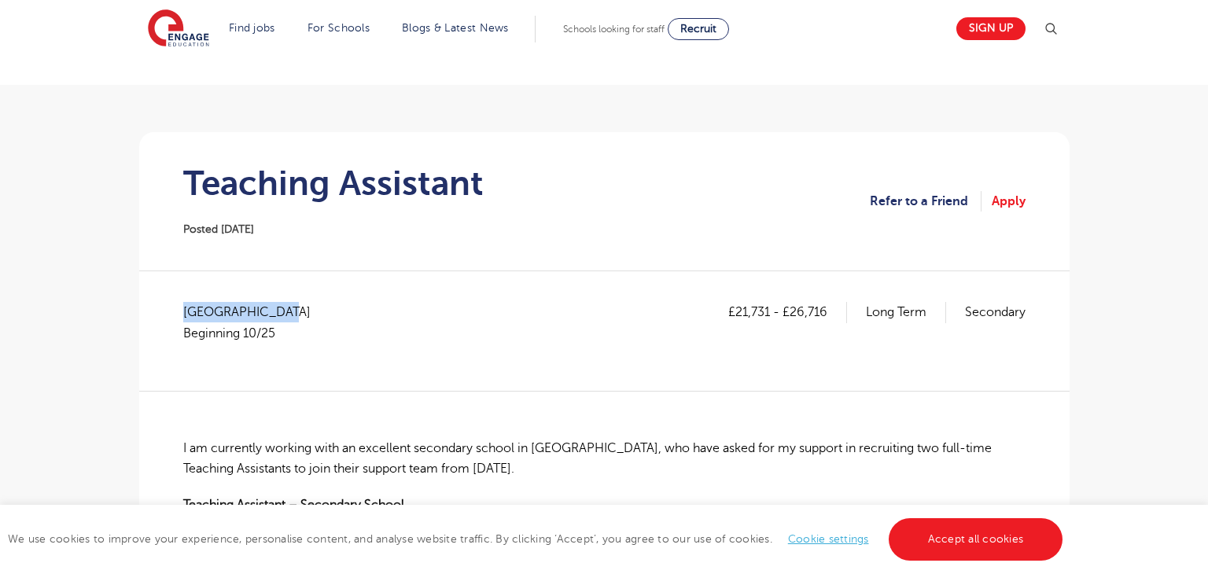
scroll to position [160, 0]
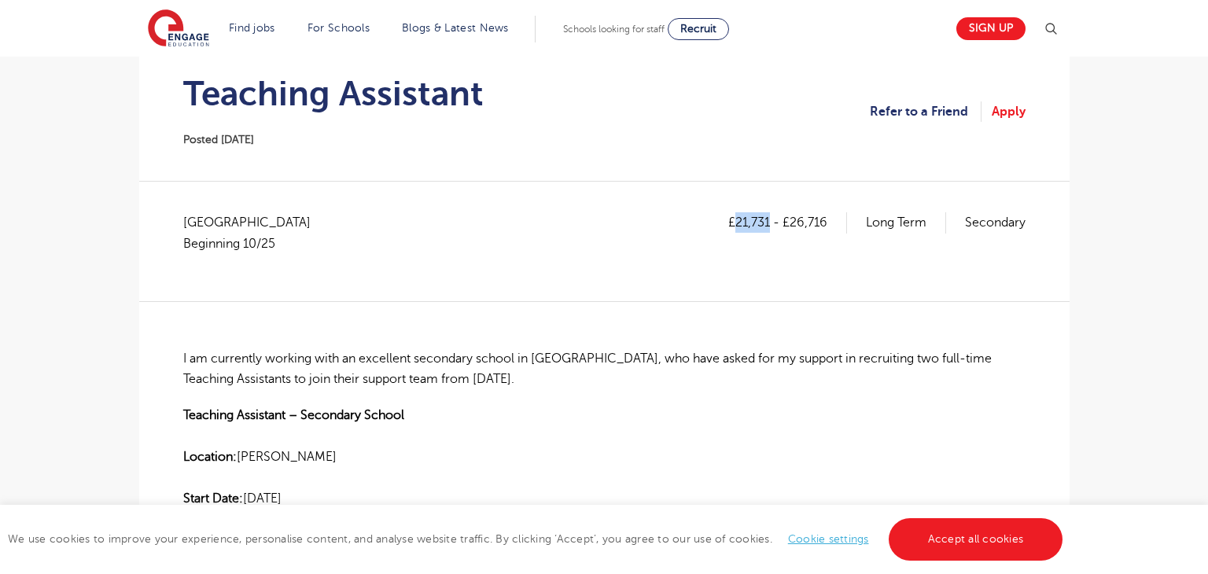
drag, startPoint x: 734, startPoint y: 223, endPoint x: 767, endPoint y: 225, distance: 32.3
click at [767, 225] on p "£21,731 - £26,716" at bounding box center [787, 222] width 119 height 20
copy p "21,731"
drag, startPoint x: 787, startPoint y: 220, endPoint x: 822, endPoint y: 235, distance: 38.4
click at [822, 235] on div "£21,731 - £26,716 Long Term Secondary" at bounding box center [876, 240] width 297 height 57
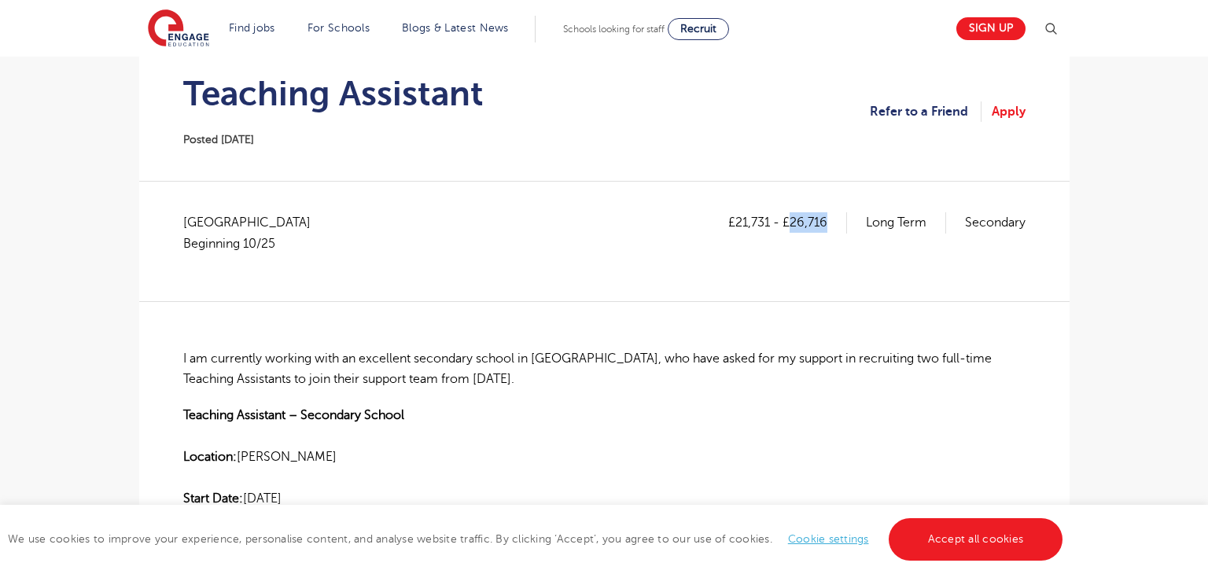
copy p "26,716"
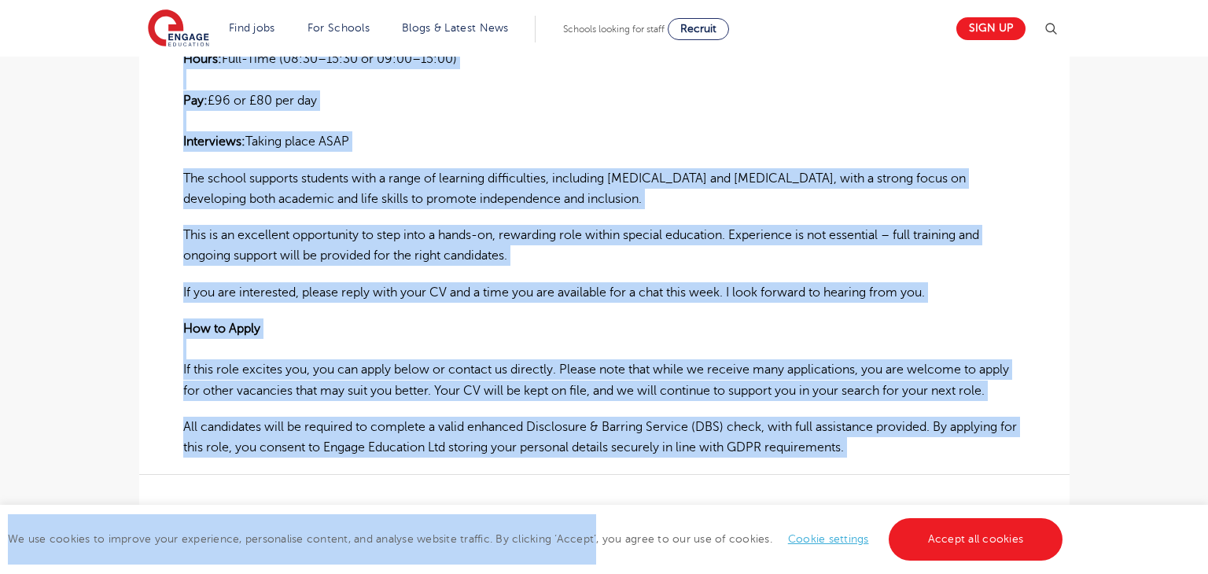
scroll to position [667, 0]
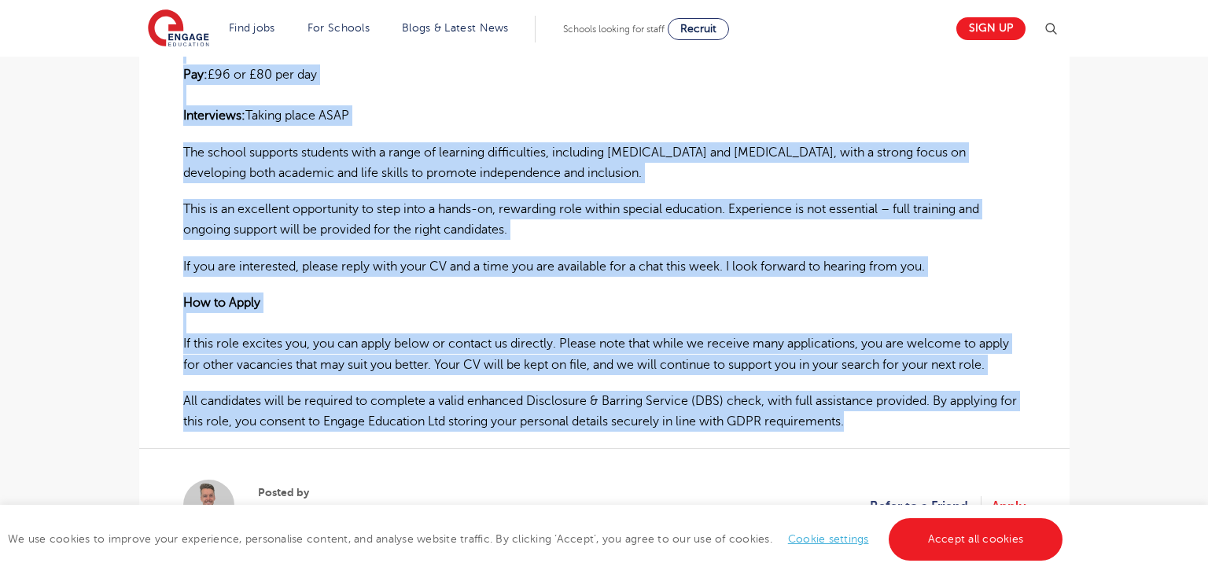
drag, startPoint x: 180, startPoint y: 292, endPoint x: 1001, endPoint y: 418, distance: 830.5
click at [1001, 418] on div "£21,731 - £26,716 Long Term Secondary Buckinghamshire Beginning 10/25 I am curr…" at bounding box center [604, 141] width 905 height 870
copy div "I am currently working with an excellent secondary school in Marlow, who have a…"
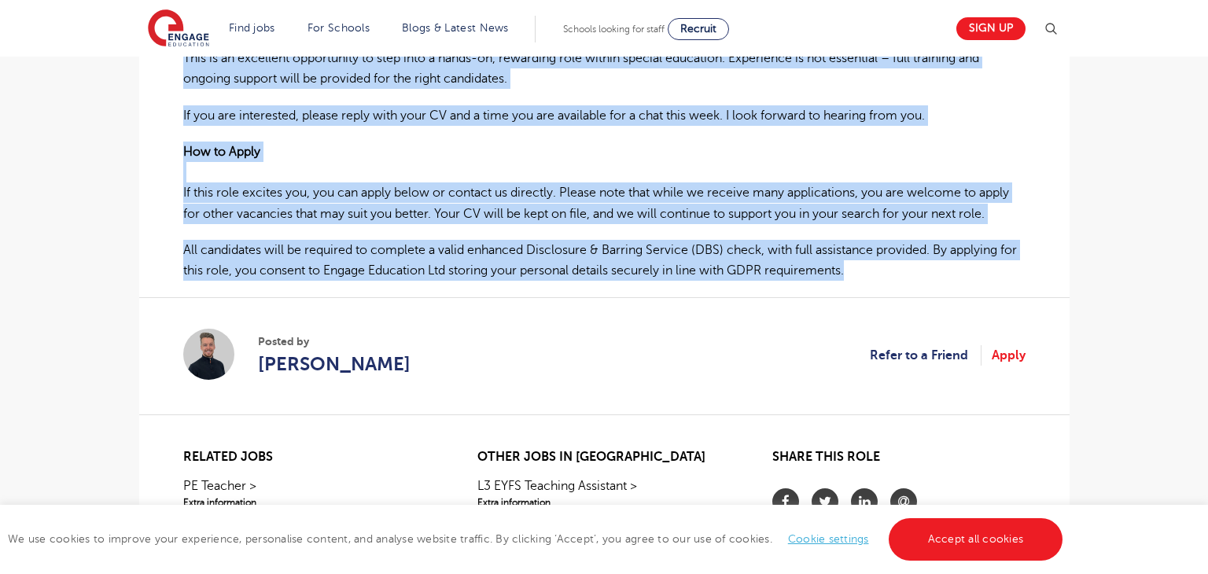
scroll to position [818, 0]
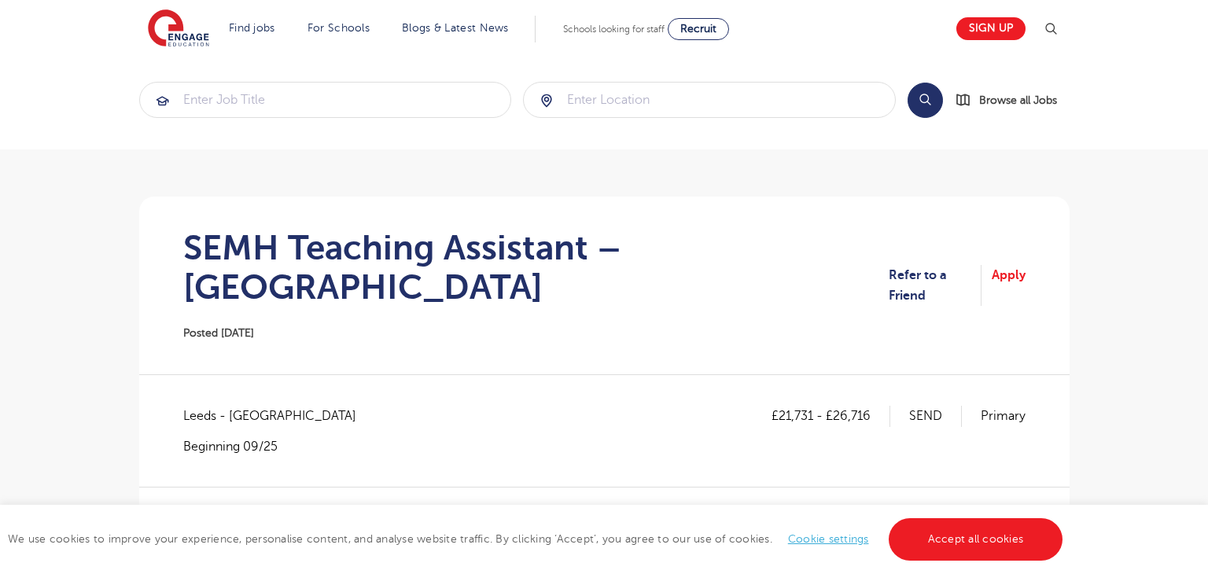
scroll to position [8, 0]
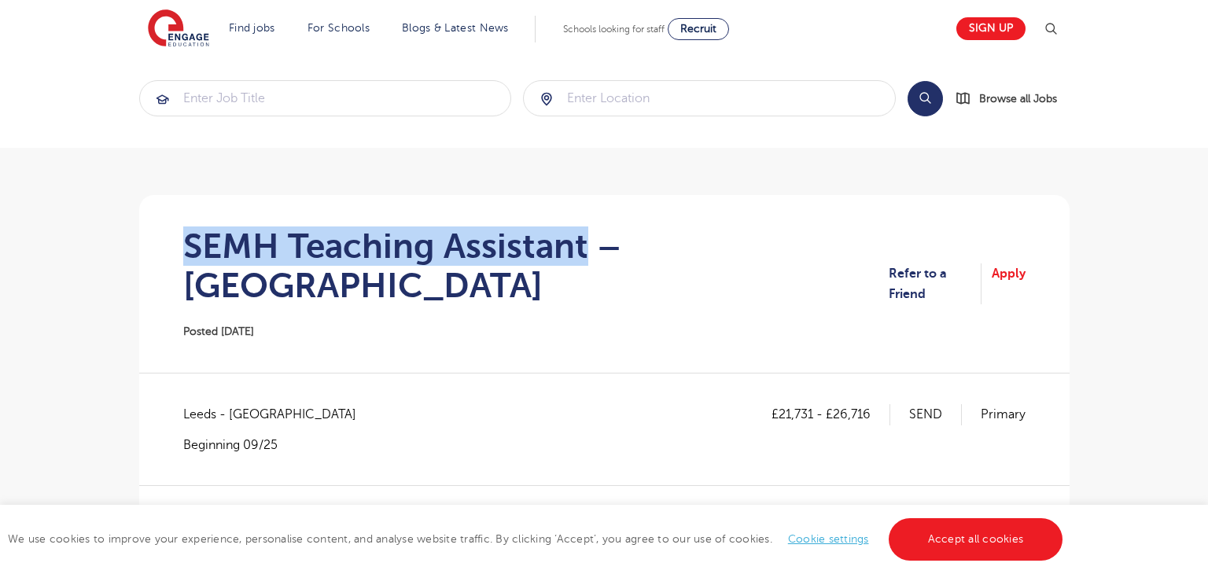
drag, startPoint x: 185, startPoint y: 240, endPoint x: 584, endPoint y: 247, distance: 399.5
click at [584, 247] on h1 "SEMH Teaching Assistant – East Leeds" at bounding box center [536, 265] width 706 height 79
copy h1 "SEMH Teaching Assistant"
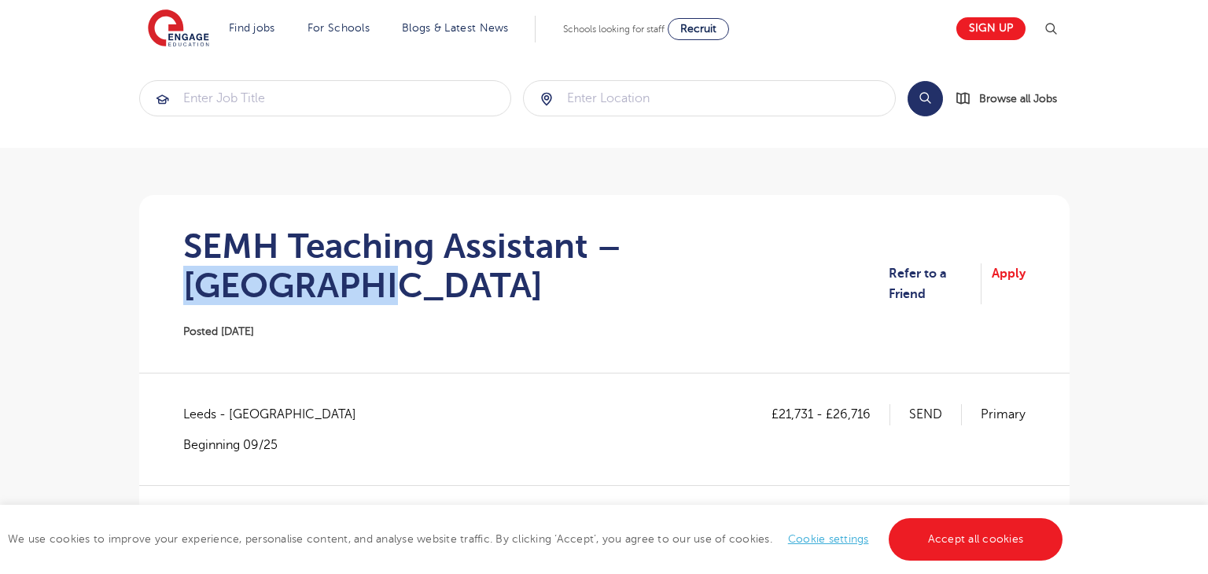
drag, startPoint x: 631, startPoint y: 241, endPoint x: 825, endPoint y: 241, distance: 194.2
click at [825, 241] on section "SEMH Teaching Assistant – East Leeds Posted 23/09/25 Refer to a Friend Apply" at bounding box center [604, 284] width 905 height 178
copy h1 "East Leeds"
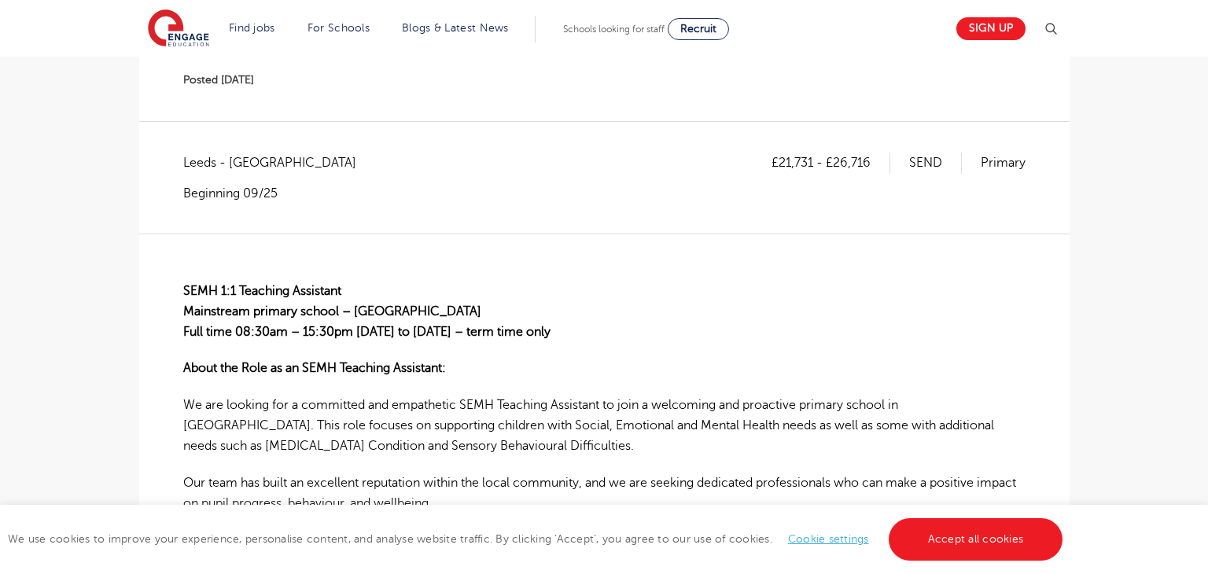
scroll to position [272, 0]
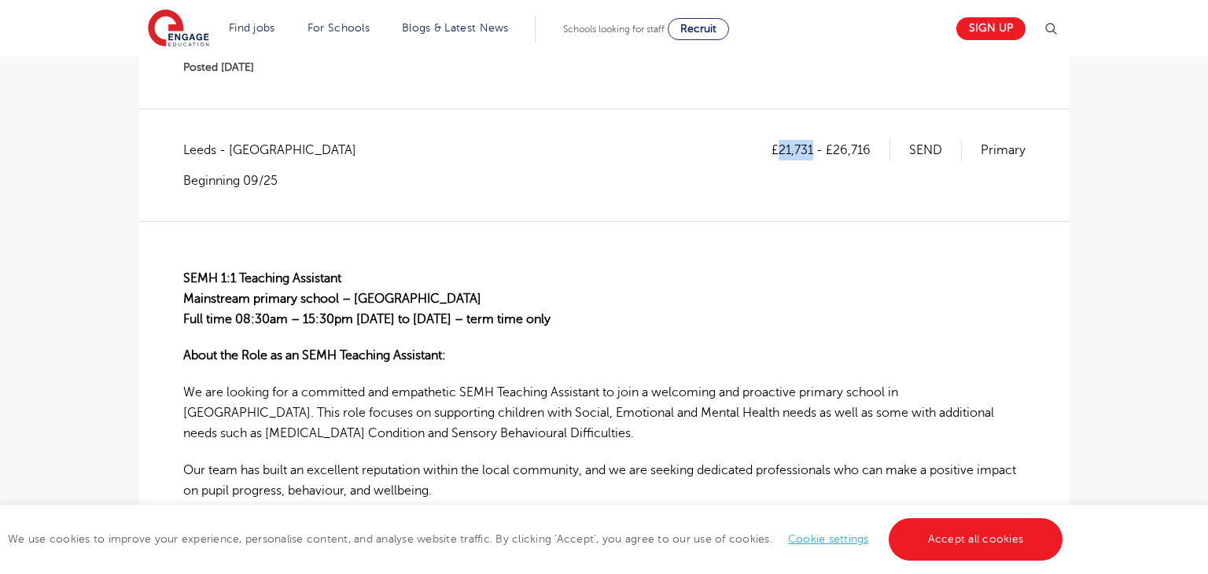
drag, startPoint x: 779, startPoint y: 109, endPoint x: 811, endPoint y: 108, distance: 32.3
click at [811, 140] on p "£21,731 - £26,716" at bounding box center [830, 150] width 119 height 20
copy p "21,731"
drag, startPoint x: 836, startPoint y: 112, endPoint x: 881, endPoint y: 112, distance: 45.6
click at [881, 140] on p "£21,731 - £26,716" at bounding box center [830, 150] width 119 height 20
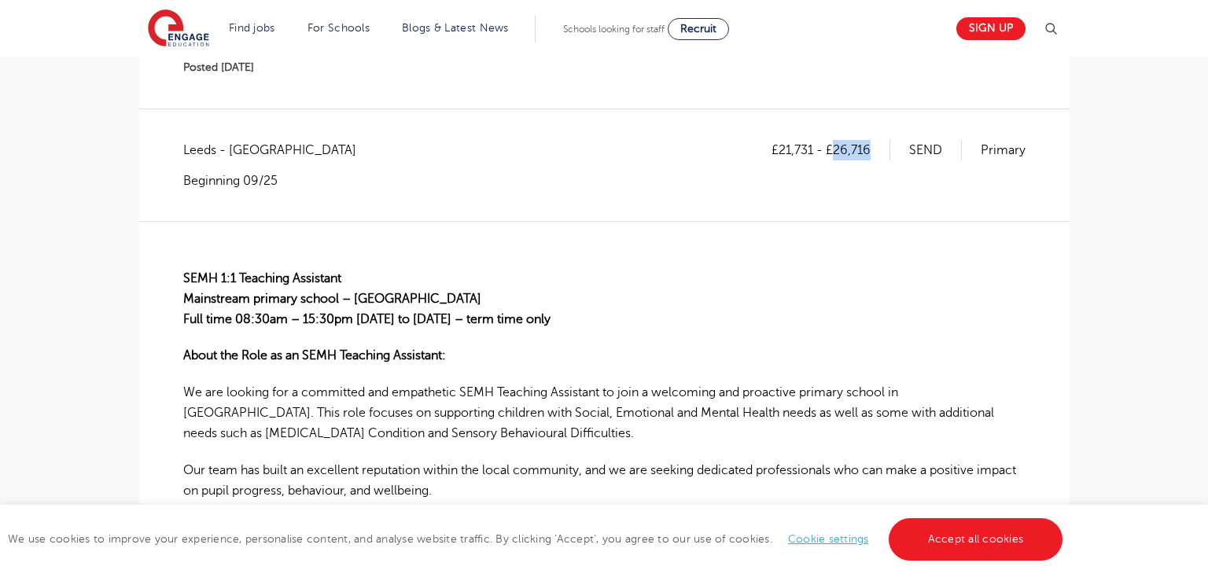
copy p "26,716"
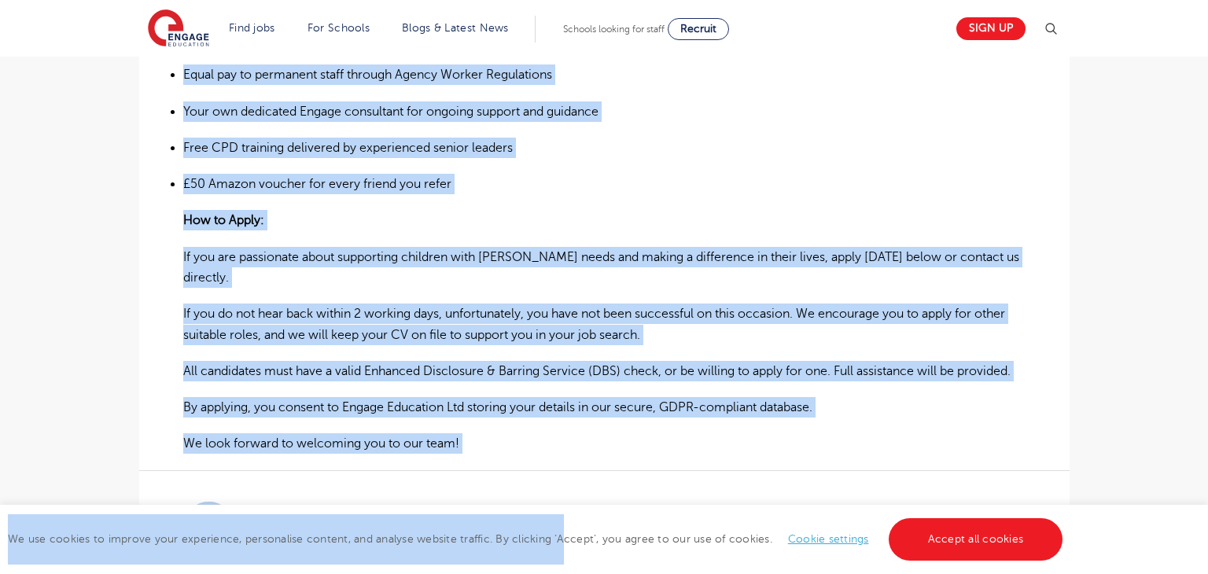
scroll to position [1351, 0]
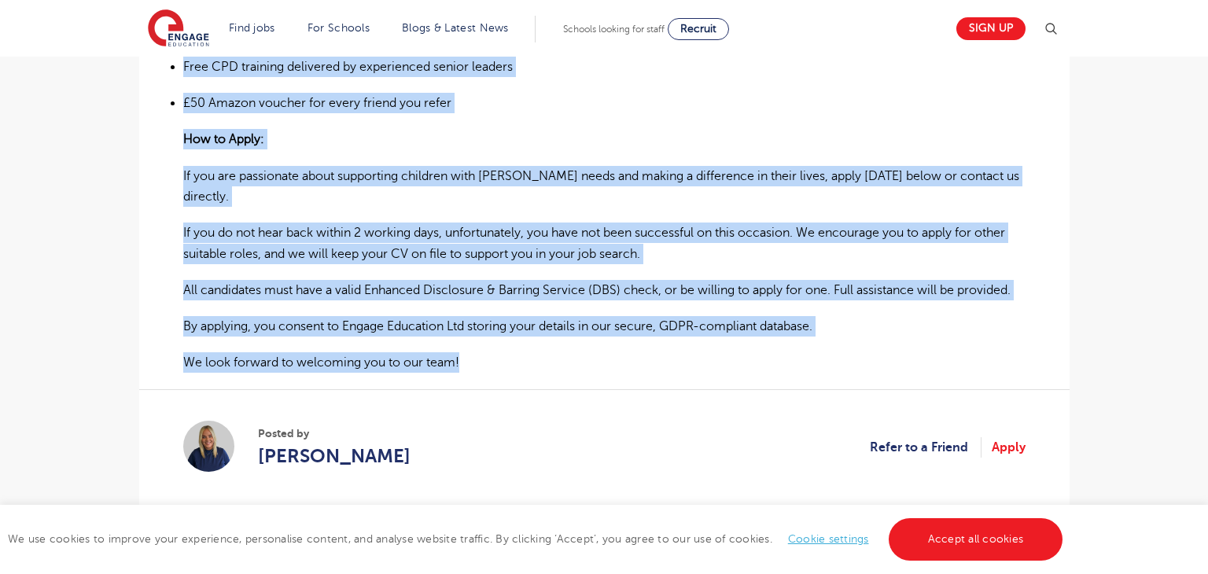
drag, startPoint x: 180, startPoint y: 230, endPoint x: 540, endPoint y: 285, distance: 364.3
copy div "SEMH 1:1 Teaching Assistant Mainstream primary school – East Leeds Full time 08…"
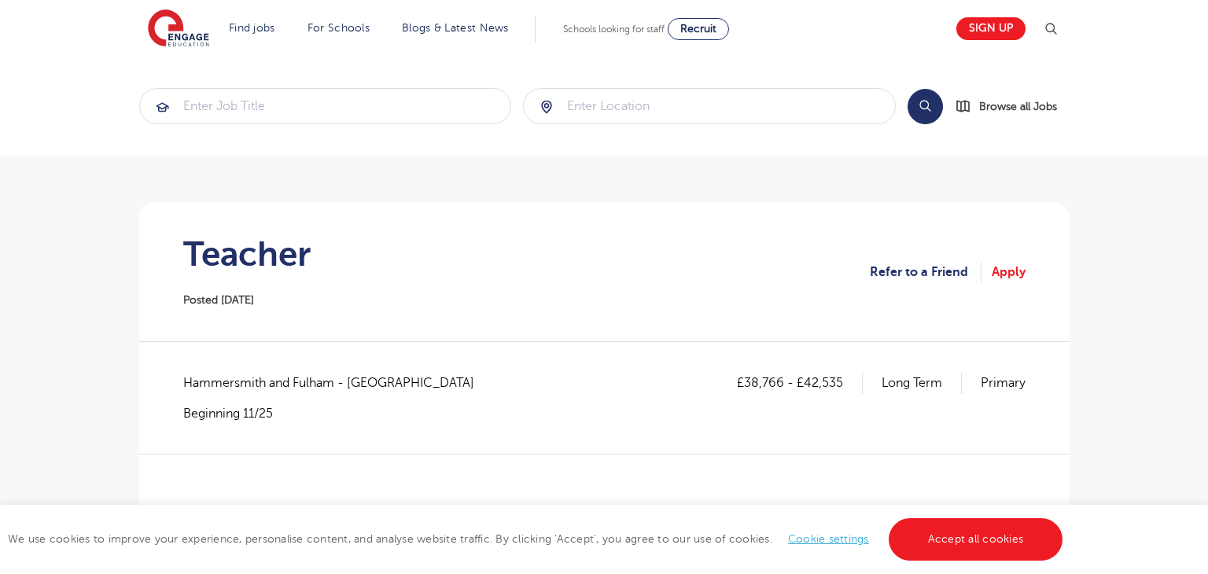
click at [278, 256] on h1 "Teacher" at bounding box center [246, 253] width 127 height 39
copy h1 "Teacher"
drag, startPoint x: 179, startPoint y: 371, endPoint x: 331, endPoint y: 385, distance: 152.3
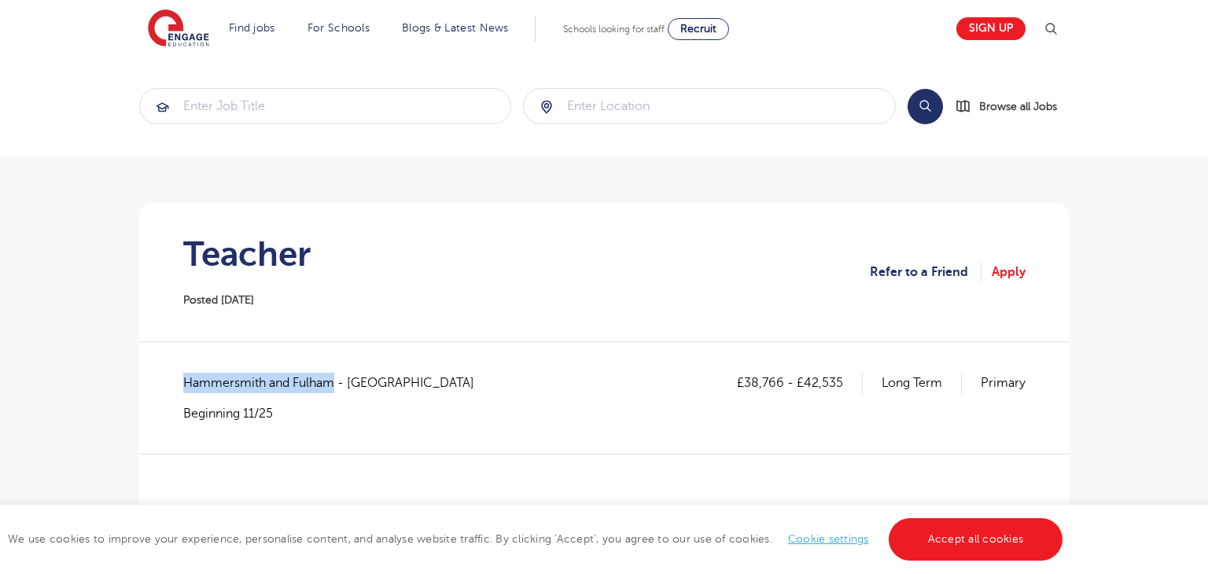
copy span "Hammersmith and Fulham"
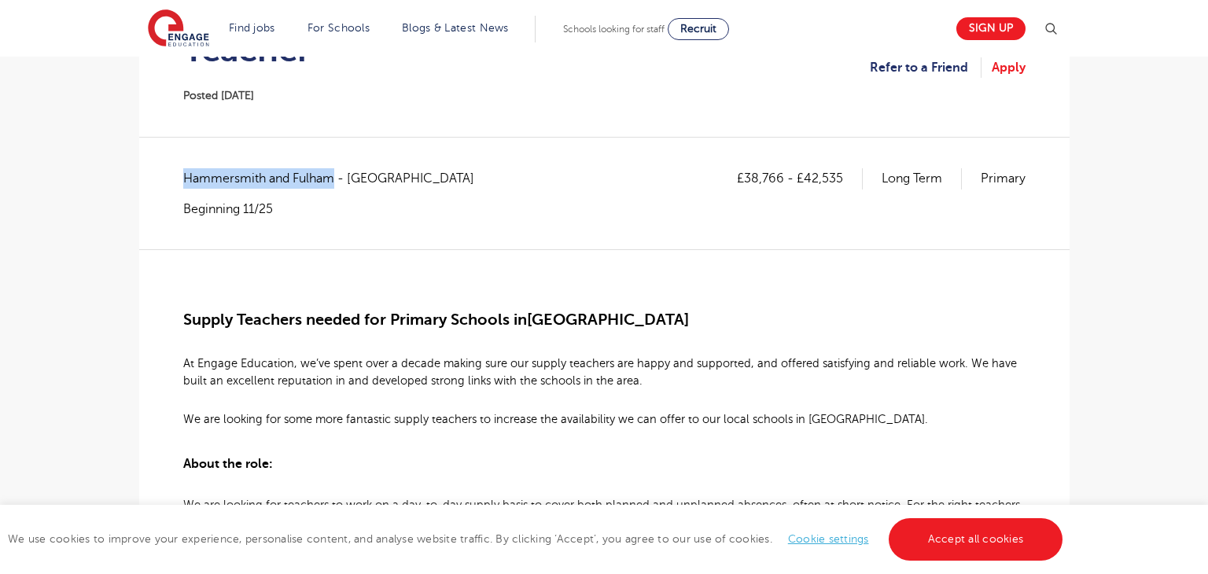
scroll to position [239, 0]
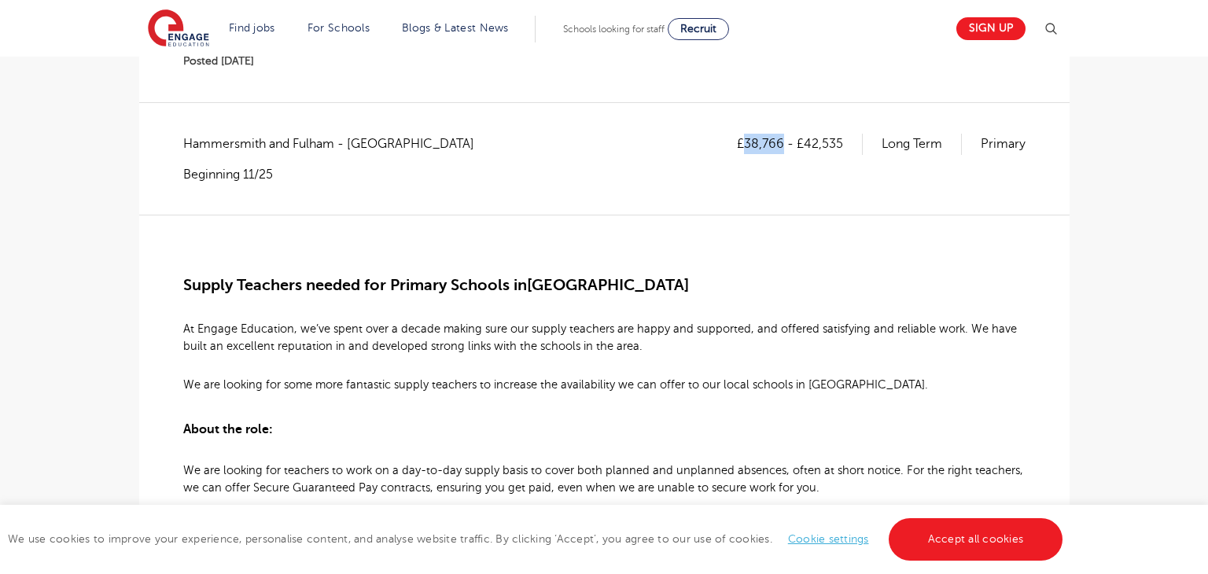
drag, startPoint x: 748, startPoint y: 147, endPoint x: 783, endPoint y: 154, distance: 36.1
click at [783, 154] on div "£38,766 - £42,535 Long Term Primary" at bounding box center [881, 158] width 289 height 49
copy p "38,766"
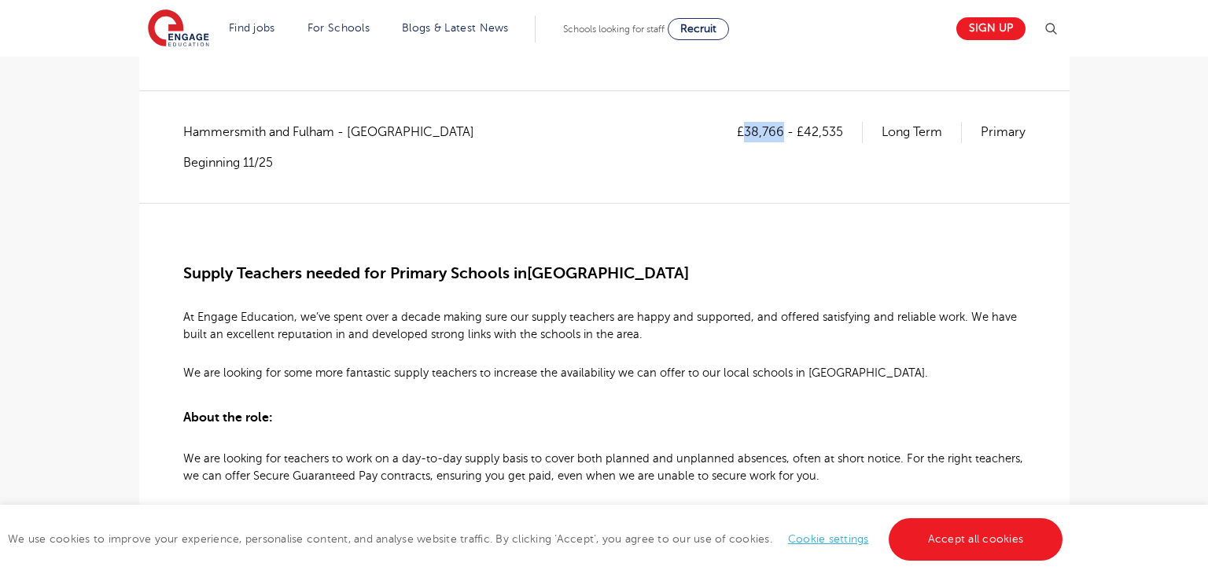
scroll to position [241, 0]
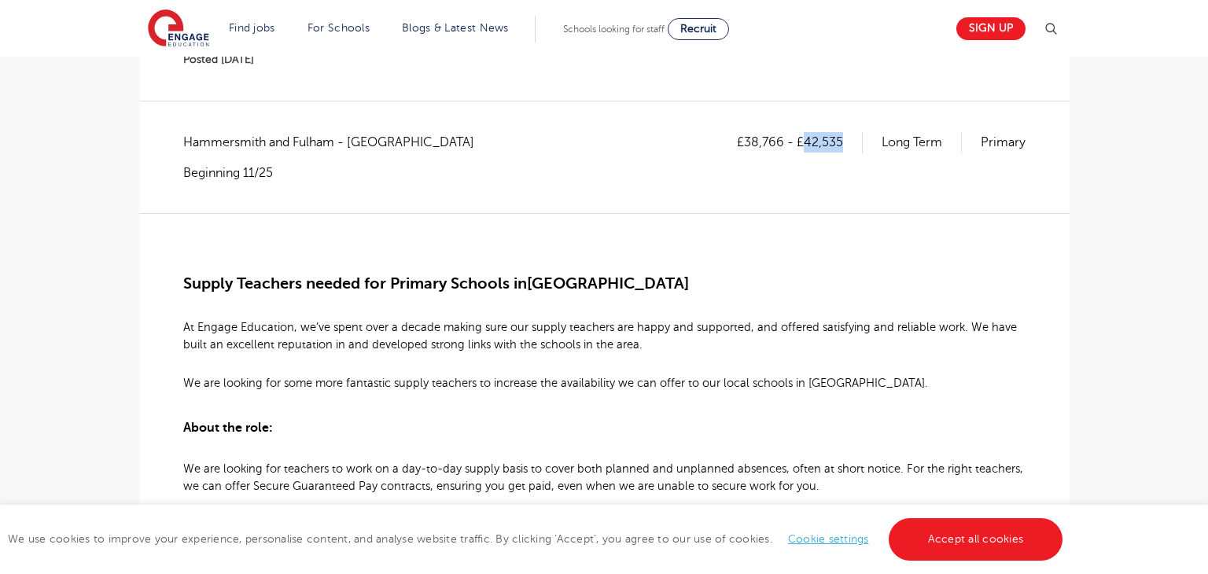
drag, startPoint x: 802, startPoint y: 140, endPoint x: 841, endPoint y: 139, distance: 39.3
click at [841, 139] on p "£38,766 - £42,535" at bounding box center [800, 142] width 126 height 20
copy p "42,535"
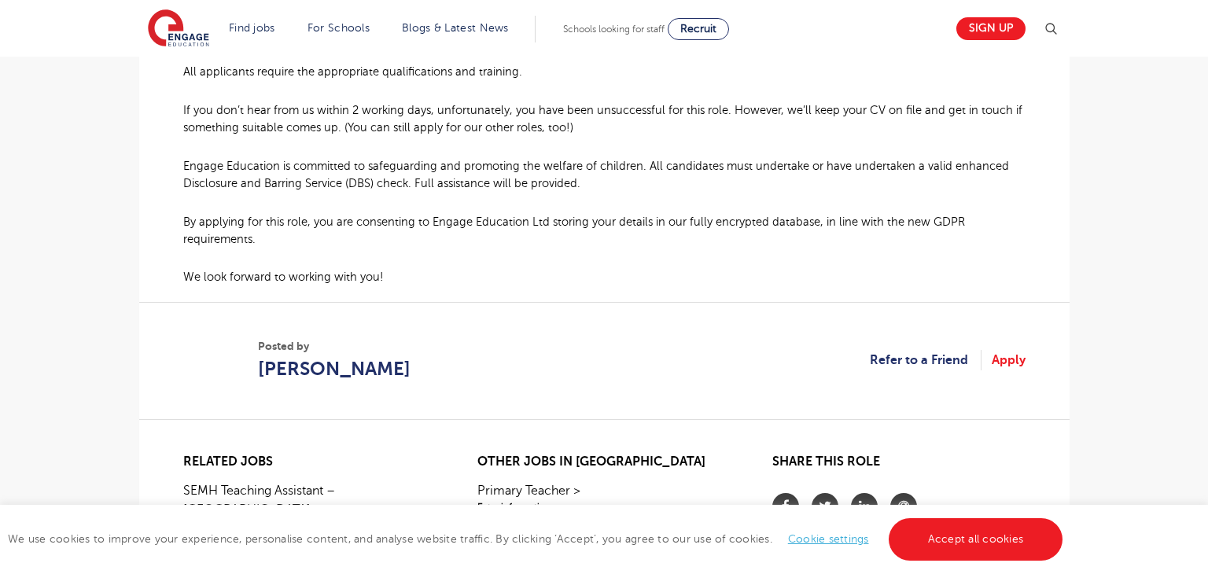
scroll to position [1098, 0]
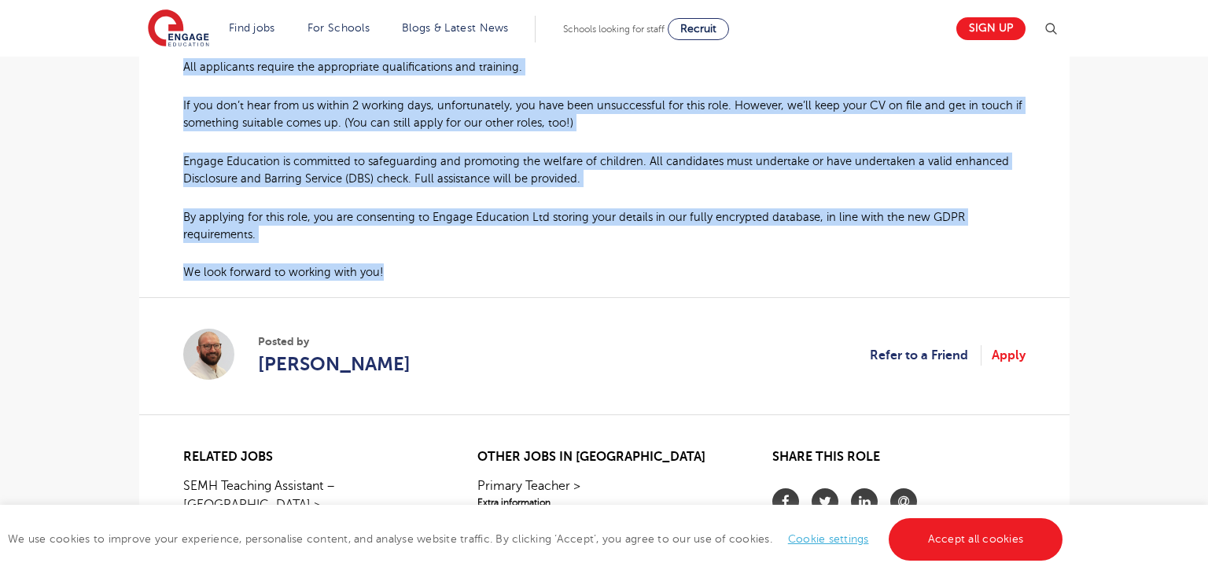
drag, startPoint x: 180, startPoint y: 271, endPoint x: 433, endPoint y: 267, distance: 253.2
copy div "Loremi Dolorsit ametco adi Elitsed Doeiusm te Inci Utlabo Et Dolore Magnaaliq, …"
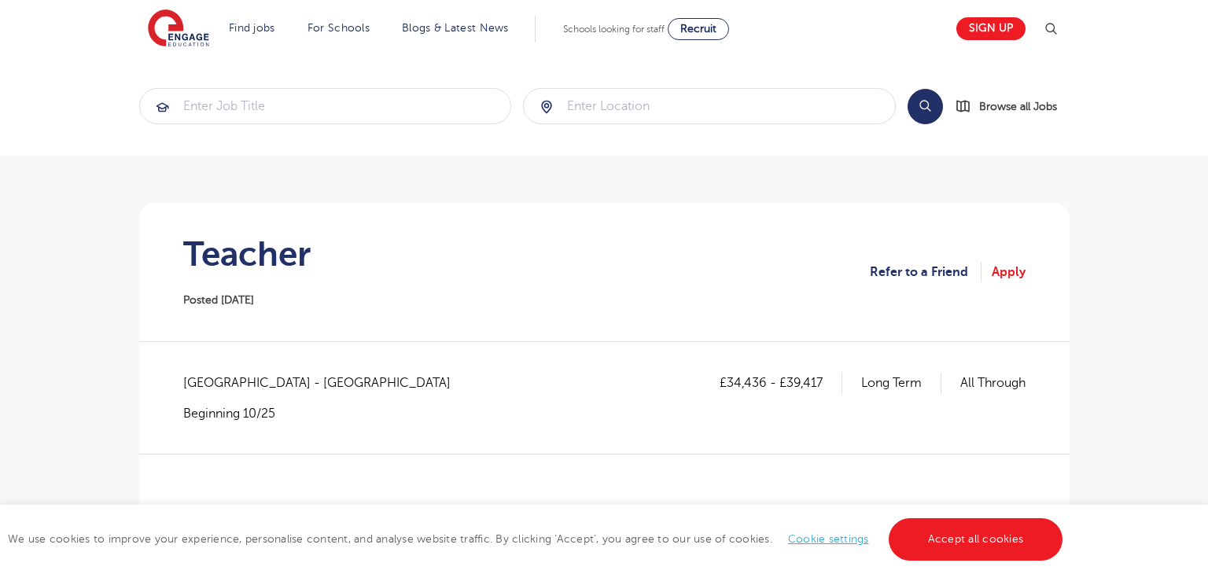
click at [266, 259] on h1 "Teacher" at bounding box center [246, 253] width 127 height 39
copy h1 "Teacher"
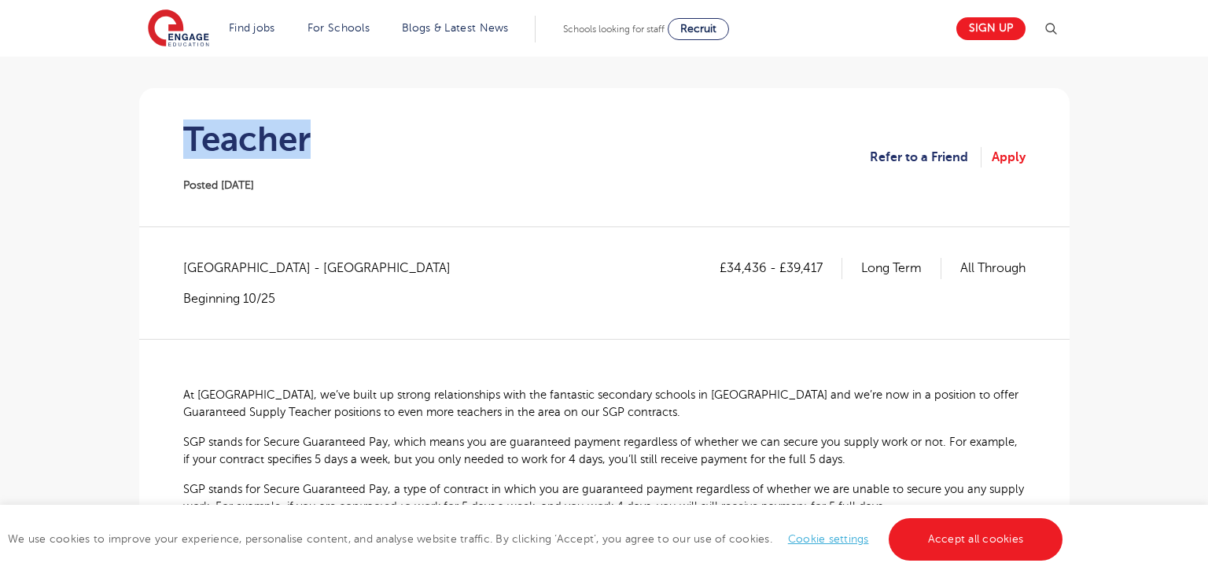
scroll to position [116, 0]
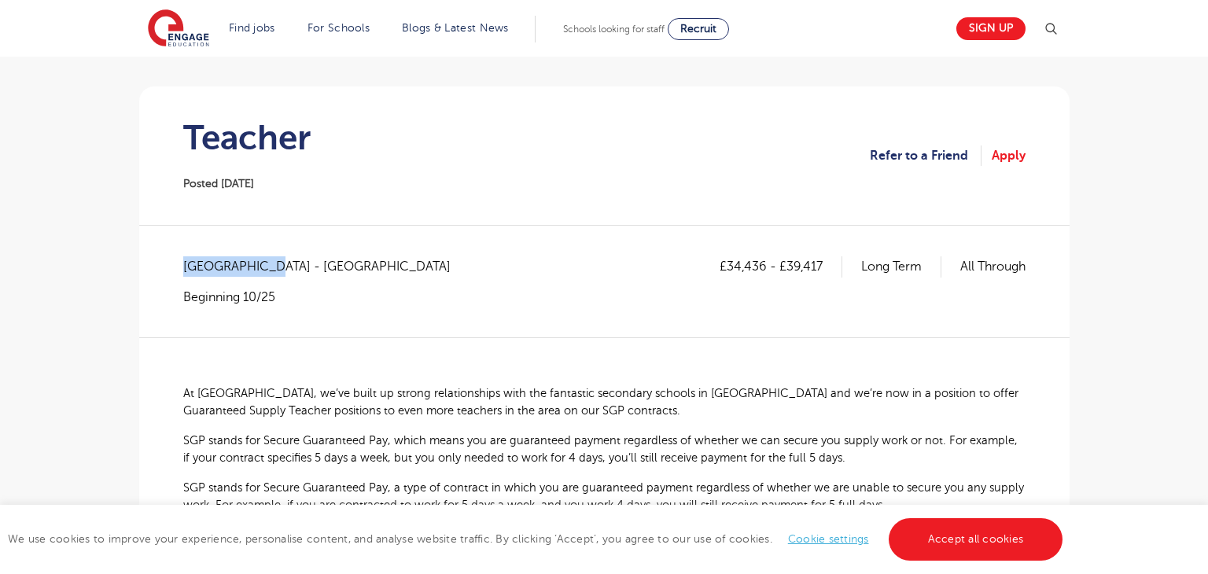
drag, startPoint x: 182, startPoint y: 262, endPoint x: 267, endPoint y: 266, distance: 85.0
click at [267, 266] on span "[GEOGRAPHIC_DATA] - [GEOGRAPHIC_DATA]" at bounding box center [324, 266] width 283 height 20
copy span "Tower Hamlets"
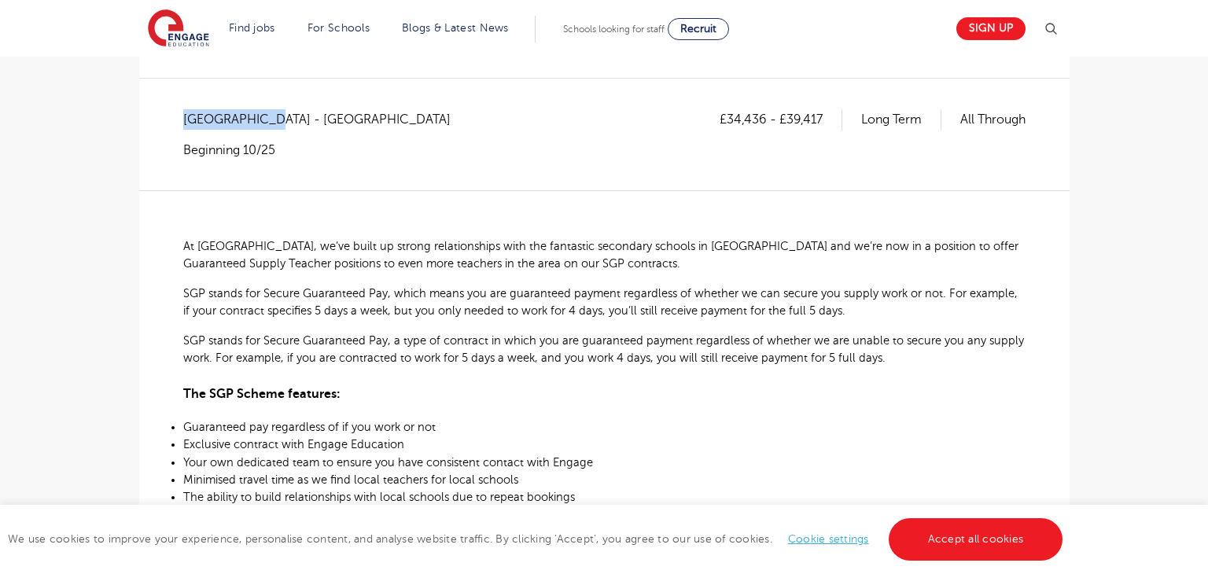
scroll to position [307, 0]
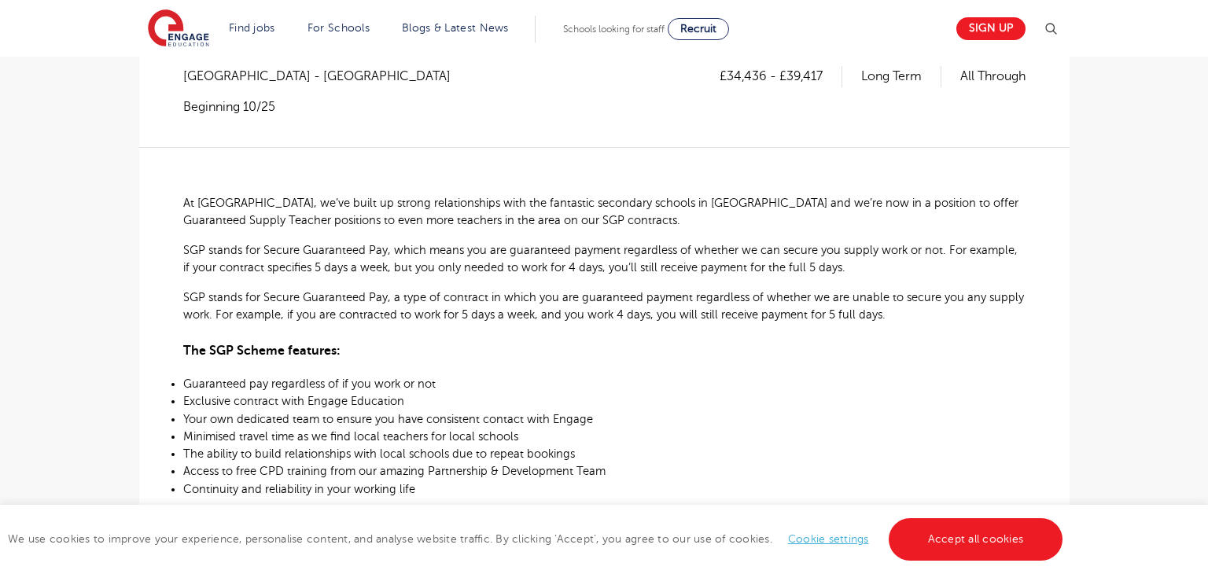
drag, startPoint x: 728, startPoint y: 75, endPoint x: 741, endPoint y: 75, distance: 13.4
click at [763, 75] on p "£34,436 - £39,417" at bounding box center [780, 76] width 123 height 20
drag, startPoint x: 726, startPoint y: 73, endPoint x: 763, endPoint y: 72, distance: 37.0
click at [763, 72] on p "£34,436 - £39,417" at bounding box center [780, 76] width 123 height 20
copy p "34,436"
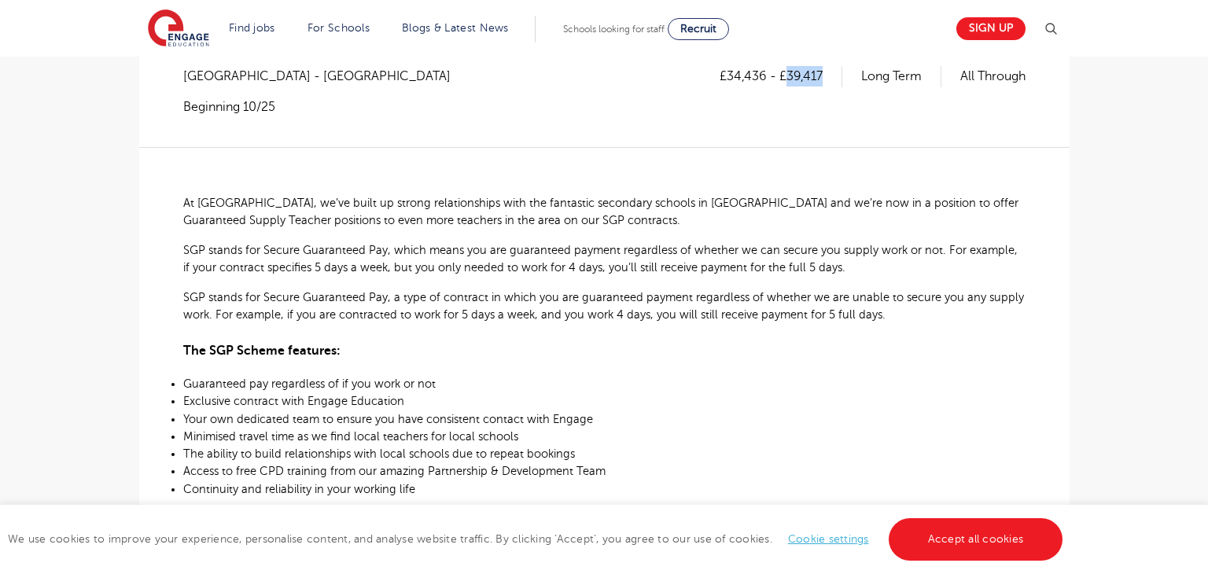
drag, startPoint x: 783, startPoint y: 70, endPoint x: 825, endPoint y: 70, distance: 41.7
click at [825, 70] on p "£34,436 - £39,417" at bounding box center [780, 76] width 123 height 20
copy p "39,417"
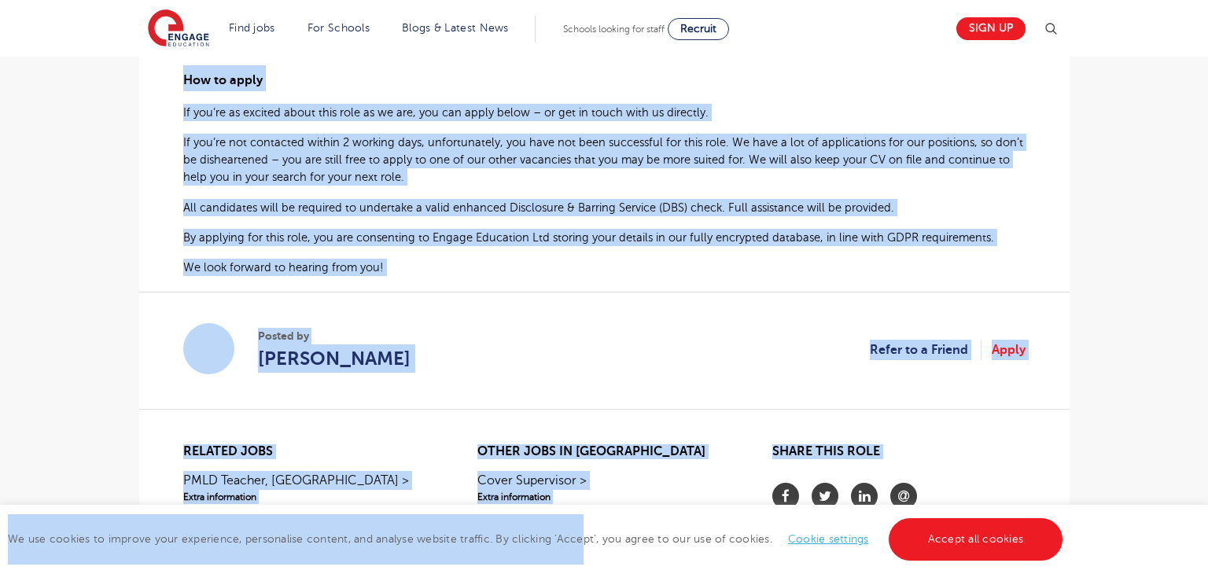
scroll to position [930, 0]
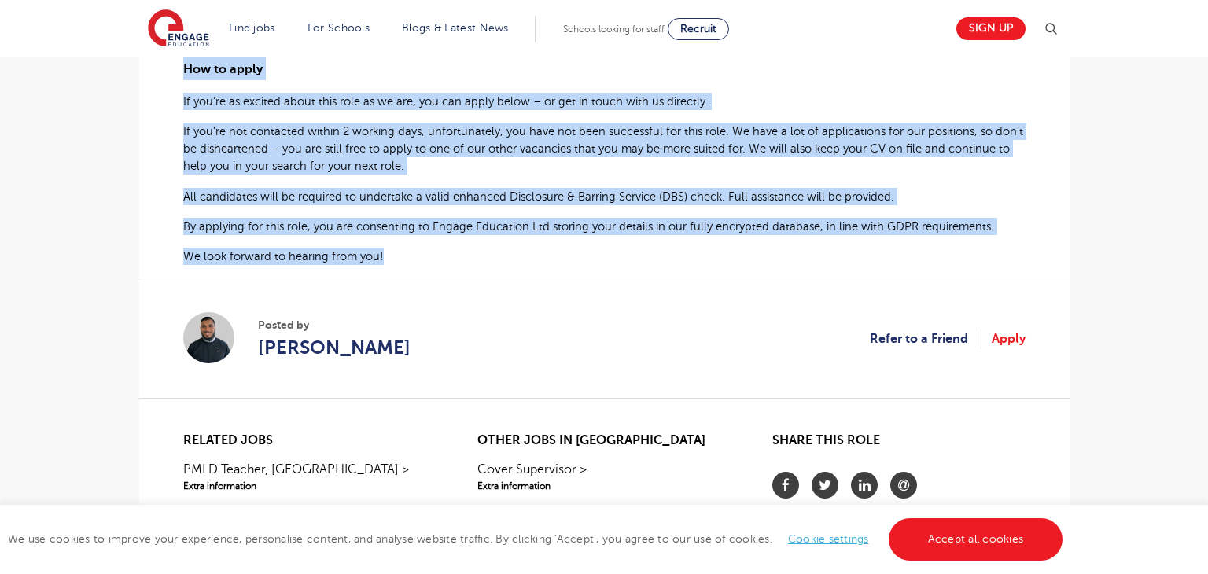
drag, startPoint x: 179, startPoint y: 194, endPoint x: 411, endPoint y: 270, distance: 244.2
copy div "At Engage, we’ve built up strong relationships with the fantastic secondary sch…"
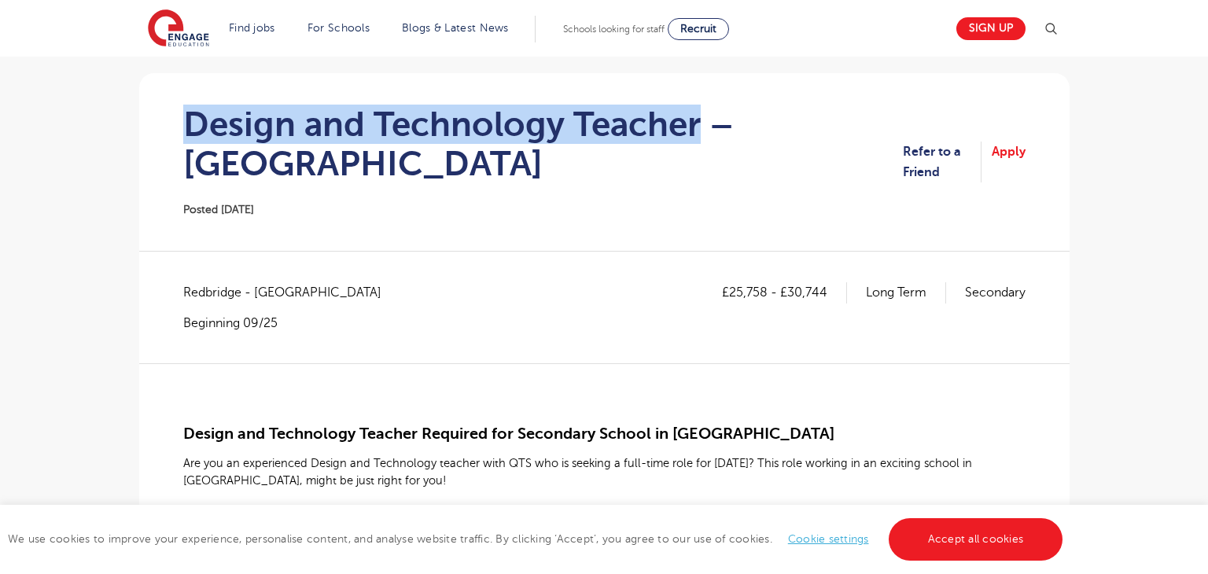
scroll to position [131, 0]
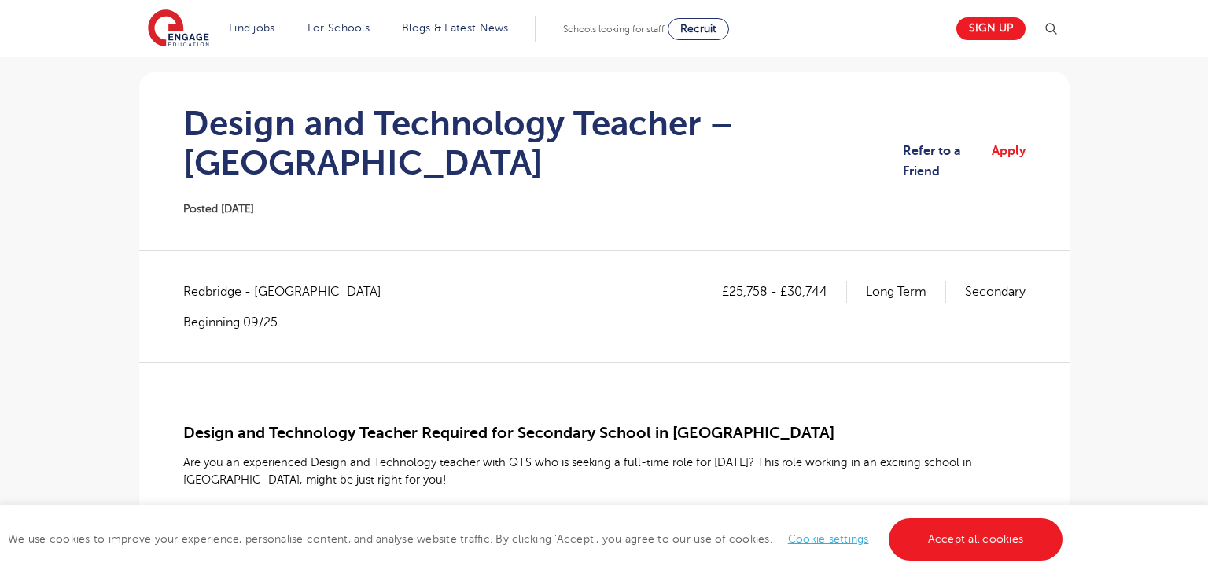
click at [207, 289] on span "Redbridge - Redbridge" at bounding box center [290, 291] width 214 height 20
copy span "Redbridge"
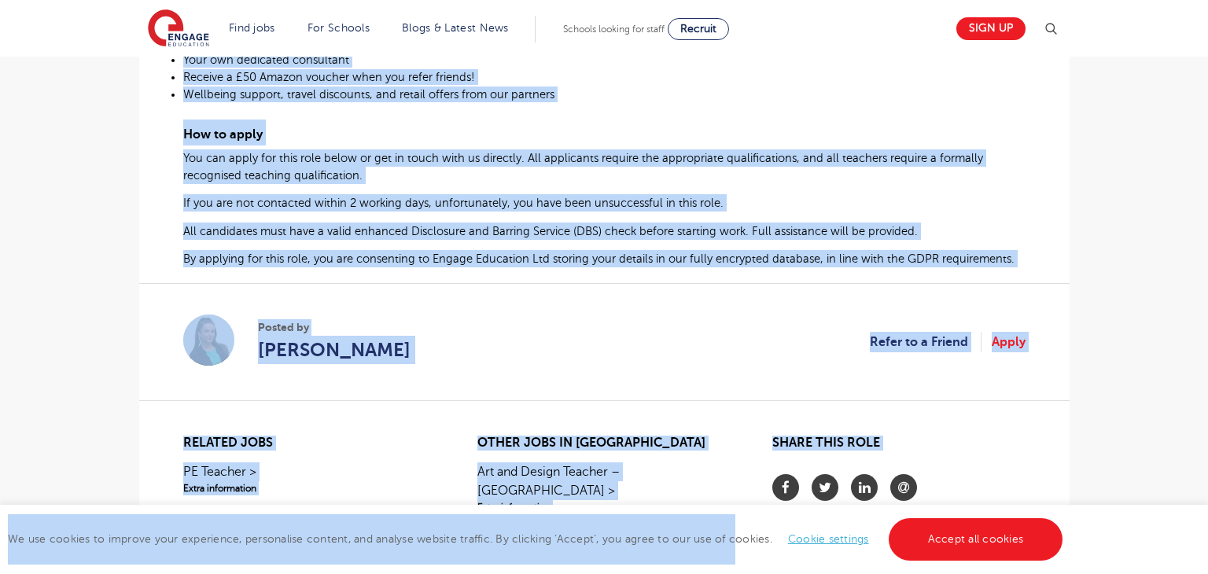
scroll to position [928, 0]
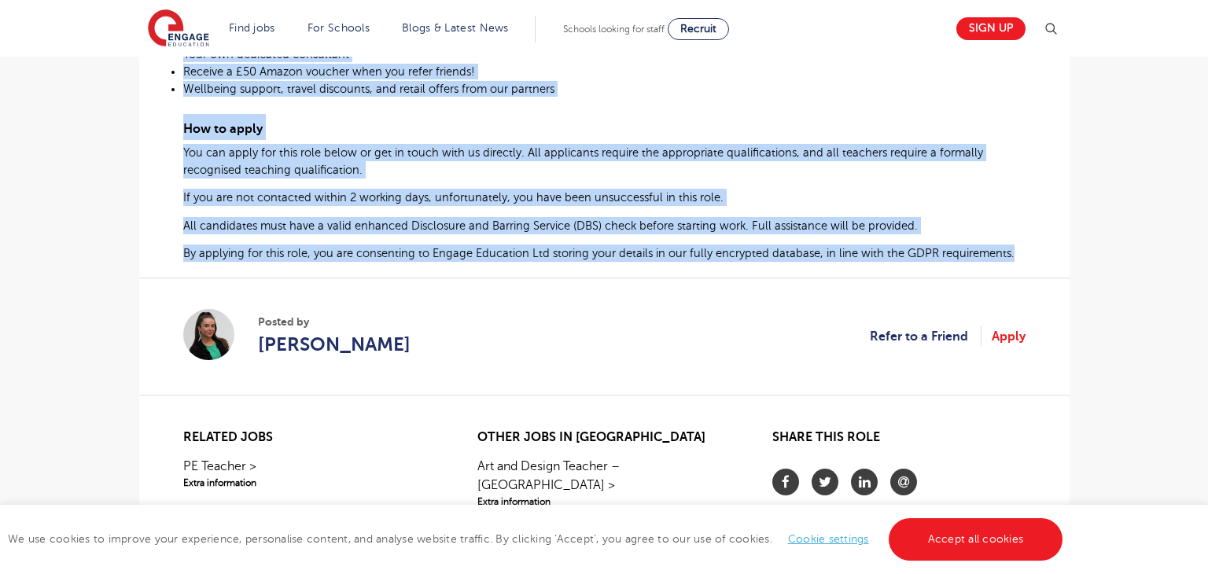
drag, startPoint x: 181, startPoint y: 230, endPoint x: 1013, endPoint y: 261, distance: 832.5
copy div "Design and Technology Teacher Required for Secondary School in Redbridge Are yo…"
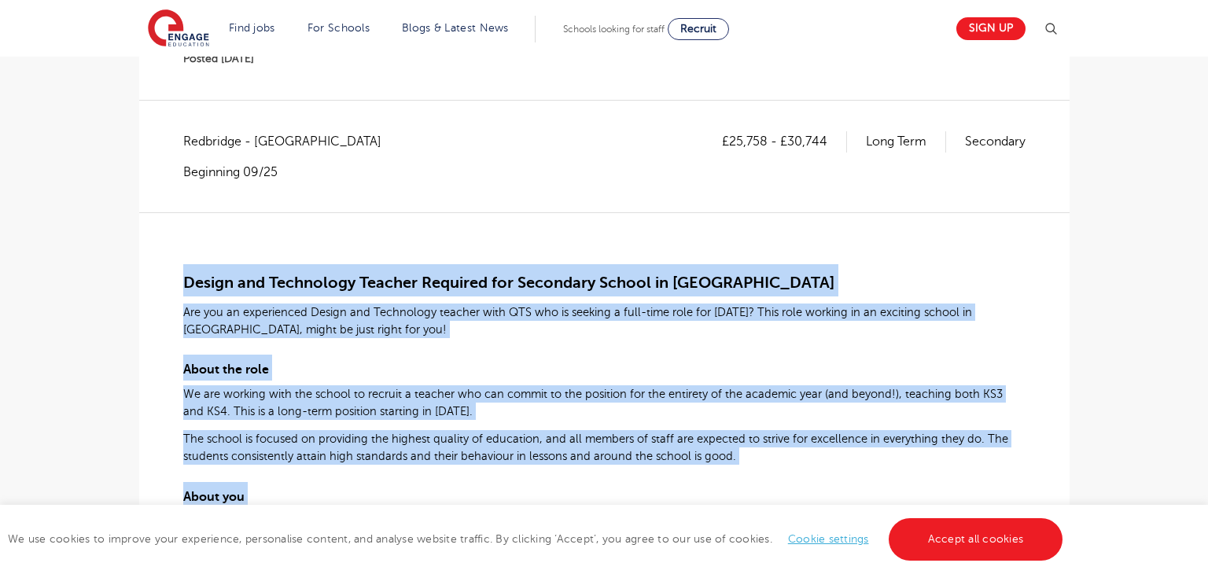
scroll to position [275, 0]
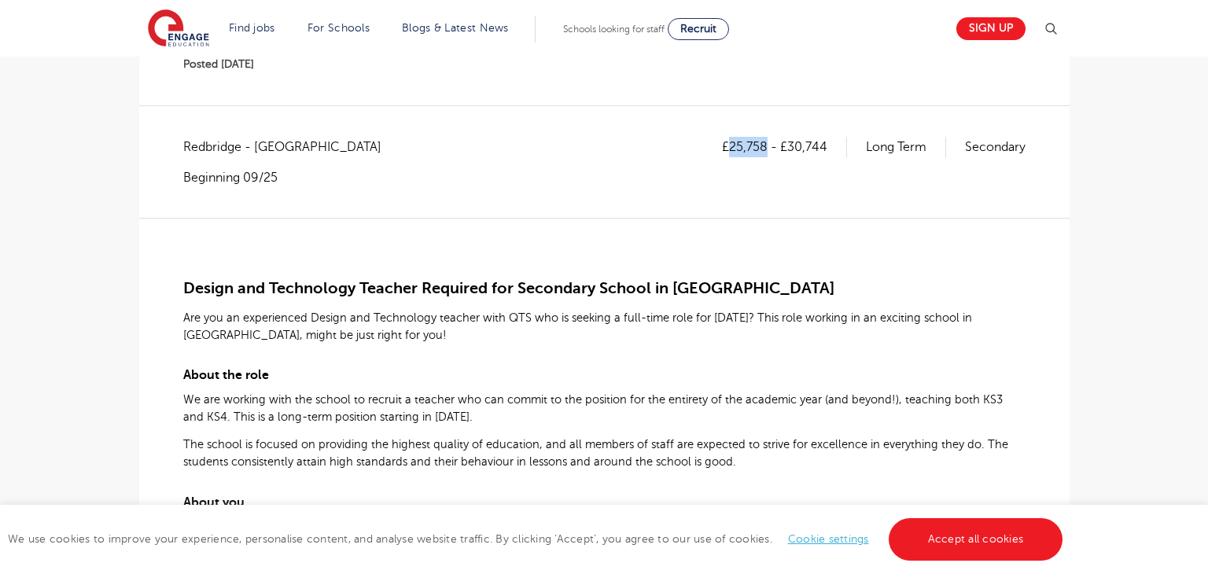
drag, startPoint x: 730, startPoint y: 146, endPoint x: 766, endPoint y: 146, distance: 36.2
click at [766, 146] on p "£25,758 - £30,744" at bounding box center [784, 147] width 125 height 20
copy p "25,758"
drag, startPoint x: 786, startPoint y: 139, endPoint x: 830, endPoint y: 144, distance: 44.3
click at [830, 144] on p "£25,758 - £30,744" at bounding box center [784, 147] width 125 height 20
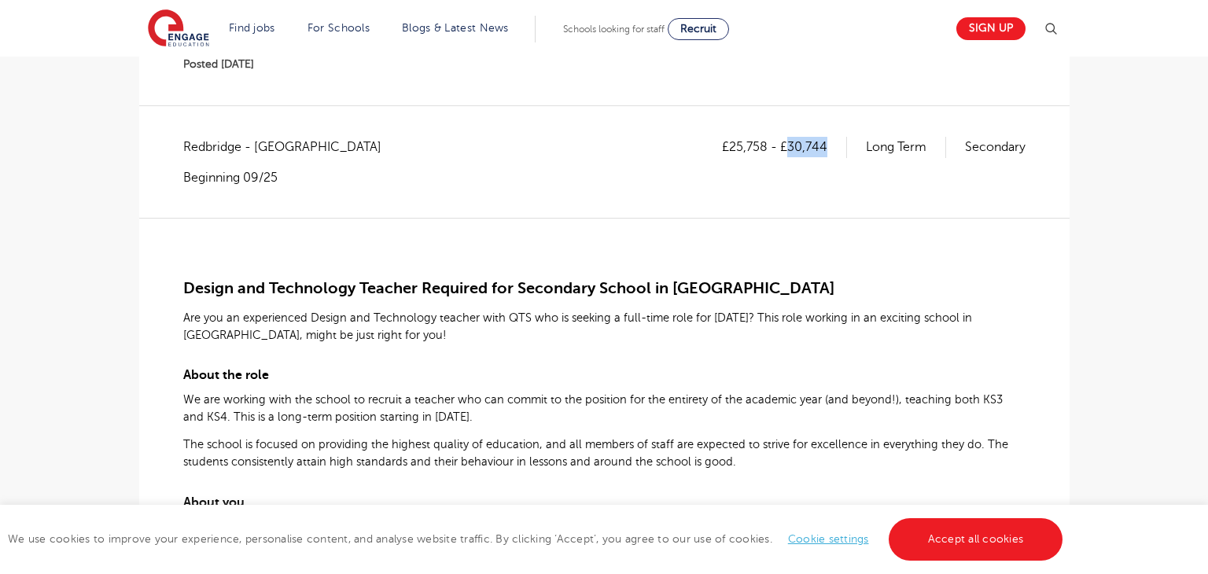
copy p "30,744"
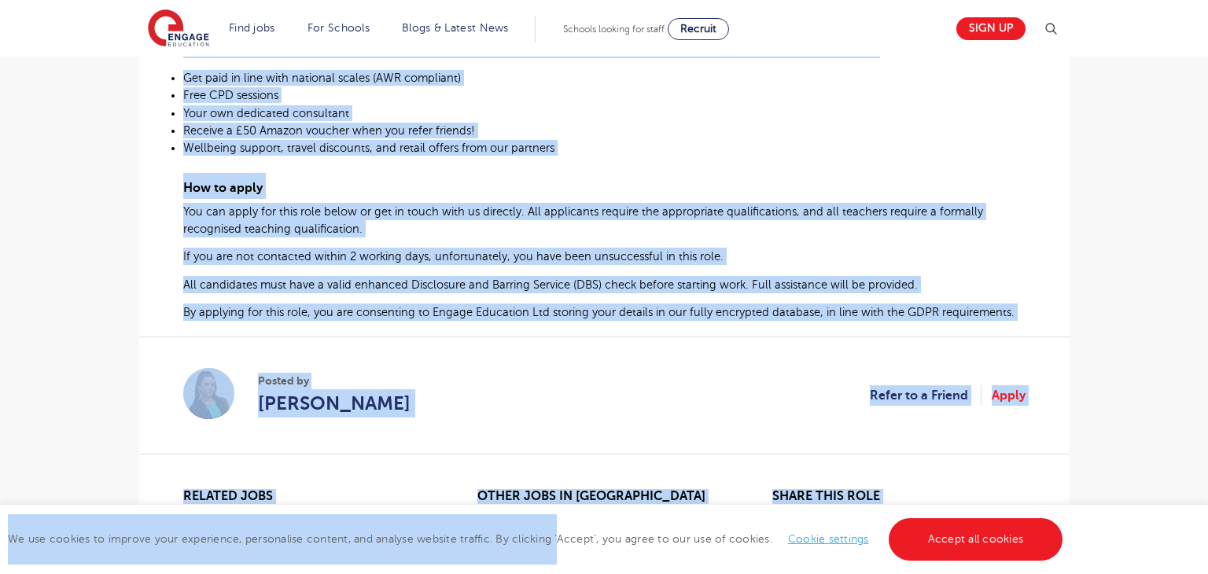
scroll to position [911, 0]
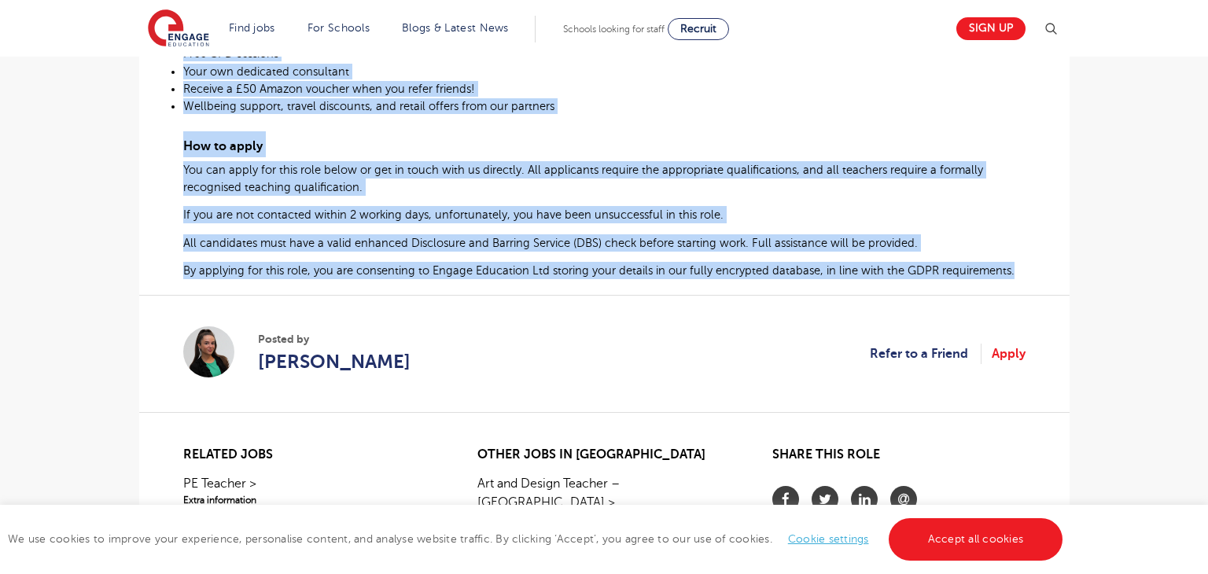
drag, startPoint x: 187, startPoint y: 265, endPoint x: 1010, endPoint y: 278, distance: 822.6
copy div "Design and Technology Teacher Required for Secondary School in Redbridge Are yo…"
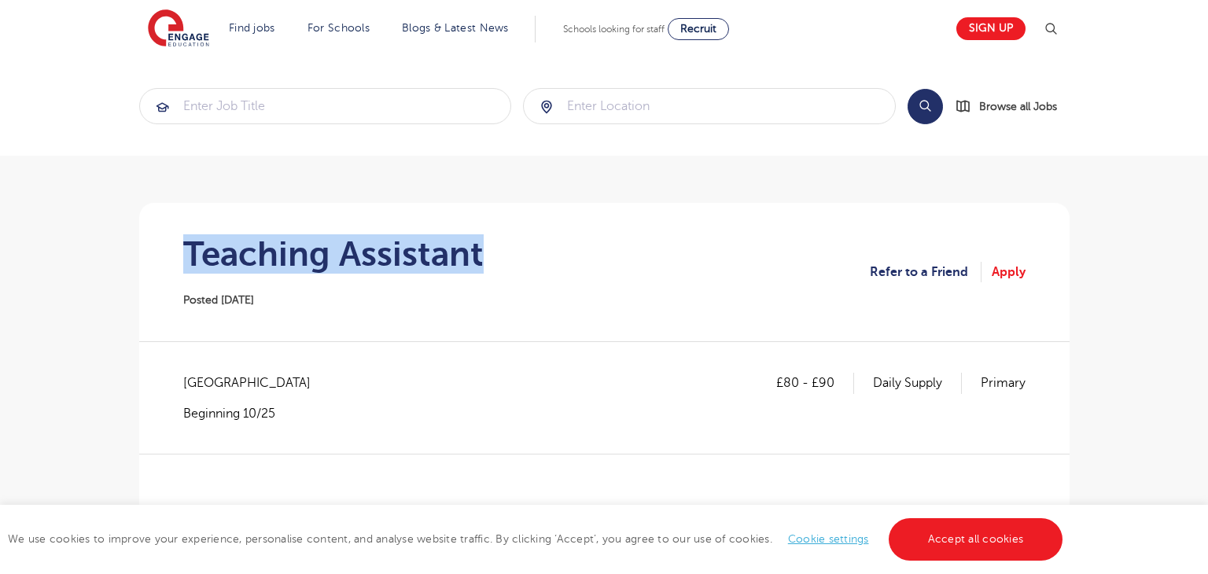
drag, startPoint x: 186, startPoint y: 259, endPoint x: 577, endPoint y: 247, distance: 391.0
click at [577, 247] on section "Teaching Assistant Posted [DATE] Refer to a Friend Apply" at bounding box center [604, 272] width 905 height 138
copy h1 "Teaching Assistant"
drag, startPoint x: 184, startPoint y: 381, endPoint x: 322, endPoint y: 379, distance: 137.6
click at [322, 379] on span "[GEOGRAPHIC_DATA]" at bounding box center [254, 383] width 143 height 20
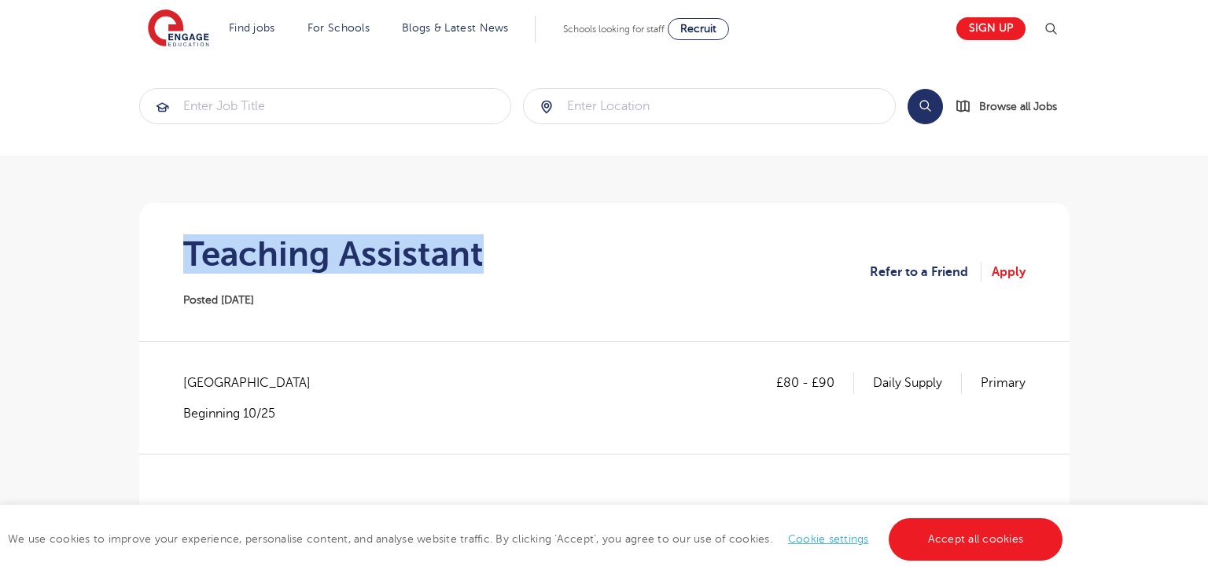
copy span "Kensington and Chelsea"
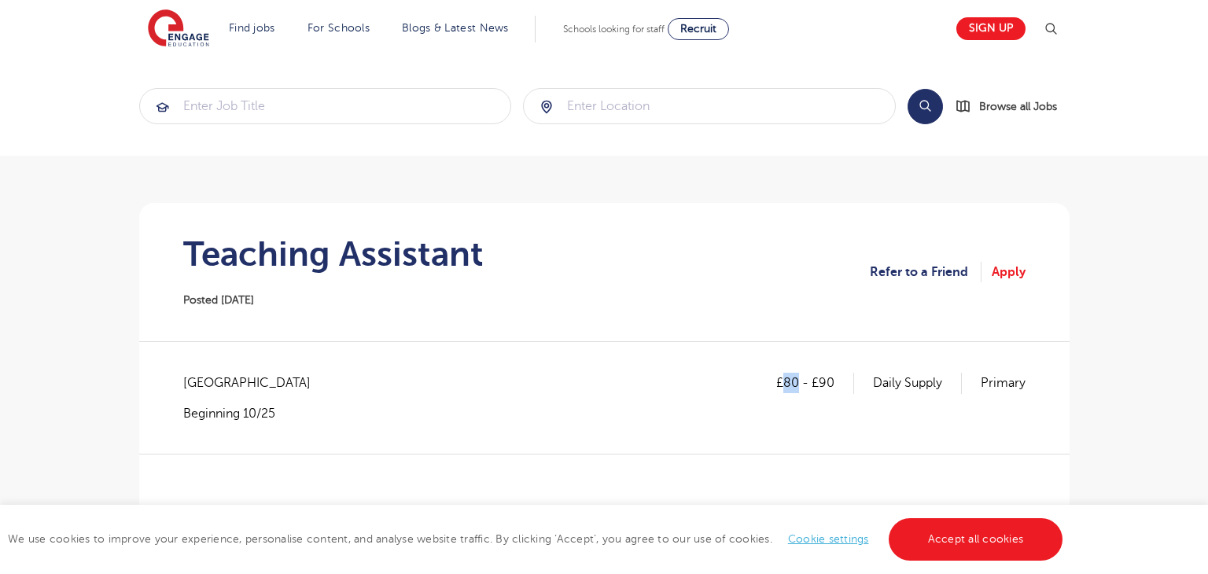
drag, startPoint x: 784, startPoint y: 382, endPoint x: 798, endPoint y: 381, distance: 14.2
click at [798, 381] on p "£80 - £90" at bounding box center [815, 383] width 78 height 20
copy p "80"
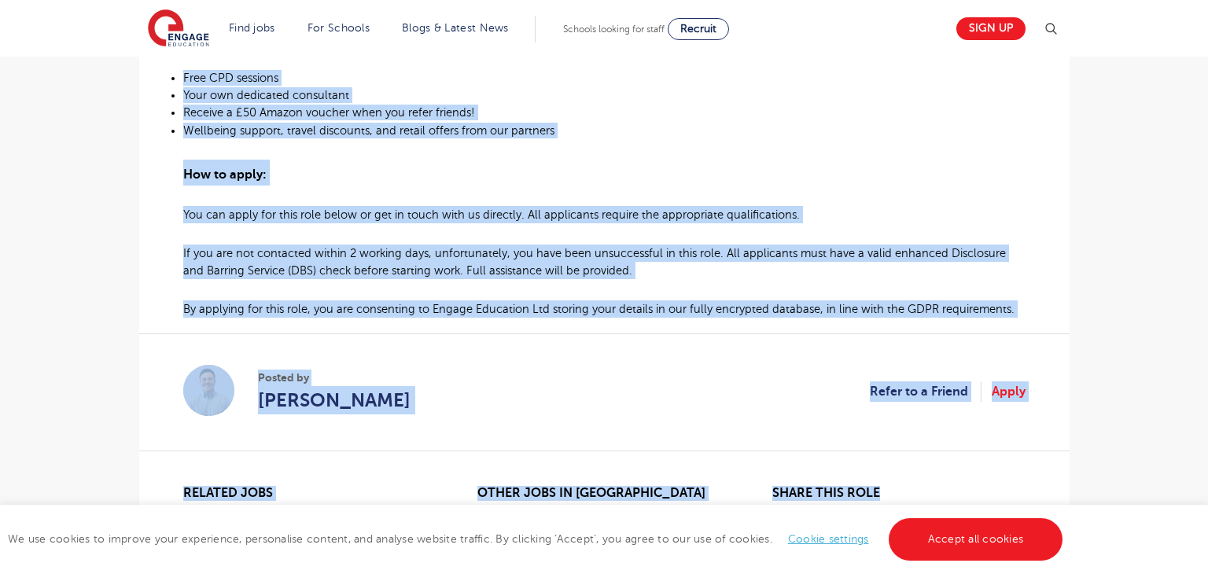
scroll to position [1195, 0]
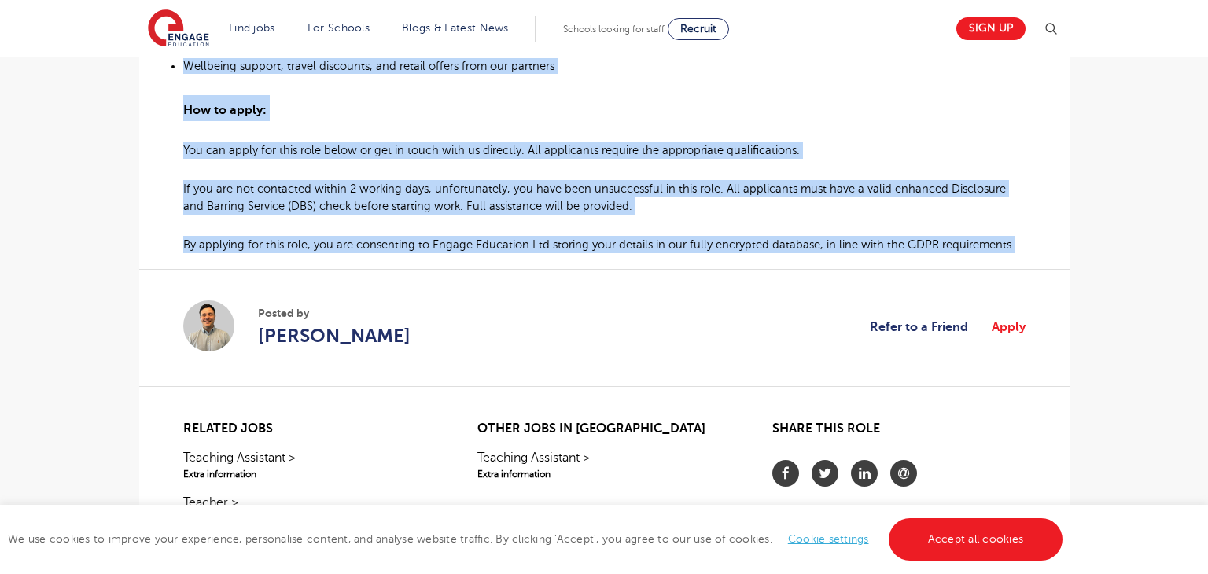
drag, startPoint x: 188, startPoint y: 366, endPoint x: 1008, endPoint y: 245, distance: 829.0
copy div "eaching Assistant Required for Primary School in Kensington About the role: At …"
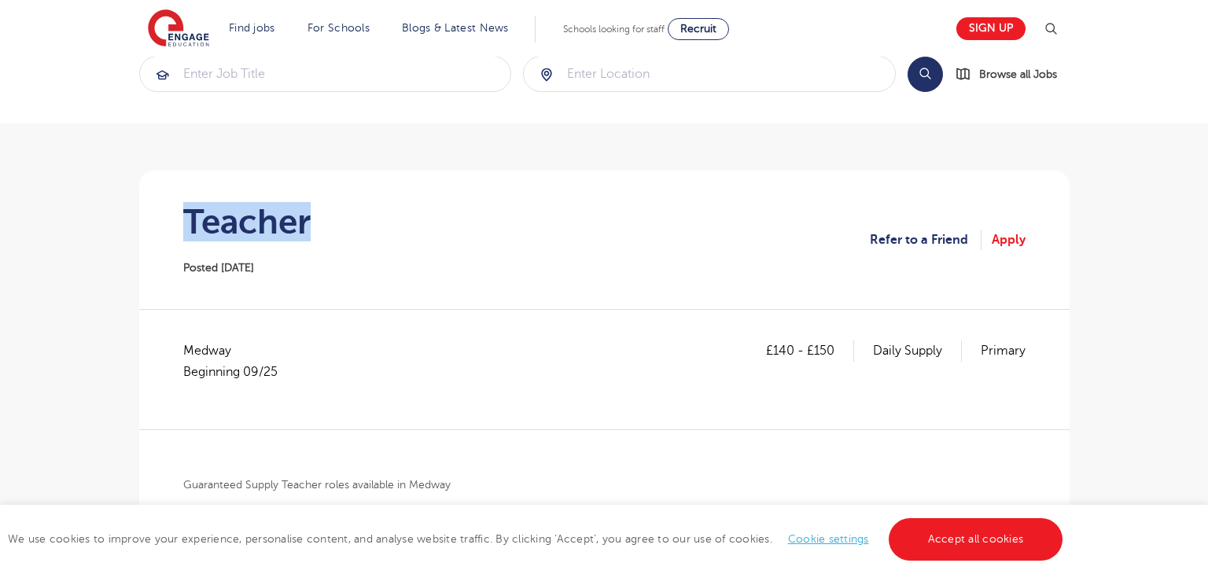
scroll to position [53, 0]
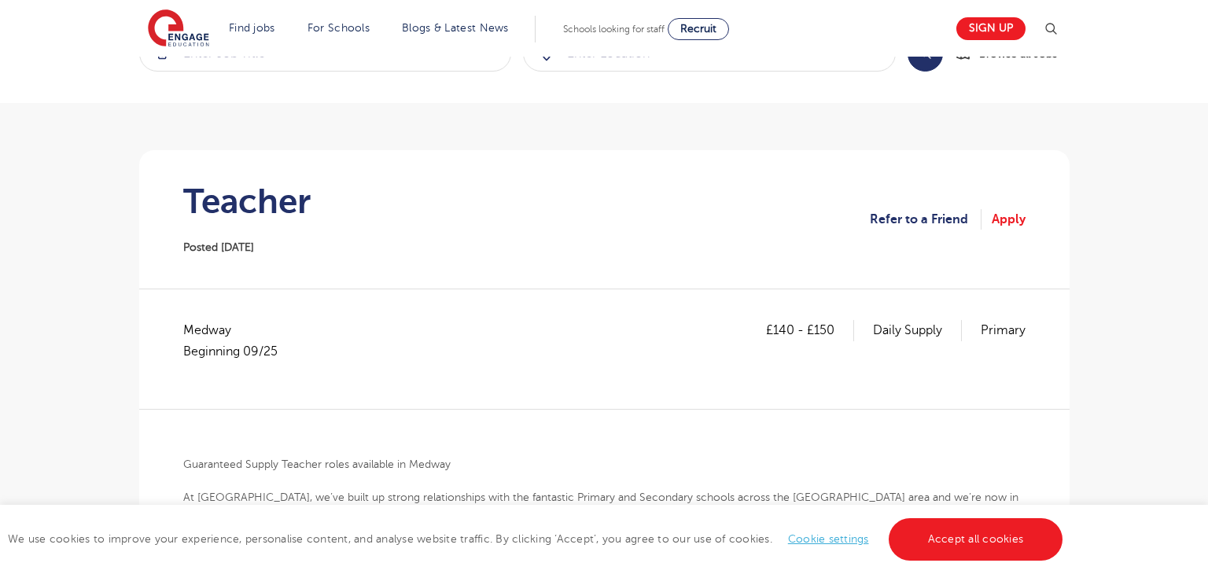
click at [215, 333] on span "Medway Beginning 09/25" at bounding box center [238, 341] width 110 height 42
copy span "Medway"
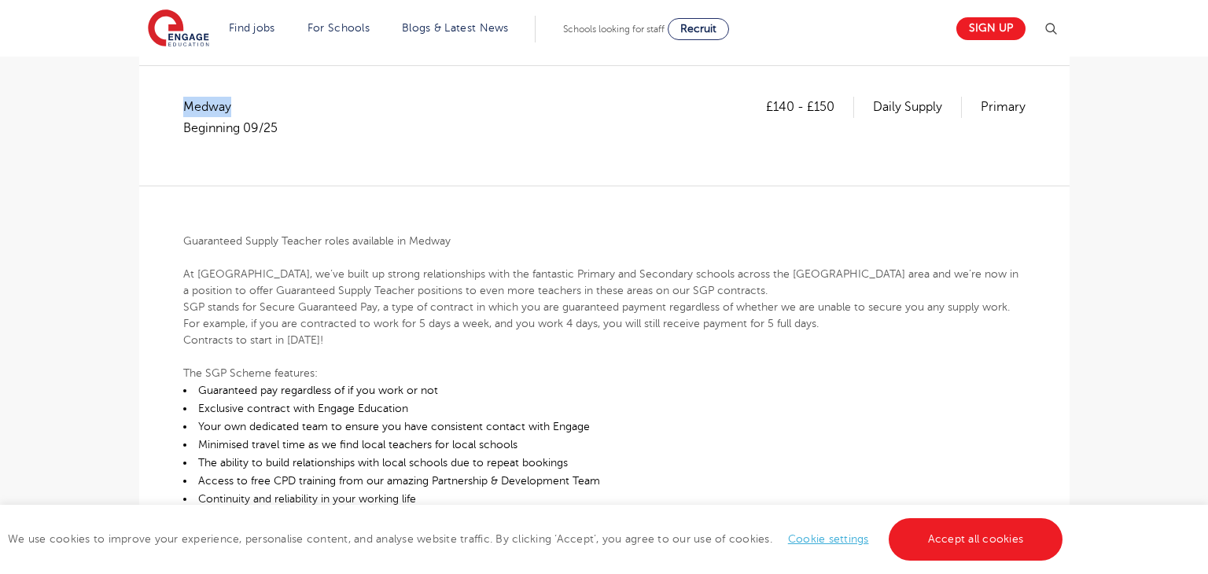
scroll to position [263, 0]
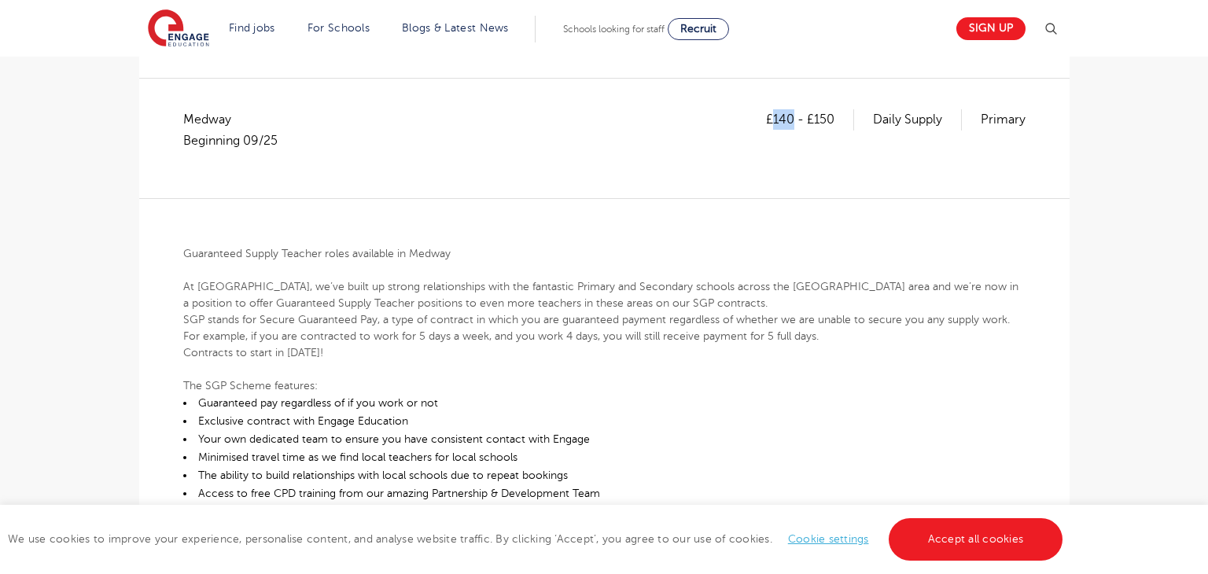
drag, startPoint x: 774, startPoint y: 114, endPoint x: 793, endPoint y: 116, distance: 19.7
click at [793, 116] on p "£140 - £150" at bounding box center [810, 119] width 88 height 20
copy p "140"
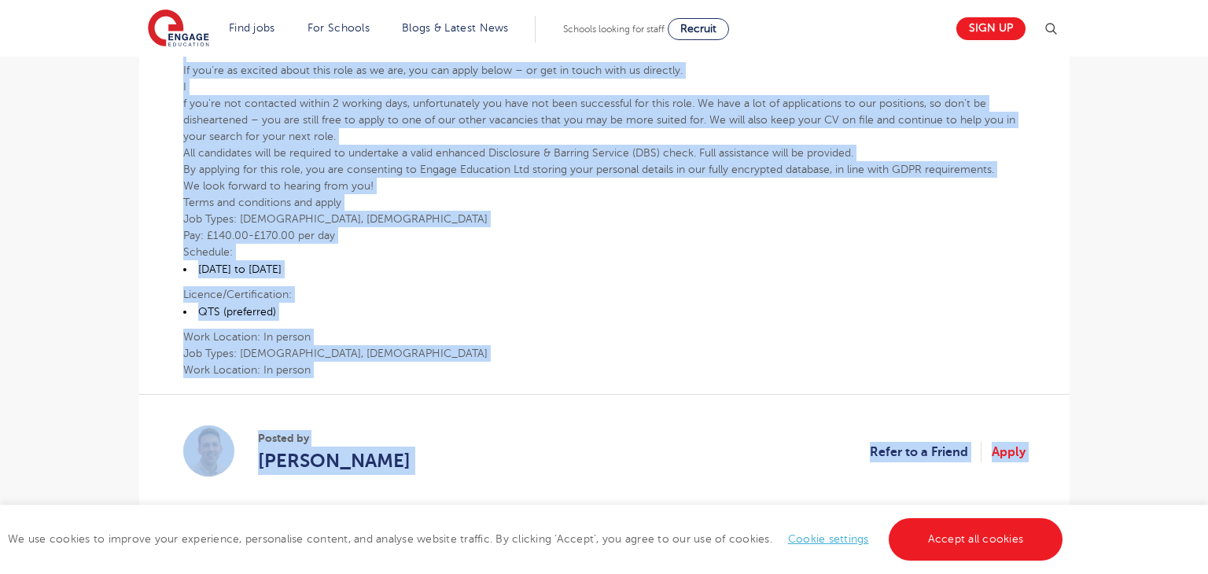
scroll to position [1032, 0]
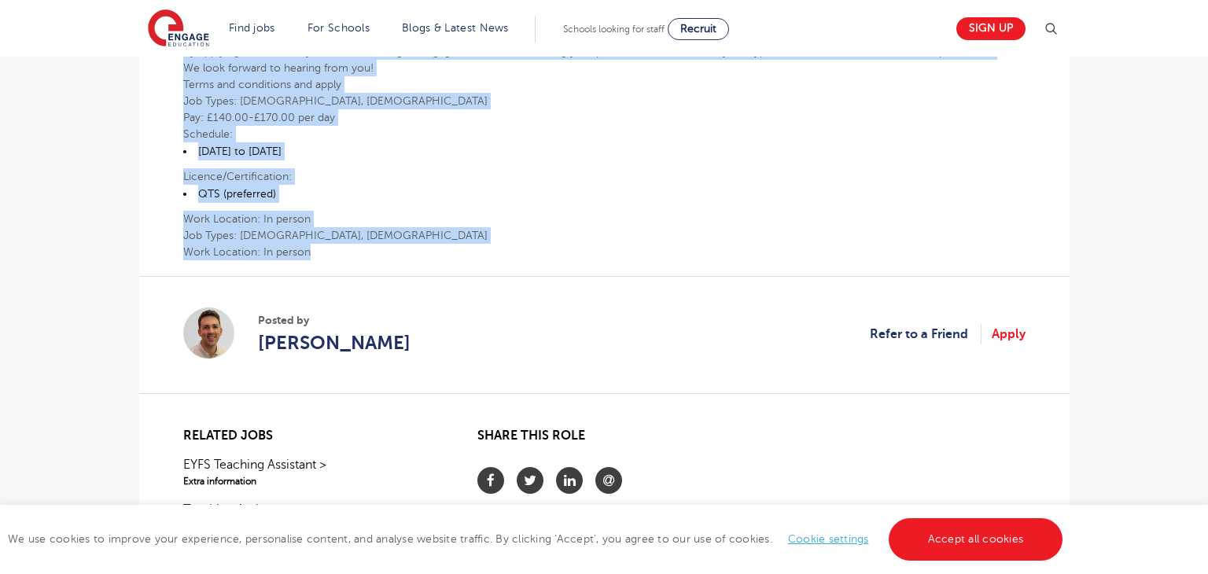
drag, startPoint x: 183, startPoint y: 249, endPoint x: 418, endPoint y: 248, distance: 235.1
copy div "Loremipsum Dolors Ametcon adipi elitseddo ei Tempor In Utlabo, et’do magna al e…"
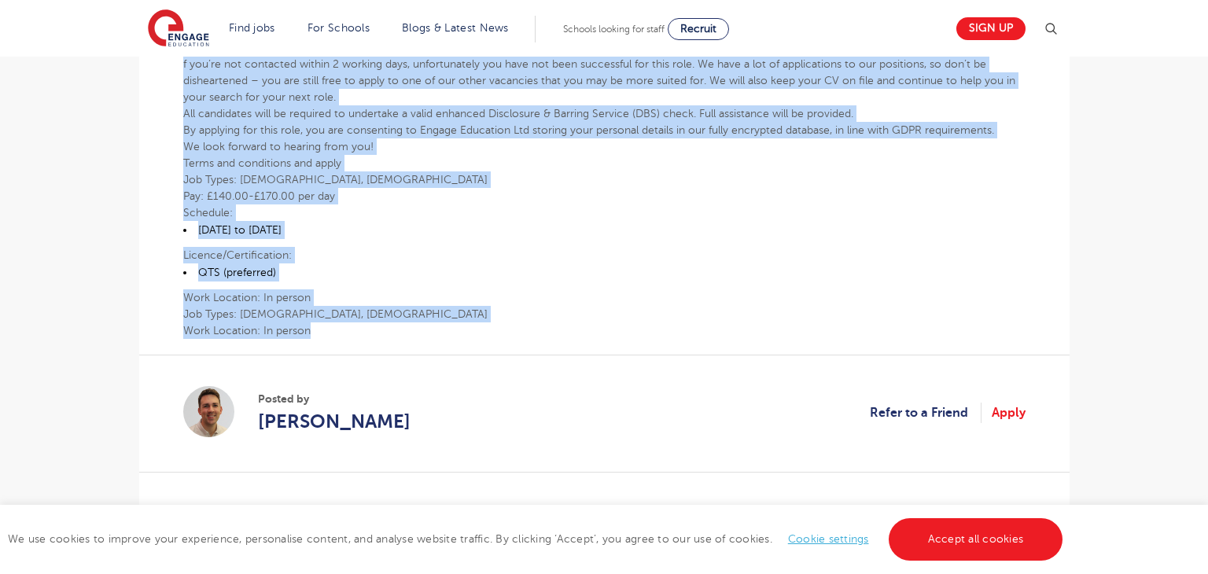
scroll to position [935, 0]
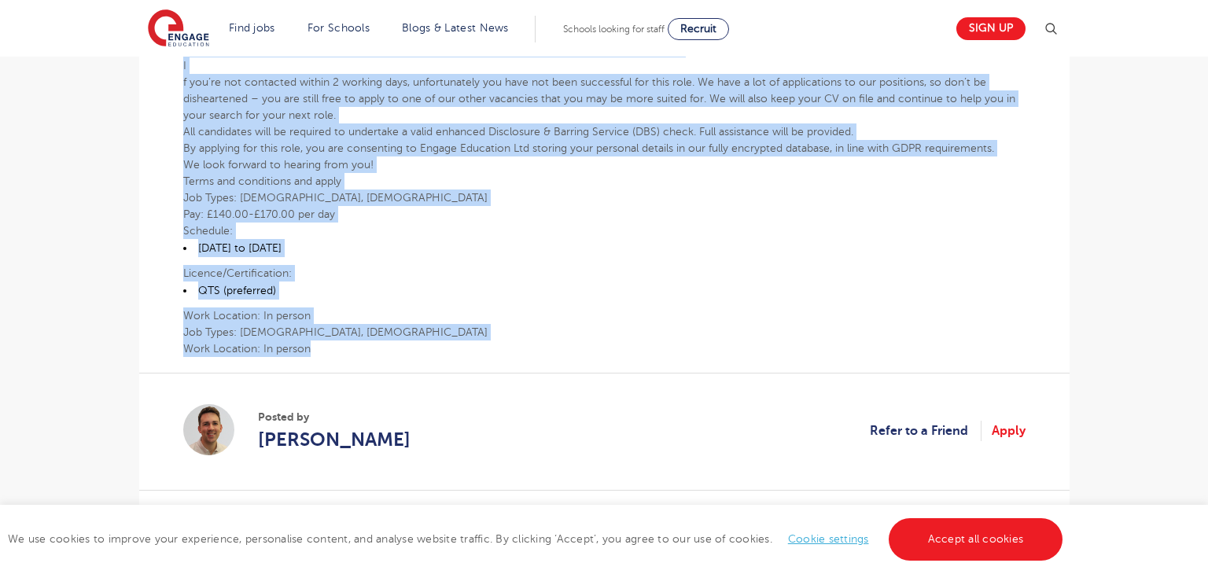
click at [471, 295] on li "QTS (preferred)" at bounding box center [604, 290] width 842 height 18
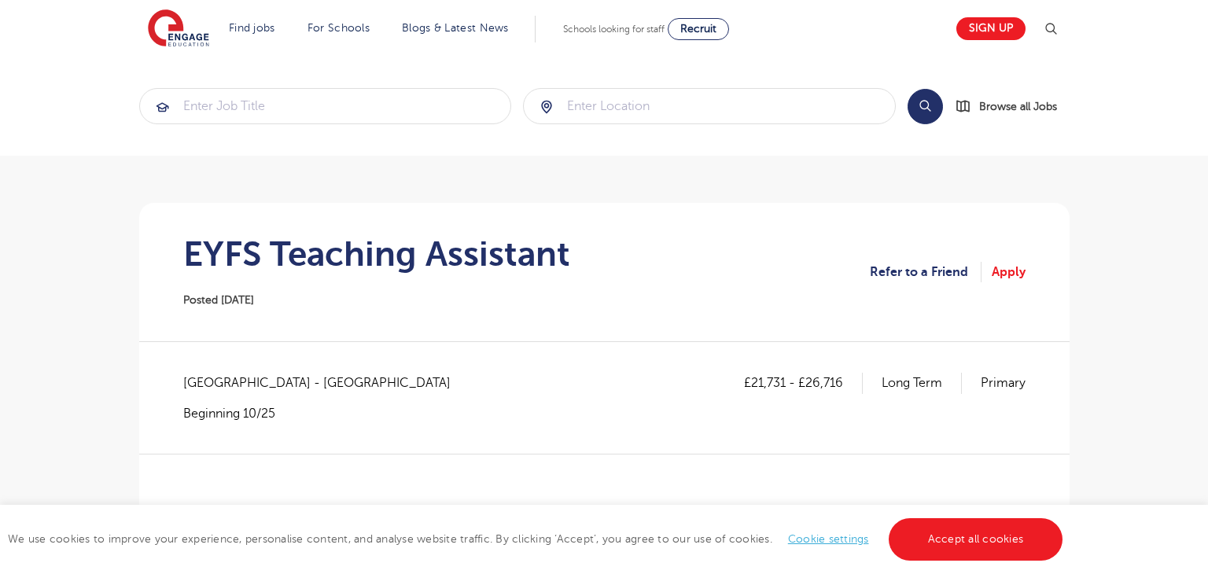
click at [192, 382] on span "[GEOGRAPHIC_DATA] - [GEOGRAPHIC_DATA]" at bounding box center [324, 383] width 283 height 20
copy span "[GEOGRAPHIC_DATA]"
drag, startPoint x: 749, startPoint y: 381, endPoint x: 784, endPoint y: 383, distance: 35.5
click at [784, 383] on p "£21,731 - £26,716" at bounding box center [803, 383] width 119 height 20
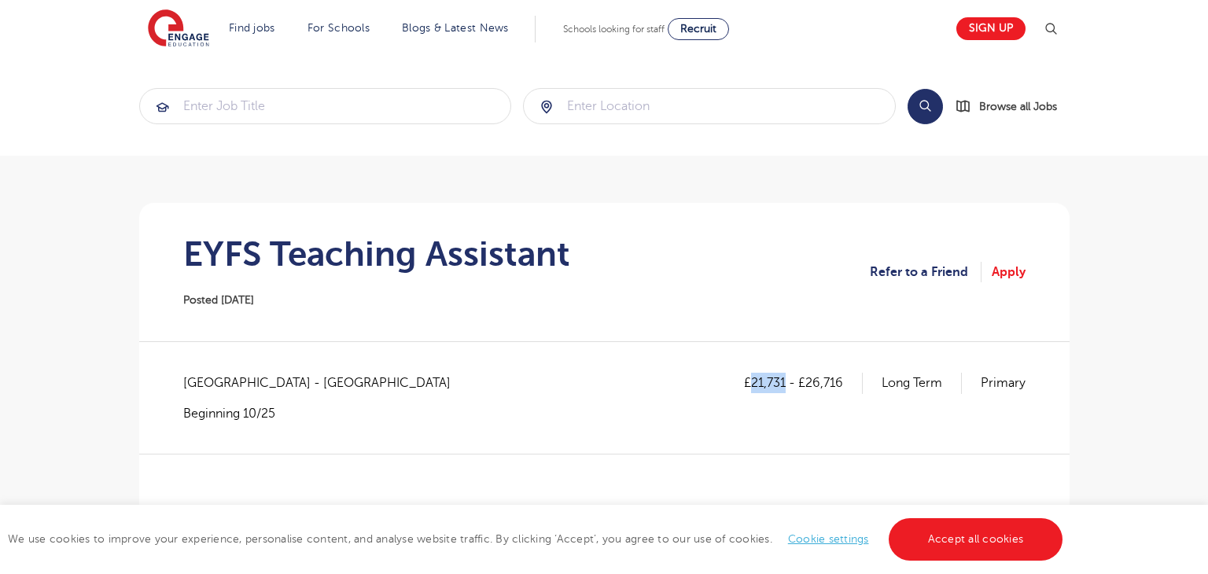
copy p "21,731"
drag, startPoint x: 807, startPoint y: 382, endPoint x: 854, endPoint y: 383, distance: 47.2
click at [854, 383] on p "£21,731 - £26,716" at bounding box center [803, 383] width 119 height 20
copy p "26,716"
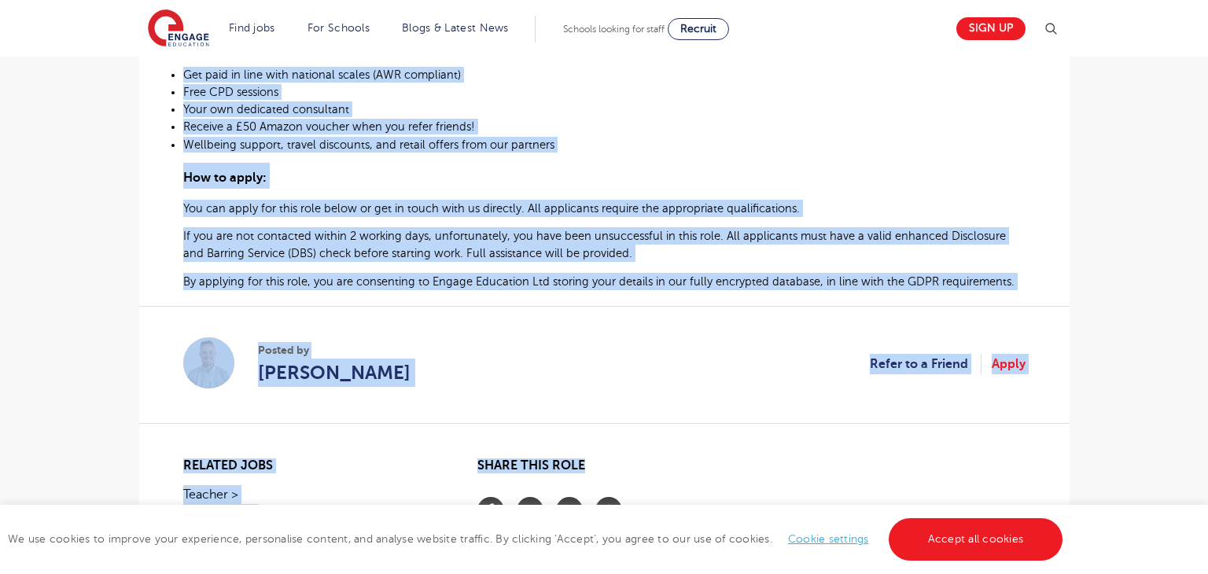
scroll to position [1008, 0]
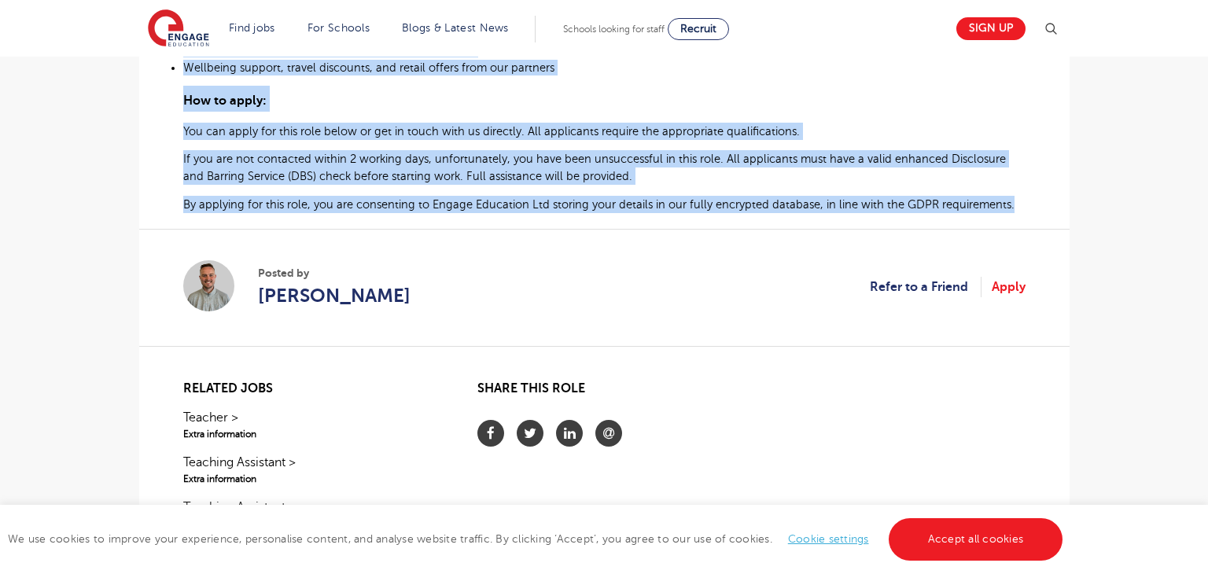
drag, startPoint x: 184, startPoint y: 379, endPoint x: 1030, endPoint y: 201, distance: 864.7
copy div "Loremips Dolorsit Ametconse – Adipisc Elitse do Eiusmo Tempori utl’et dolor ma …"
